Goal: Task Accomplishment & Management: Manage account settings

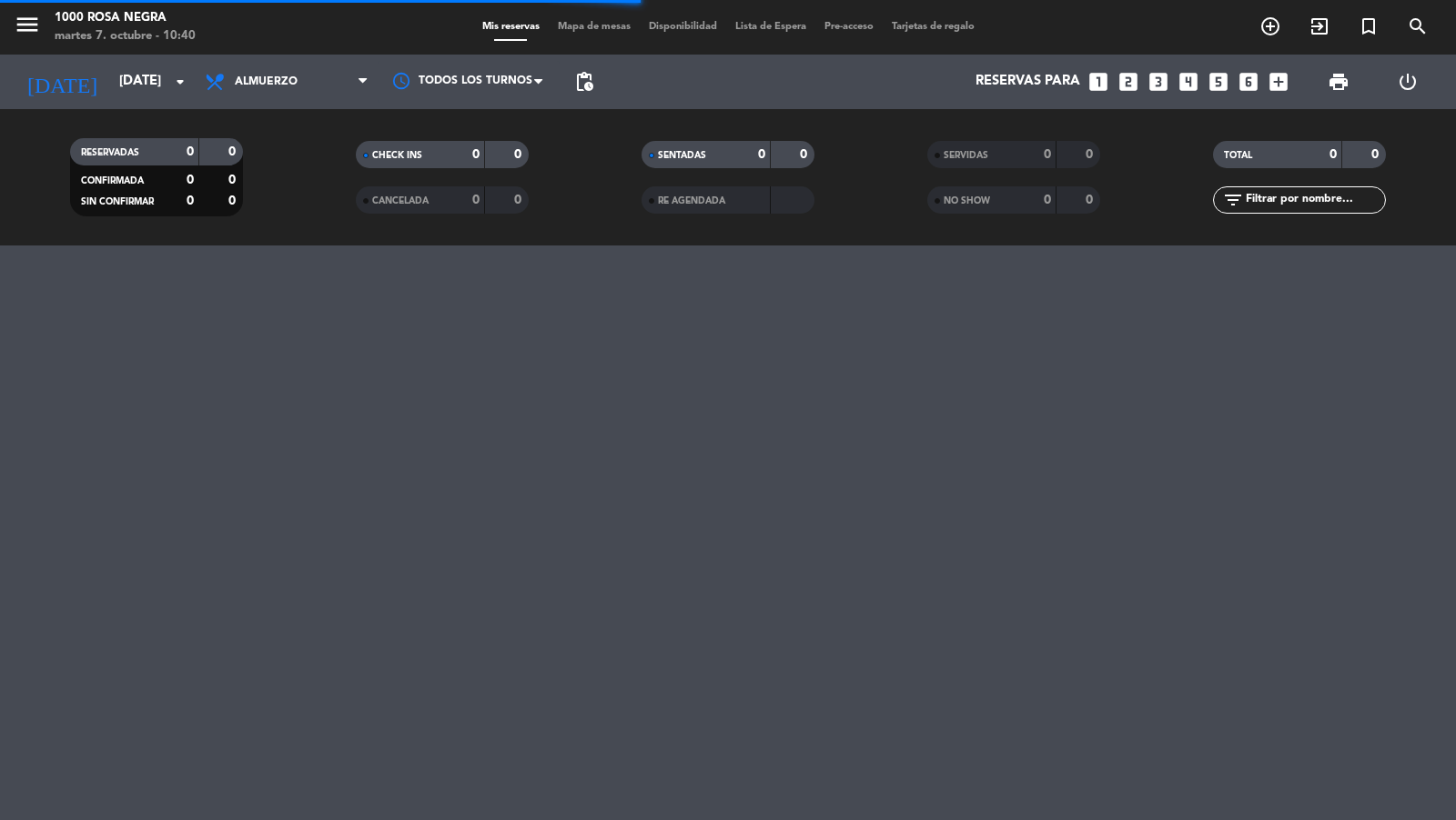
click at [1402, 85] on icon "power_settings_new" at bounding box center [1407, 81] width 22 height 22
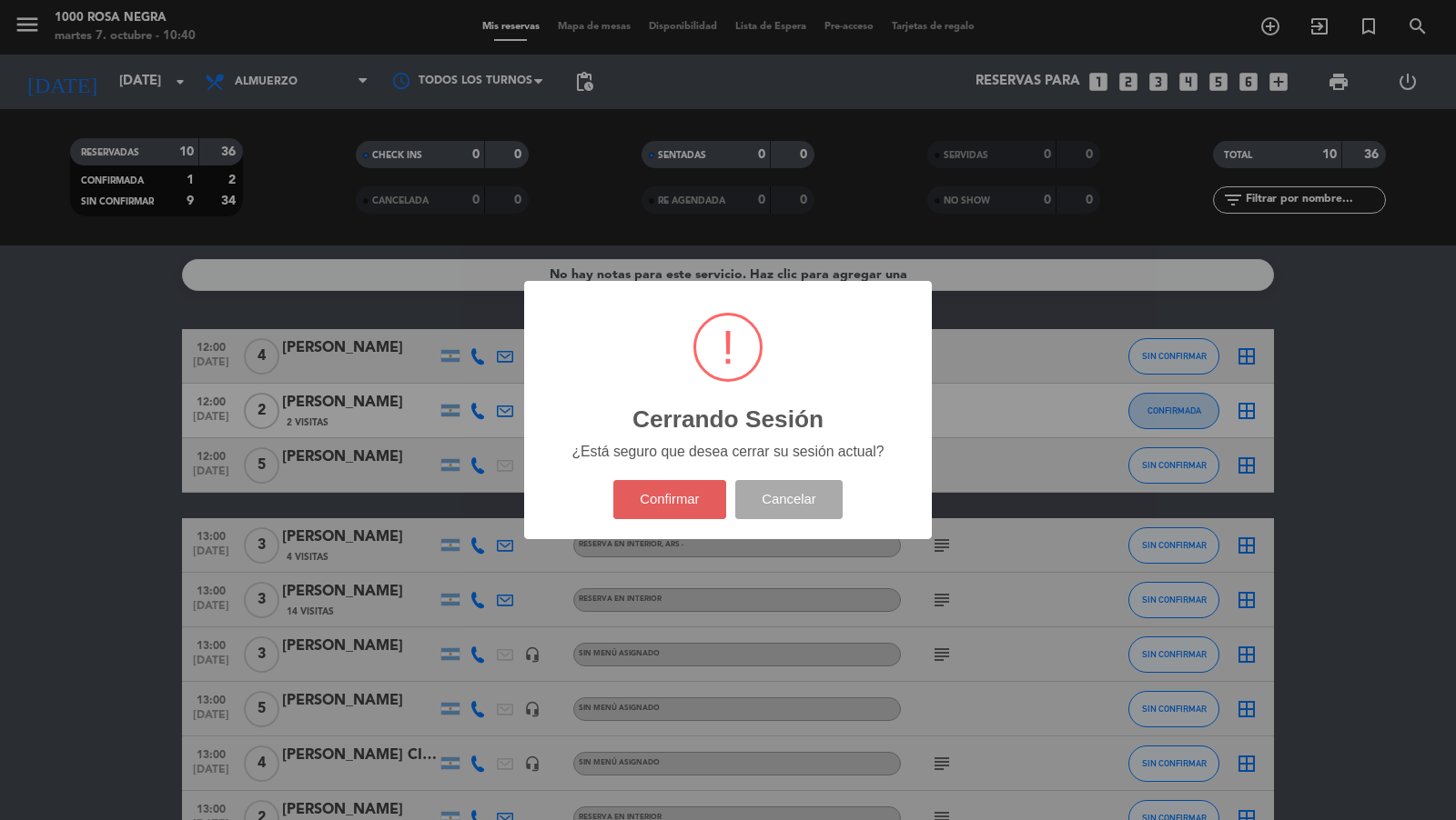
click at [684, 486] on button "Confirmar" at bounding box center [669, 499] width 114 height 39
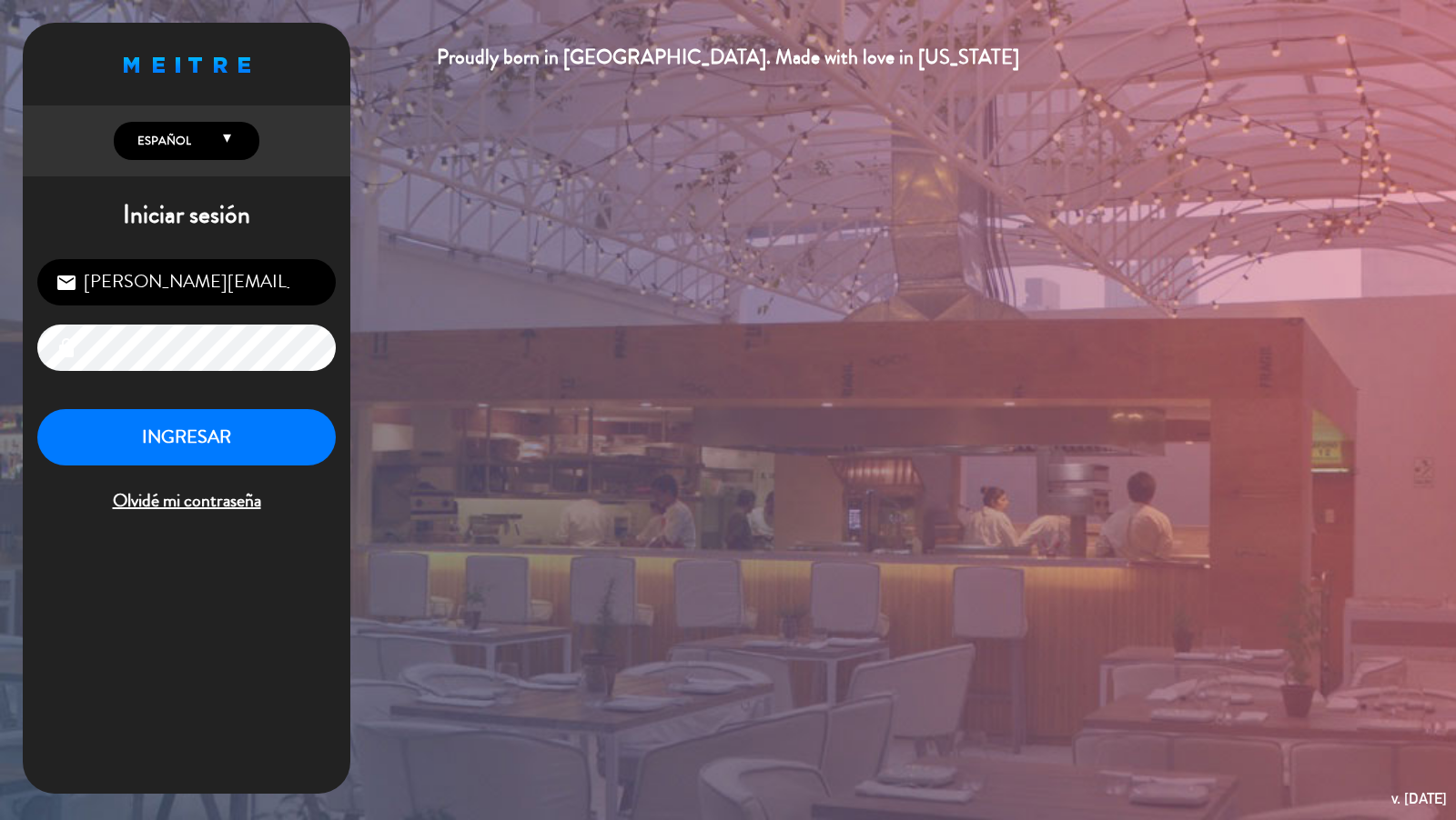
click at [731, 373] on div "Proudly born in [GEOGRAPHIC_DATA]. Made with love in [US_STATE] English Español…" at bounding box center [728, 410] width 1456 height 820
click at [515, 234] on div "Proudly born in [GEOGRAPHIC_DATA]. Made with love in [US_STATE] English Español…" at bounding box center [728, 410] width 1456 height 820
click at [797, 274] on div "Proudly born in [GEOGRAPHIC_DATA]. Made with love in [US_STATE] English Español…" at bounding box center [728, 410] width 1456 height 820
click at [293, 294] on input "[PERSON_NAME][EMAIL_ADDRESS][DOMAIN_NAME]" at bounding box center [187, 282] width 298 height 47
click at [412, 255] on div "Proudly born in [GEOGRAPHIC_DATA]. Made with love in [US_STATE] English Español…" at bounding box center [728, 410] width 1456 height 820
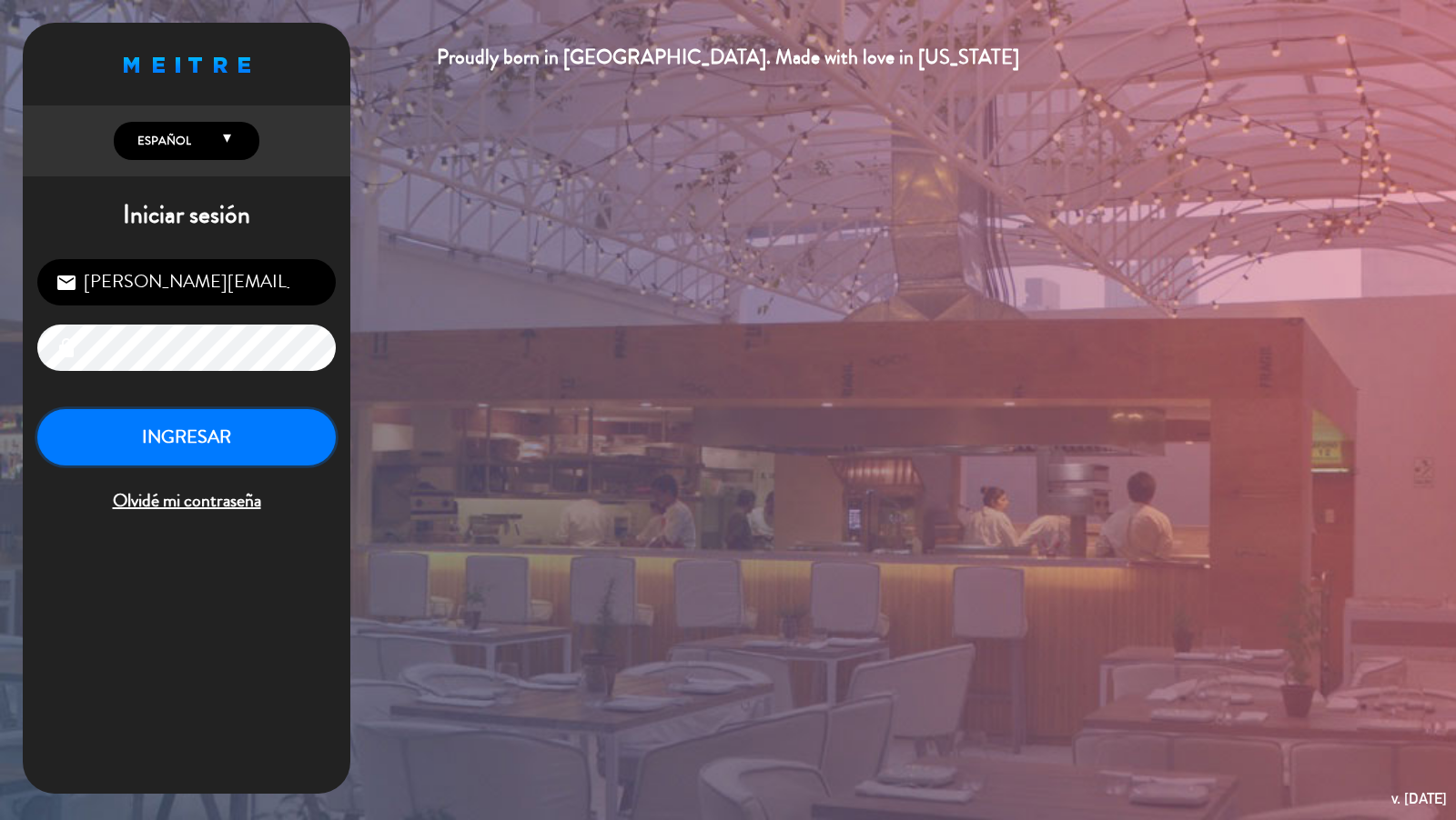
click at [229, 449] on button "INGRESAR" at bounding box center [187, 438] width 298 height 58
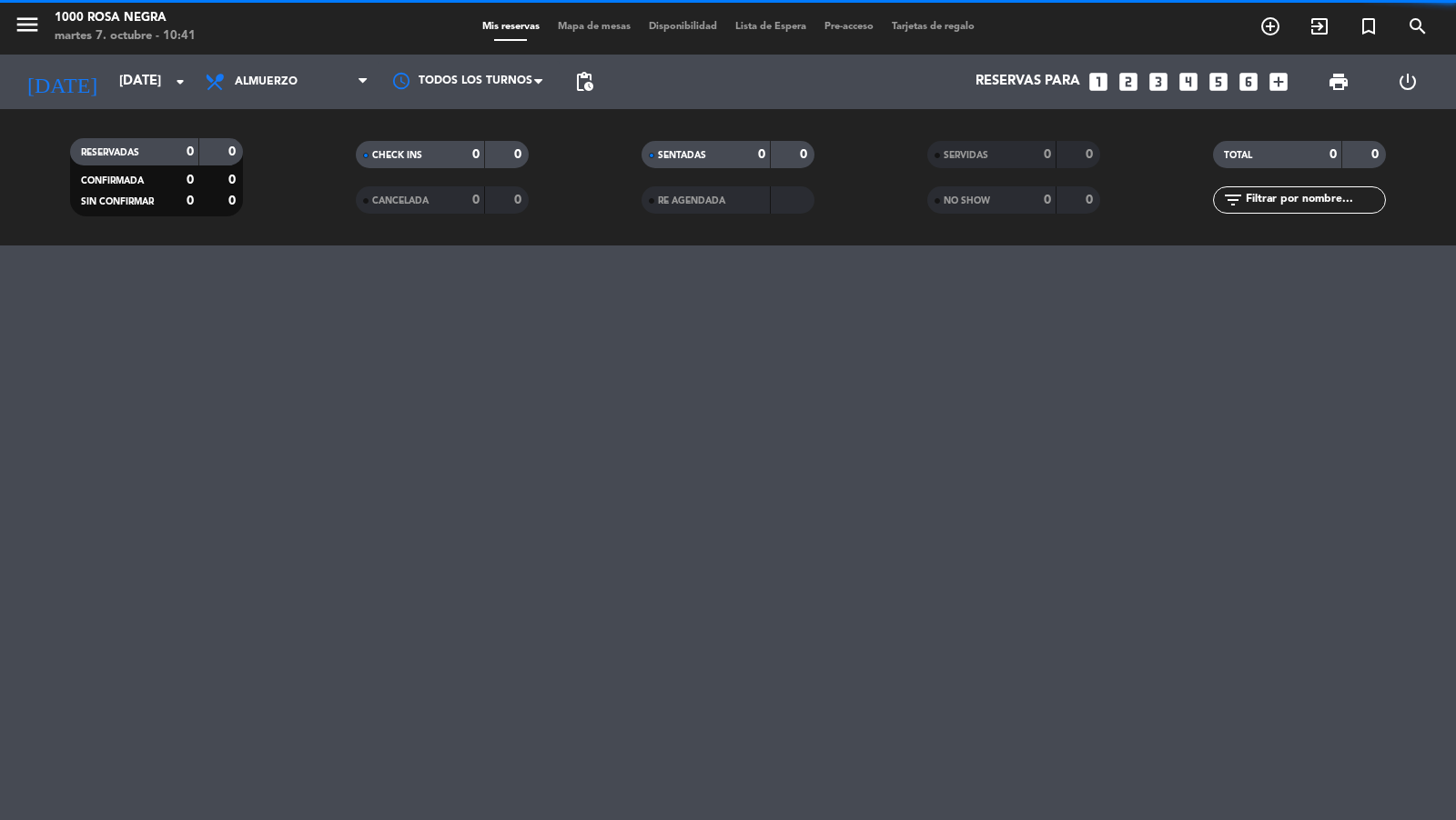
click at [35, 23] on icon "menu" at bounding box center [27, 24] width 27 height 27
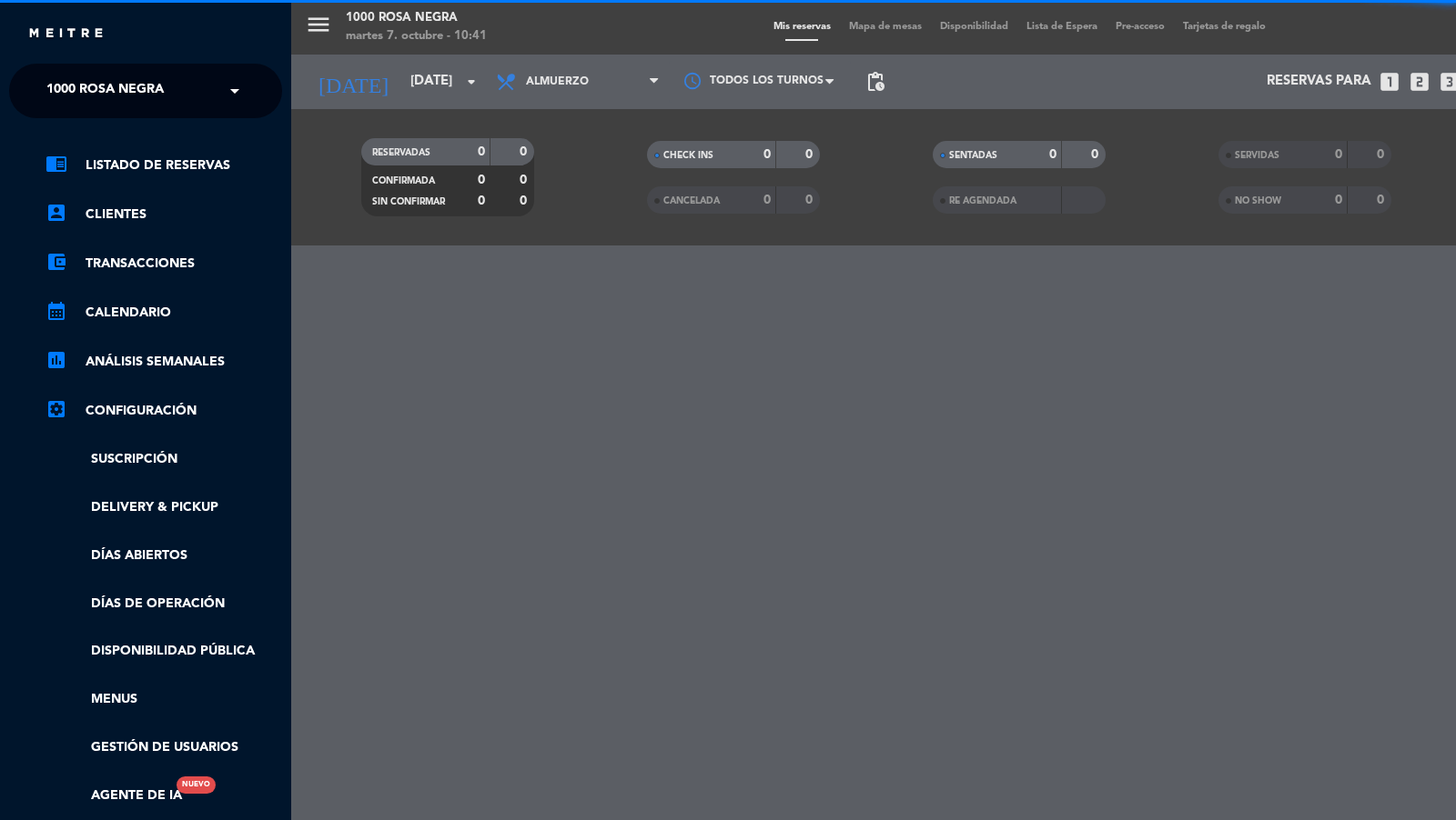
click at [106, 95] on span "1000 Rosa Negra" at bounding box center [105, 90] width 117 height 38
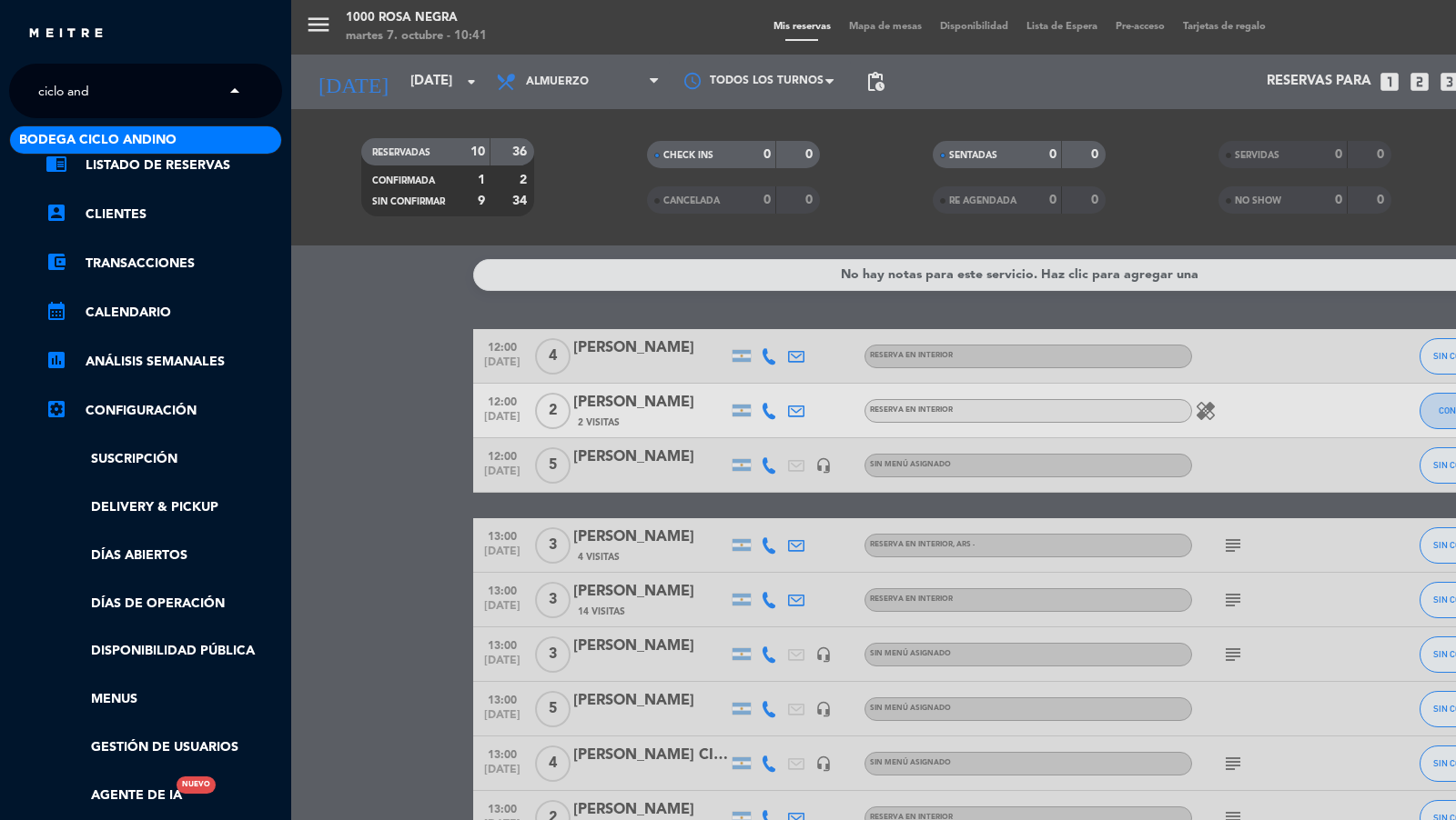
type input "ciclo andi"
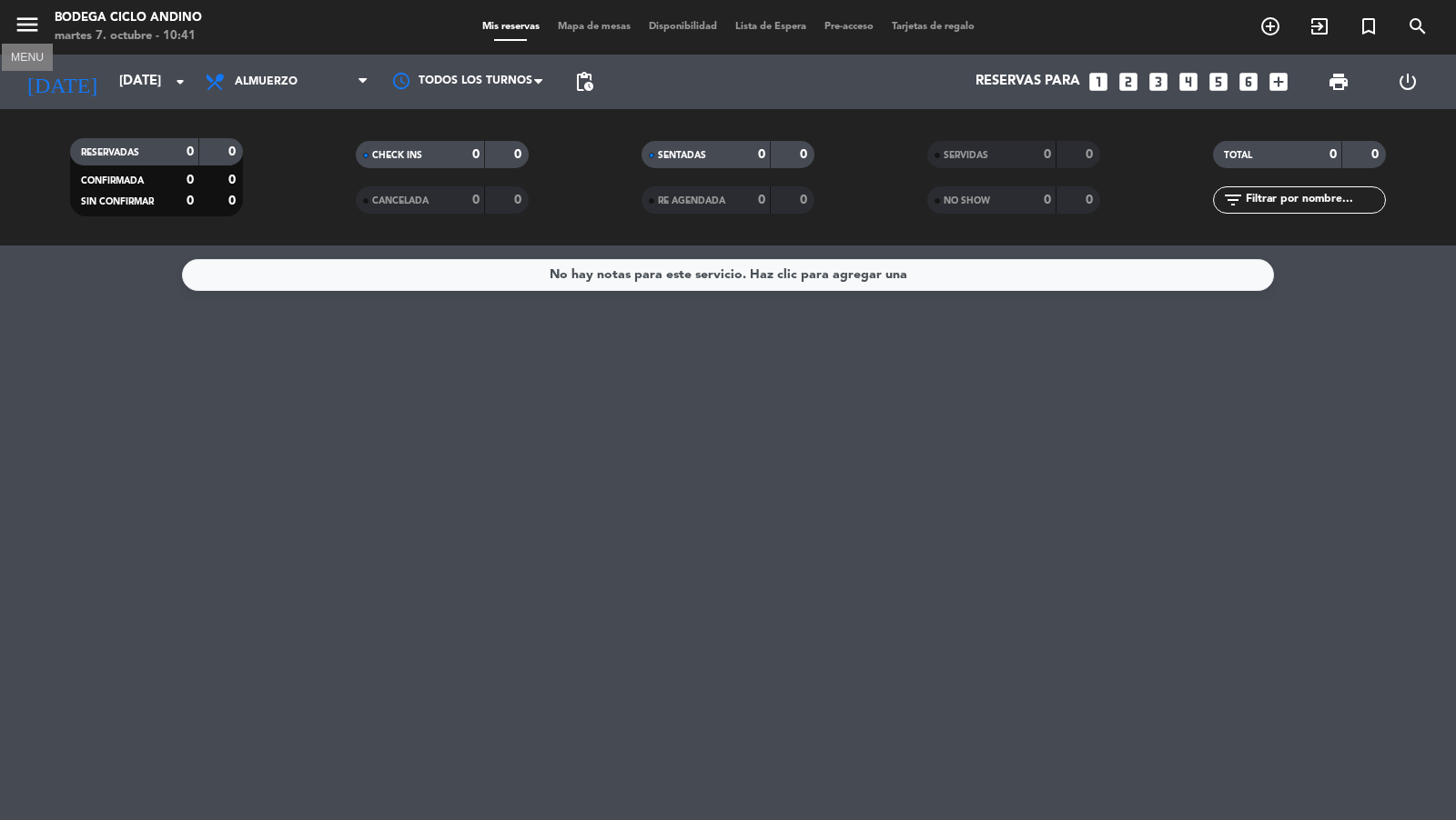
click at [24, 26] on icon "menu" at bounding box center [27, 24] width 27 height 27
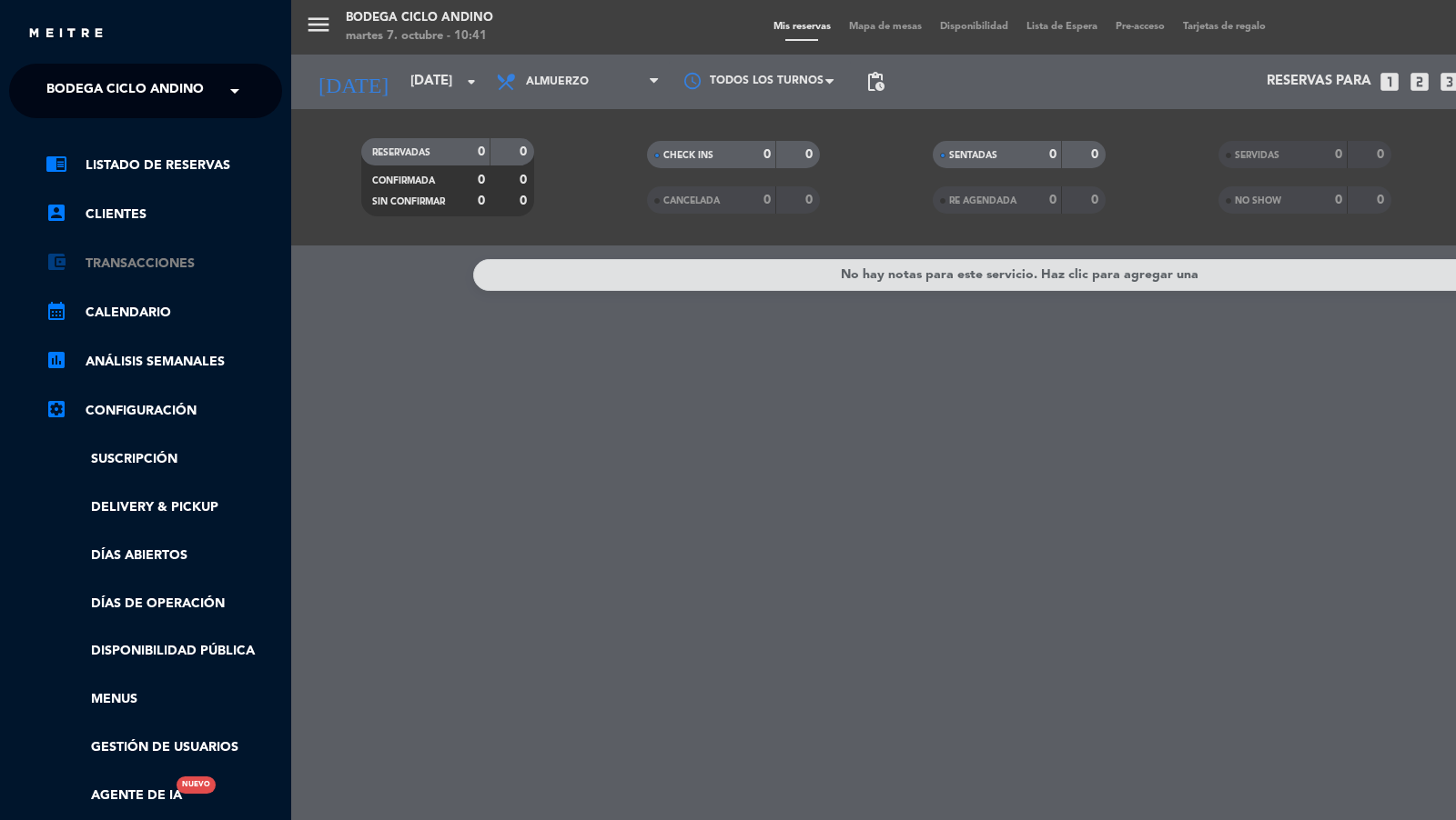
scroll to position [50, 0]
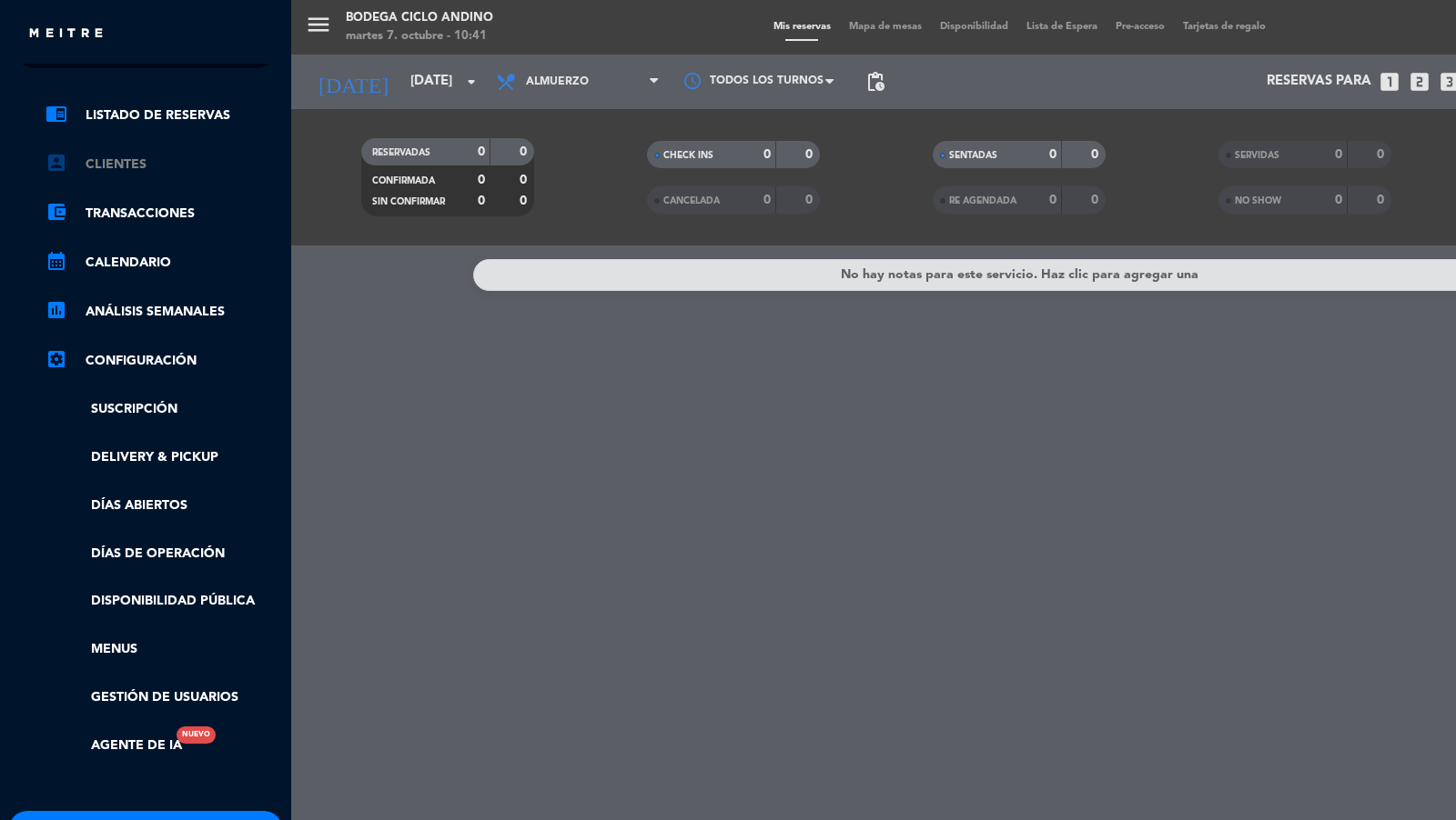
click at [125, 168] on link "account_box Clientes" at bounding box center [164, 165] width 236 height 22
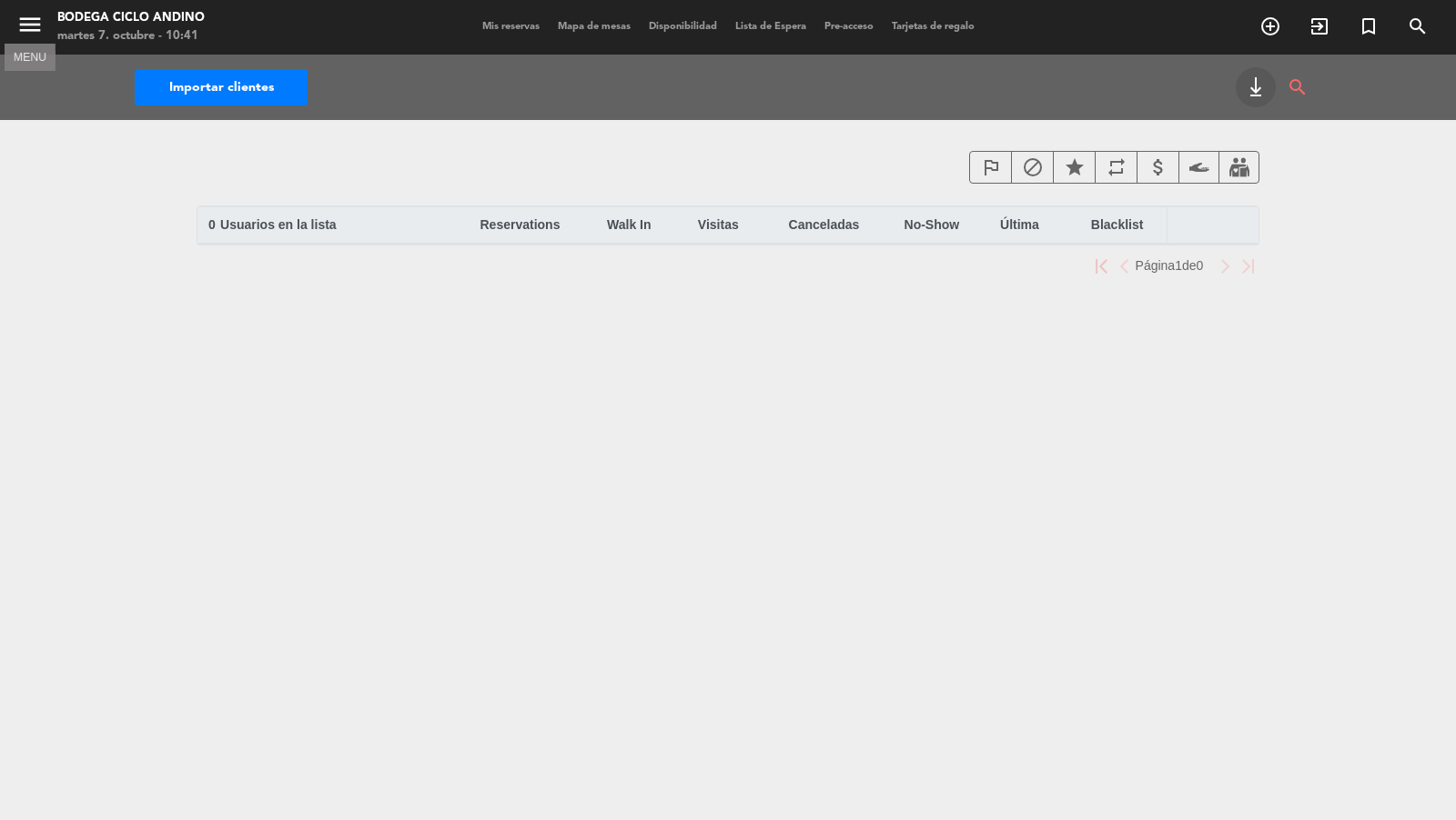
click at [27, 24] on icon "menu" at bounding box center [29, 24] width 27 height 27
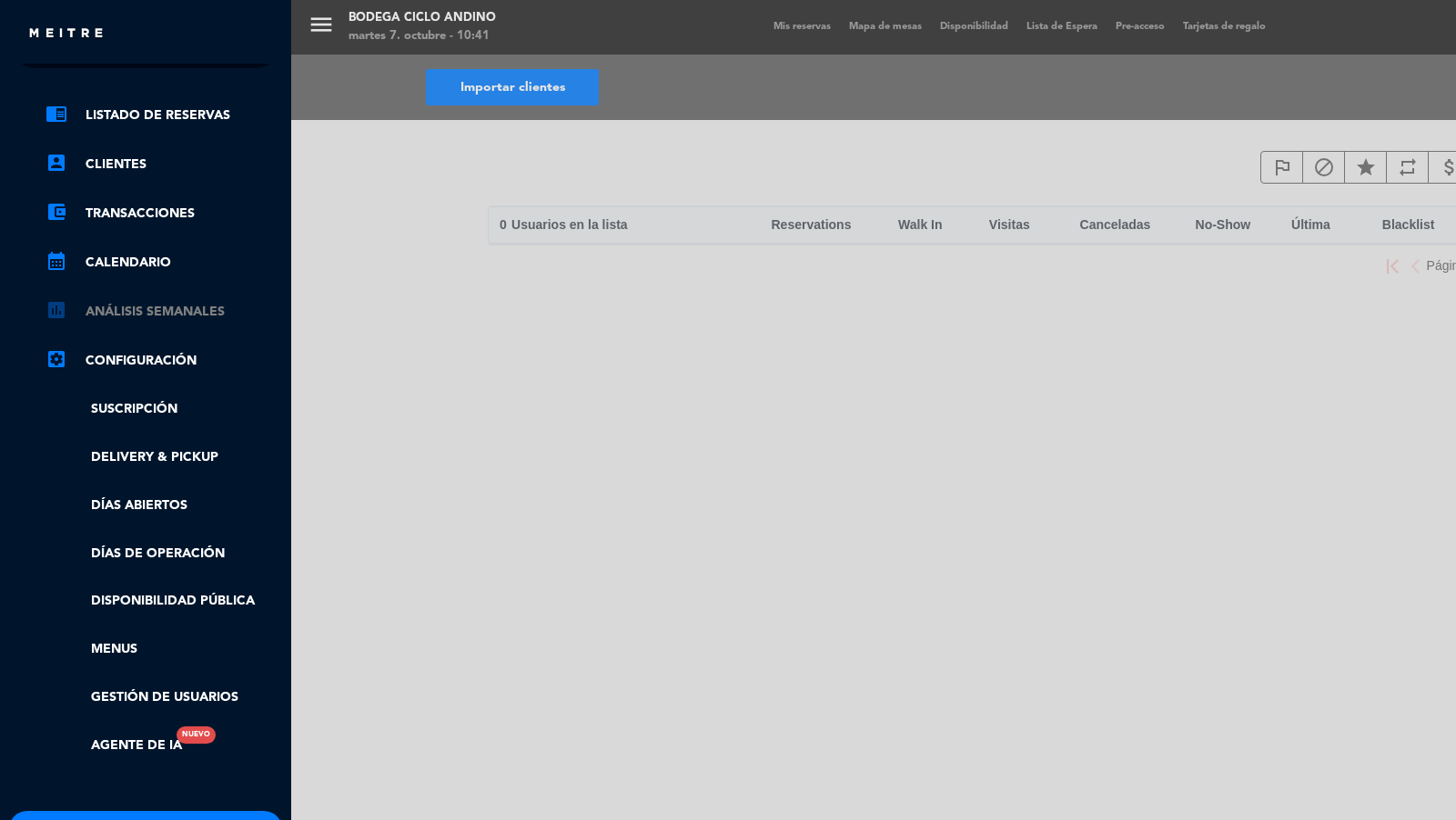
scroll to position [165, 0]
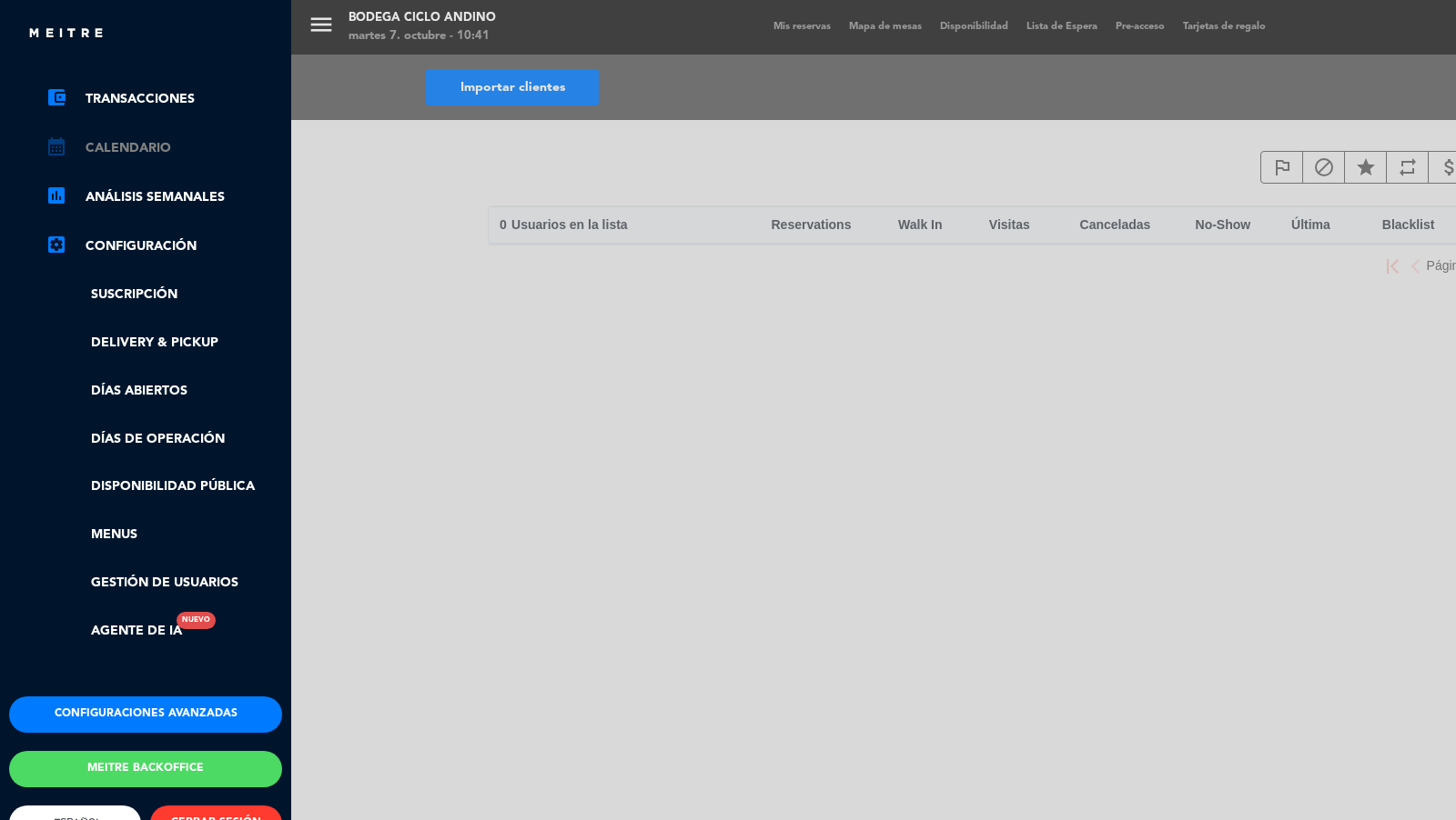
click at [127, 150] on link "calendar_month Calendario" at bounding box center [164, 148] width 236 height 22
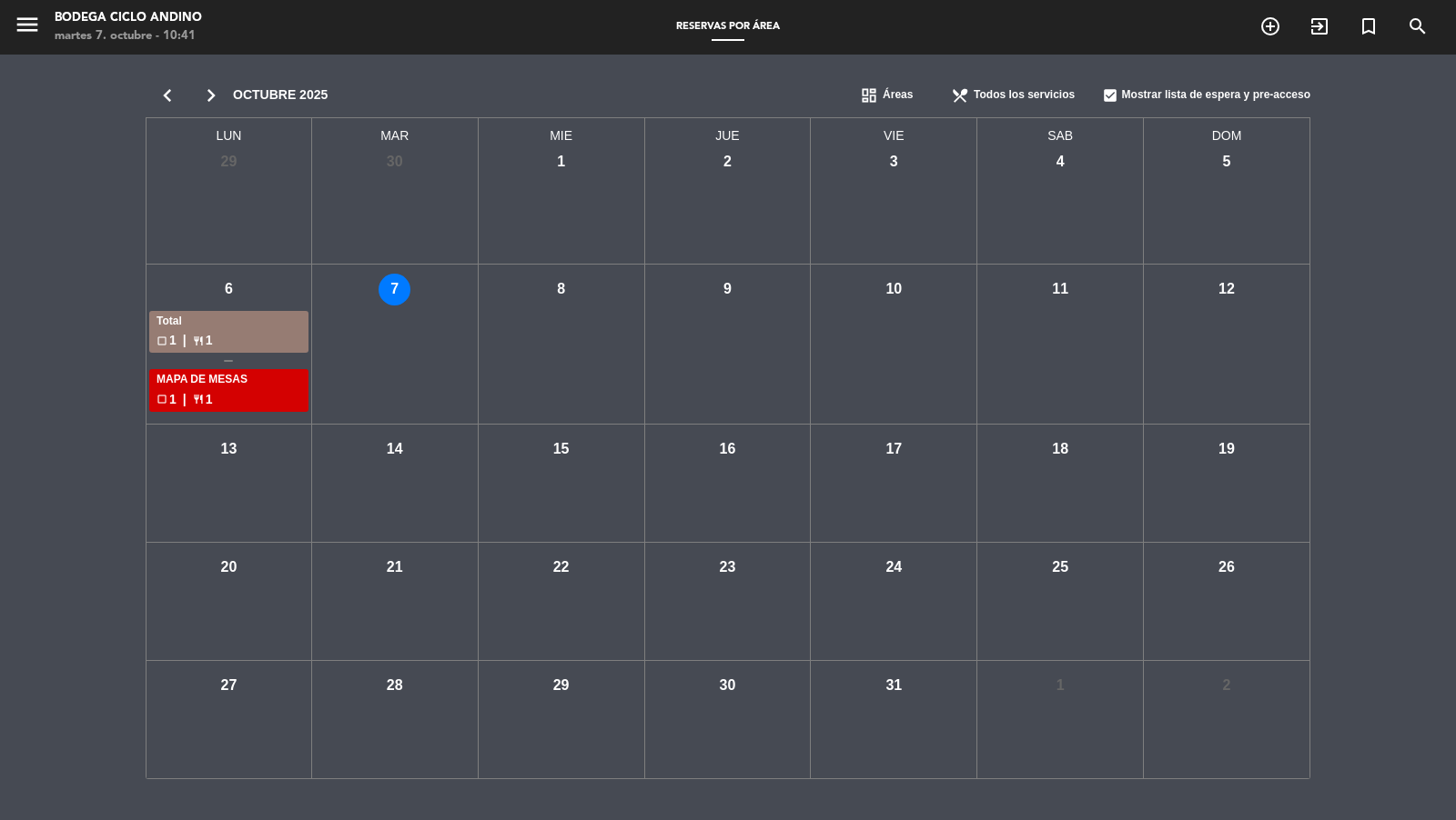
click at [998, 96] on span "Todos los servicios" at bounding box center [1024, 95] width 101 height 18
click at [891, 94] on span "Áreas" at bounding box center [898, 95] width 30 height 18
click at [647, 68] on div "chevron_left chevron_right [DATE] dashboard Áreas dashboard Áreas chrome_reader…" at bounding box center [728, 426] width 1456 height 743
click at [17, 25] on icon "menu" at bounding box center [27, 24] width 27 height 27
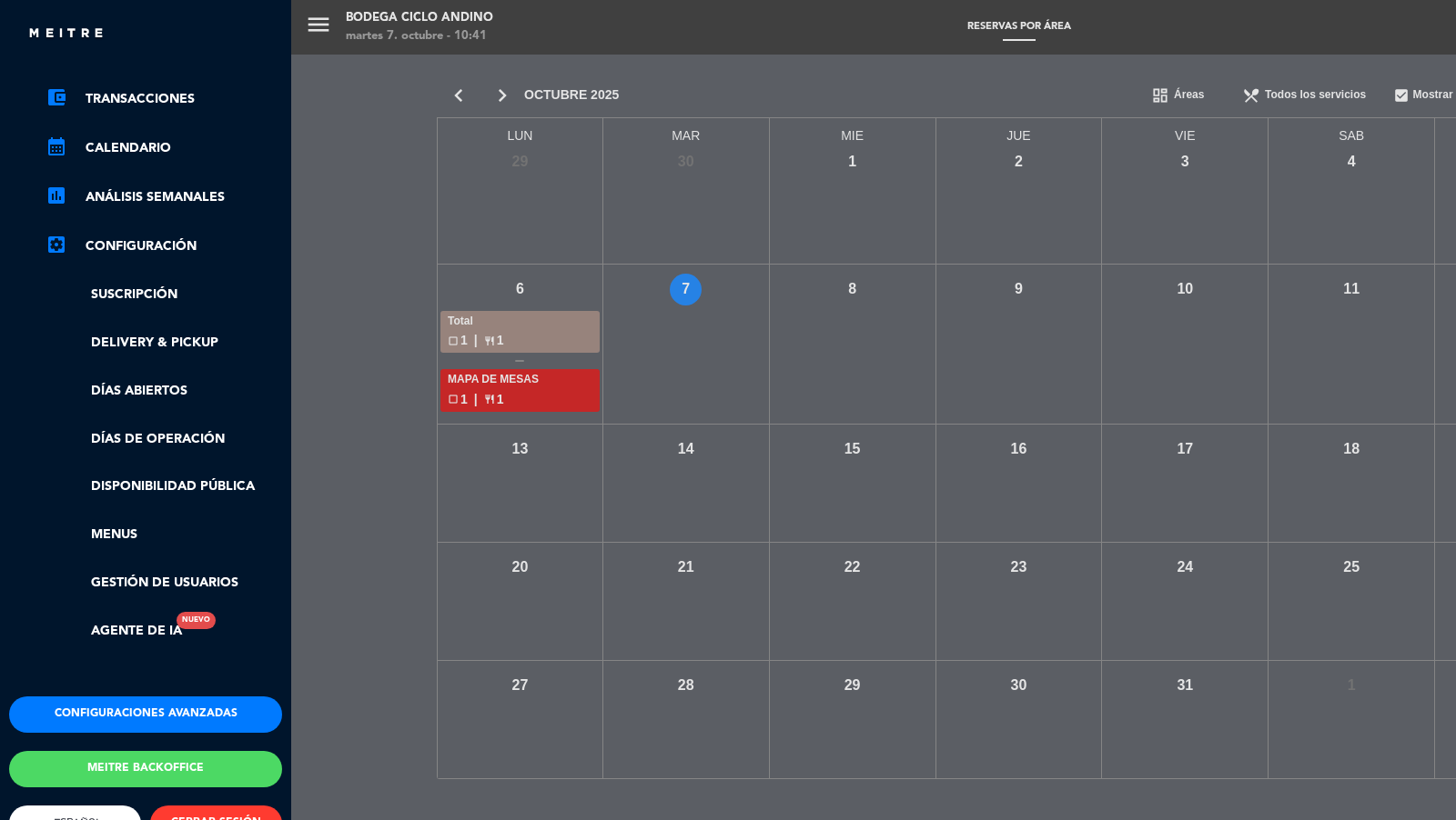
scroll to position [170, 0]
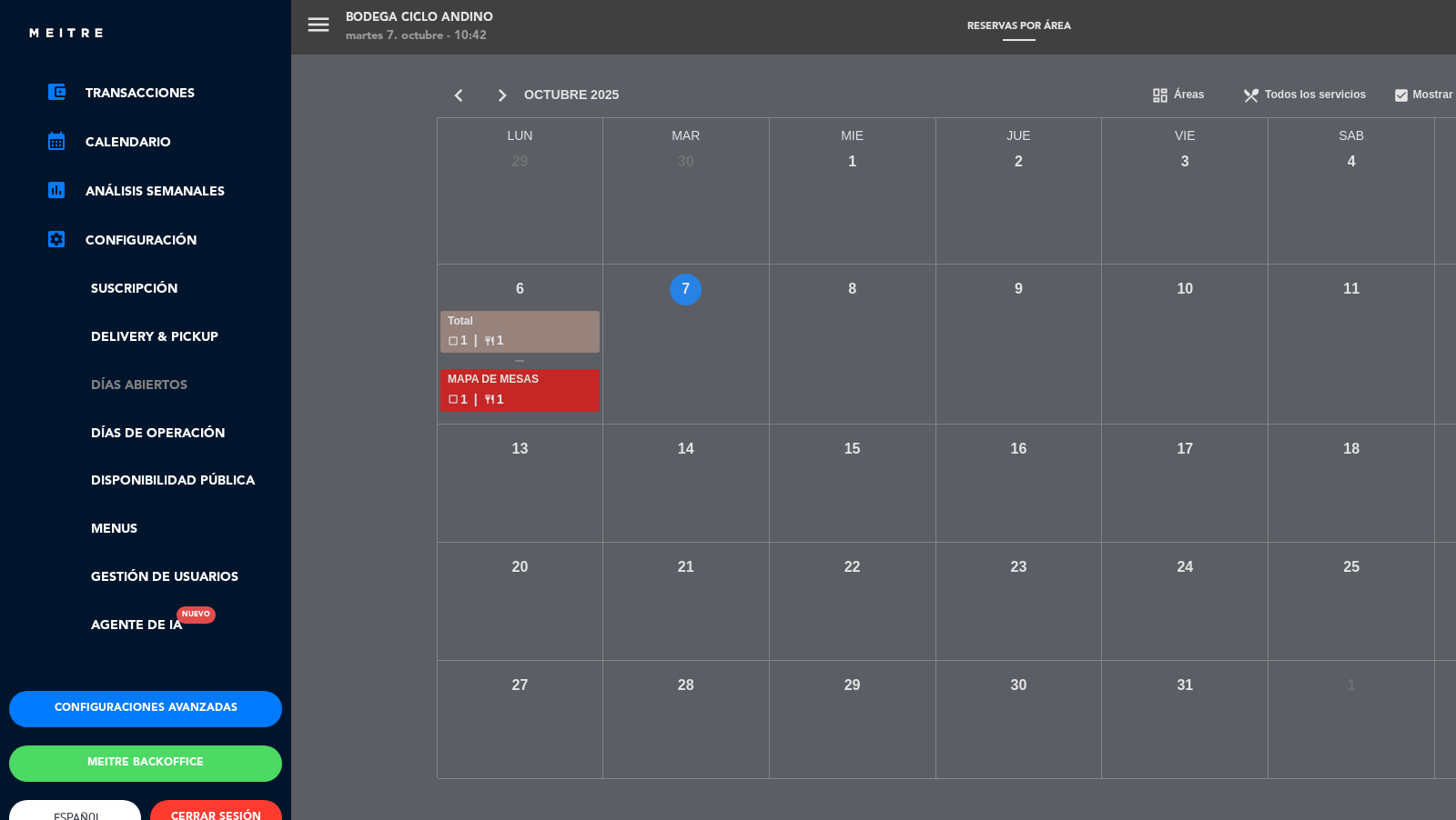
click at [157, 385] on link "Días abiertos" at bounding box center [164, 385] width 236 height 21
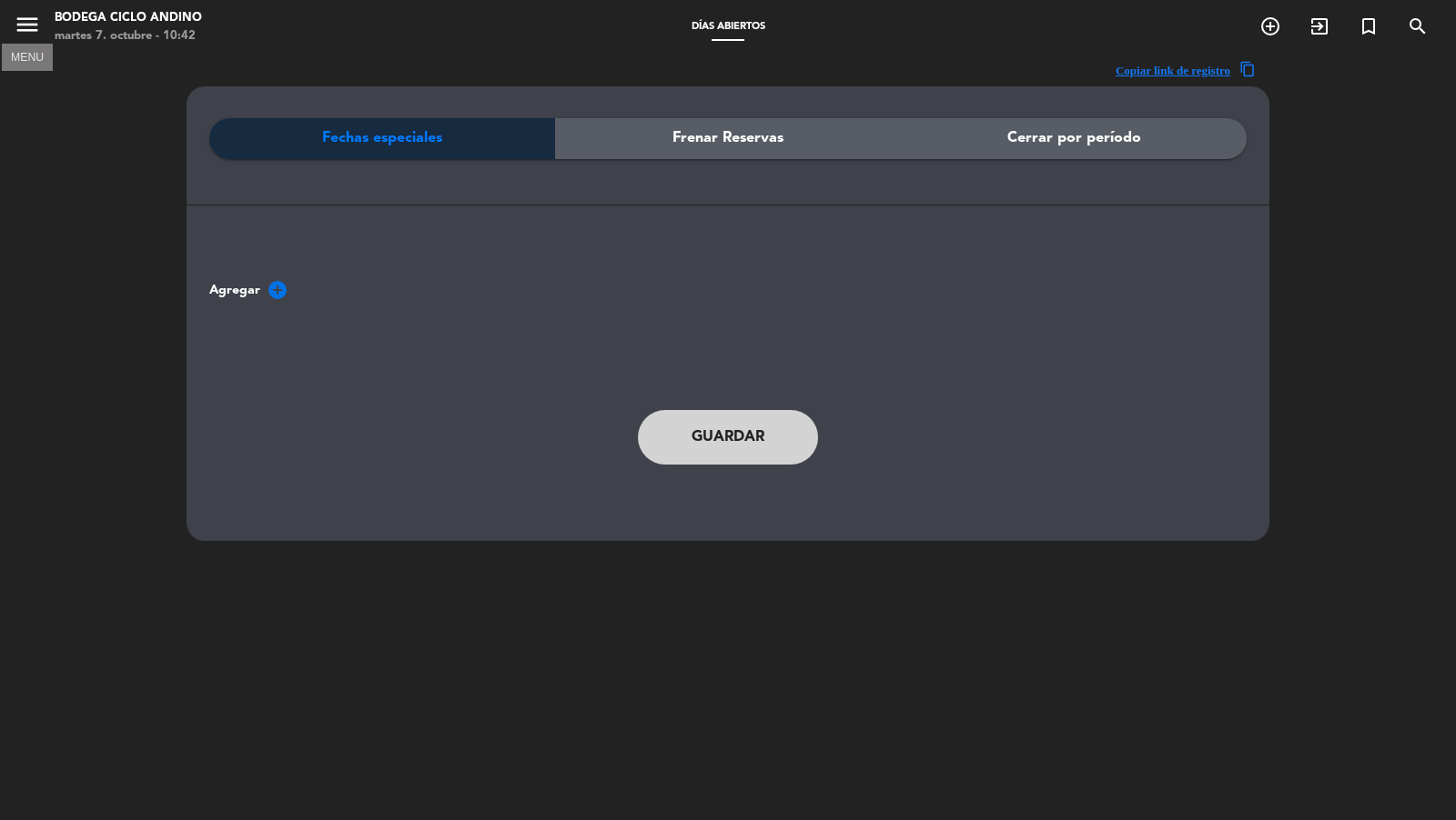
click at [35, 20] on icon "menu" at bounding box center [27, 24] width 27 height 27
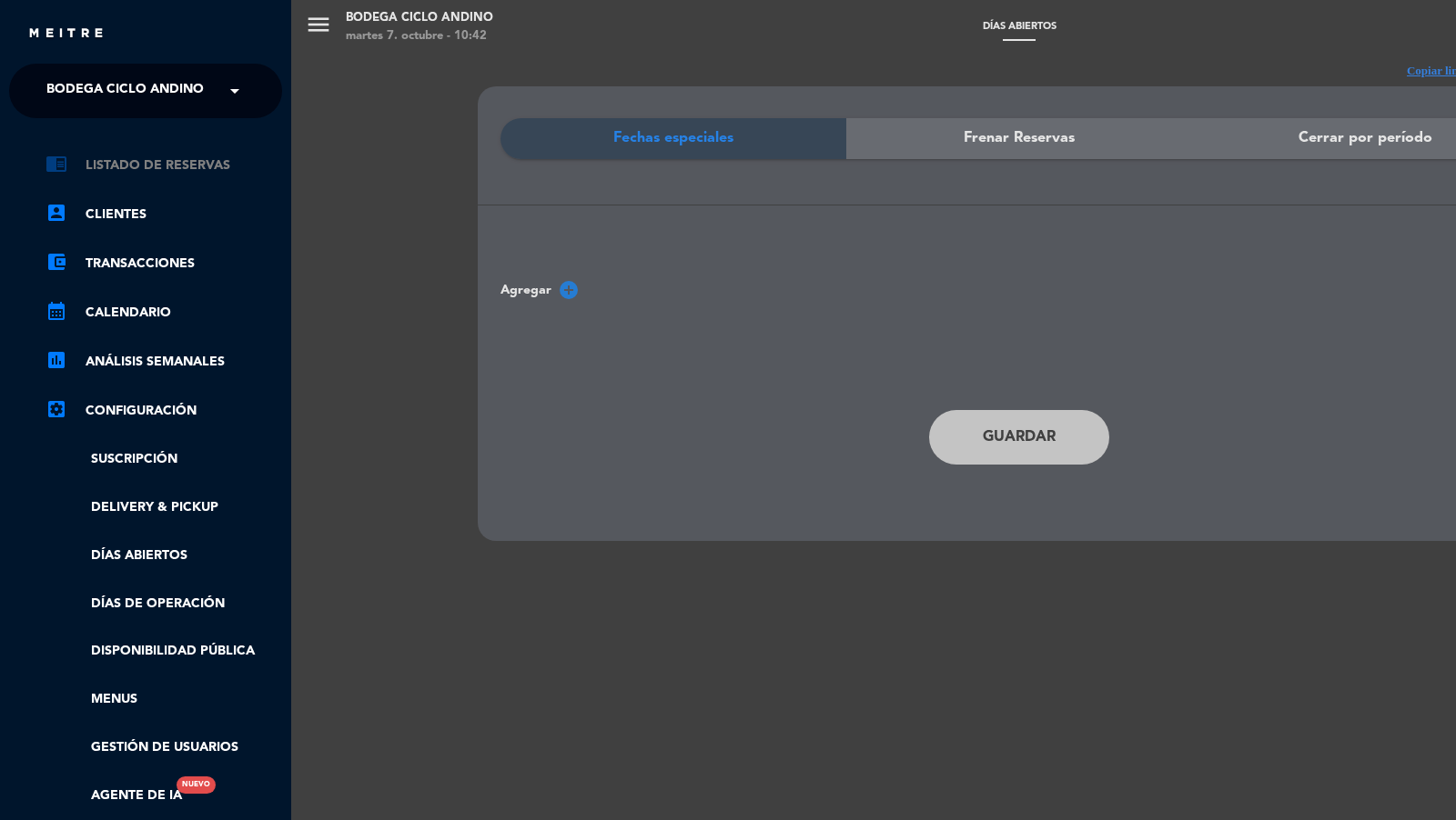
click at [179, 159] on link "chrome_reader_mode Listado de Reservas" at bounding box center [164, 166] width 236 height 22
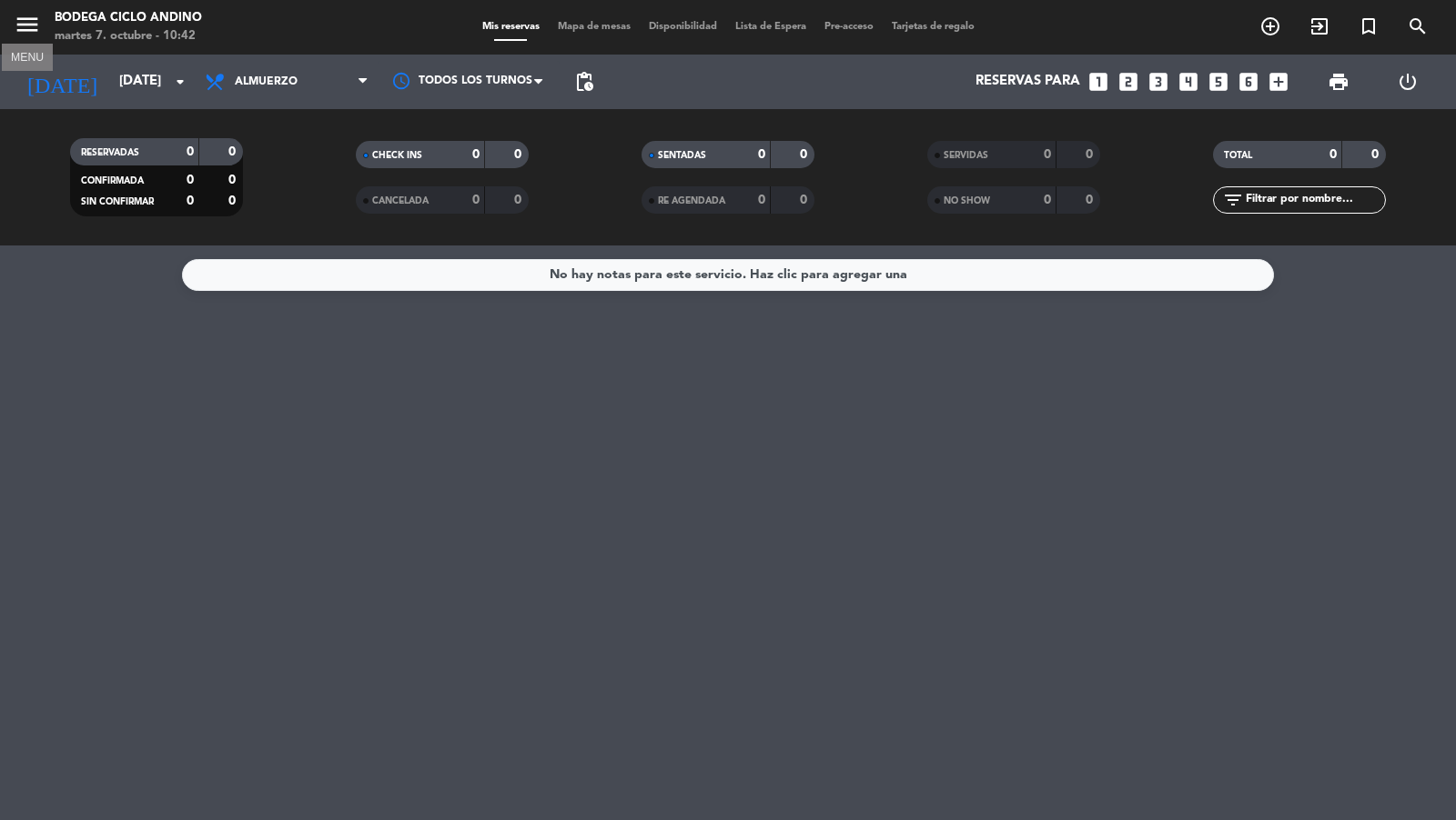
click at [33, 29] on icon "menu" at bounding box center [27, 24] width 27 height 27
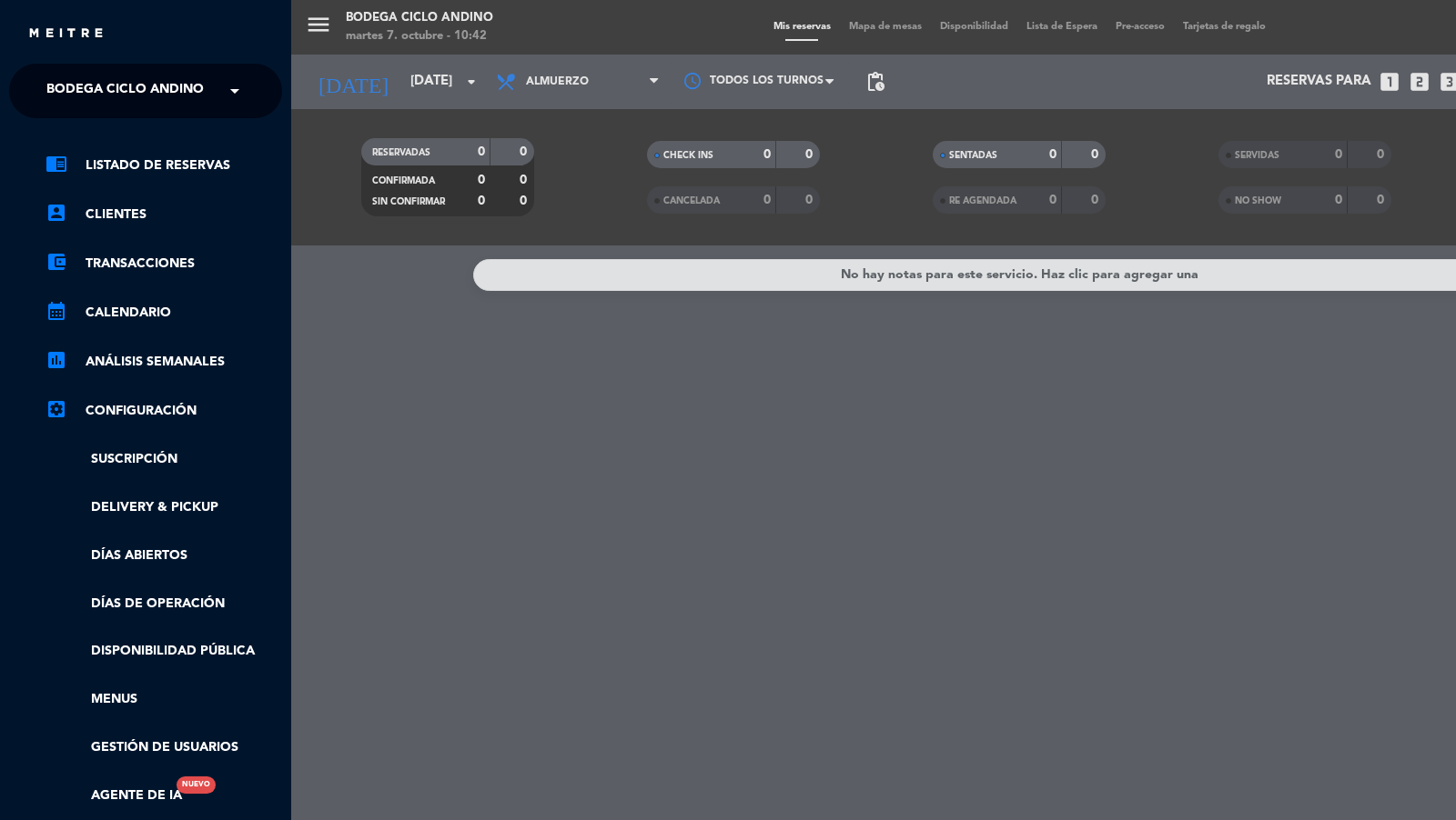
click at [426, 351] on div "menu Bodega Ciclo [PERSON_NAME][DATE] 7. octubre - 10:42 Mis reservas Mapa de m…" at bounding box center [1019, 410] width 1456 height 820
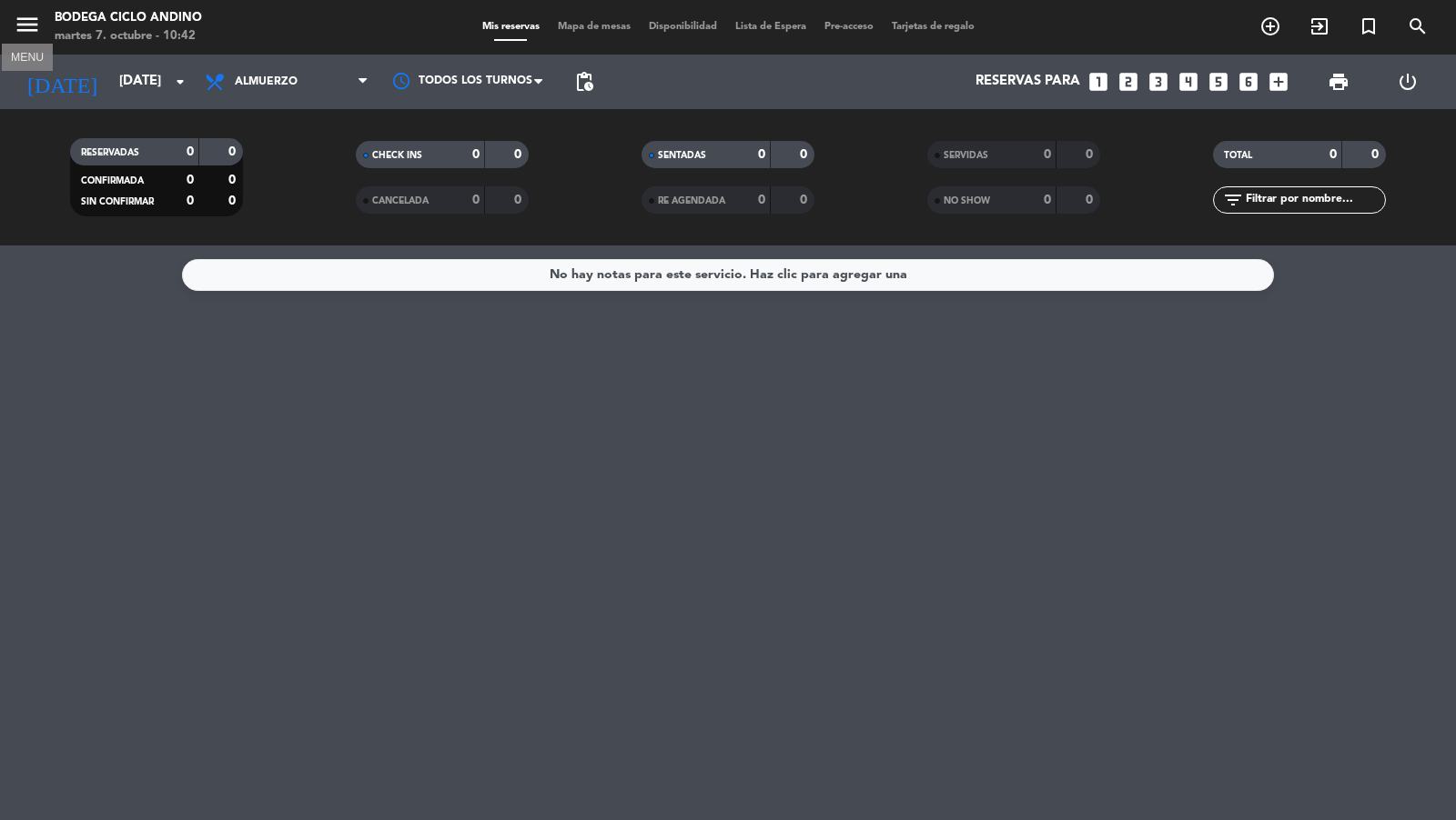
click at [31, 30] on icon "menu" at bounding box center [27, 24] width 27 height 27
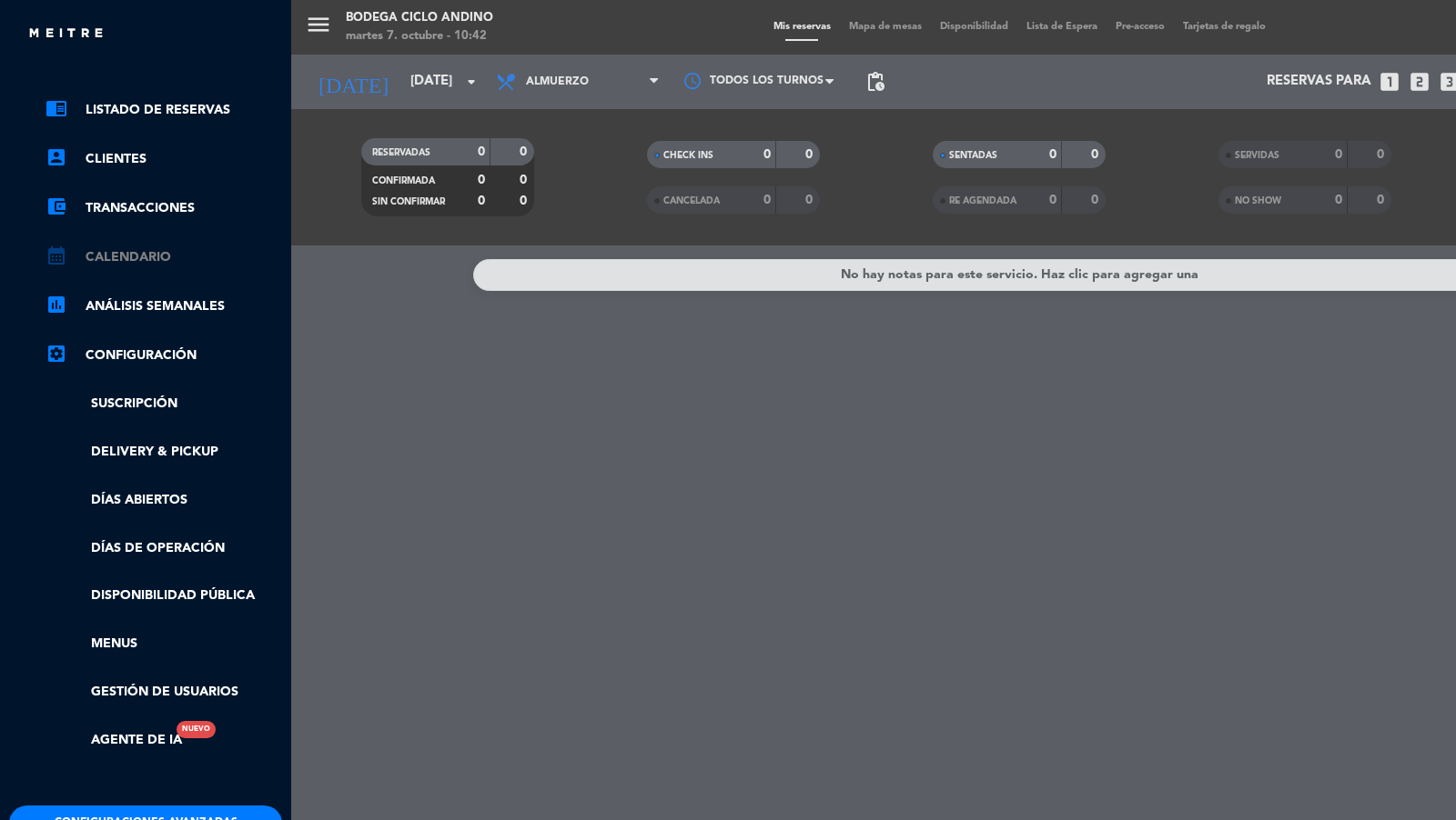
scroll to position [76, 0]
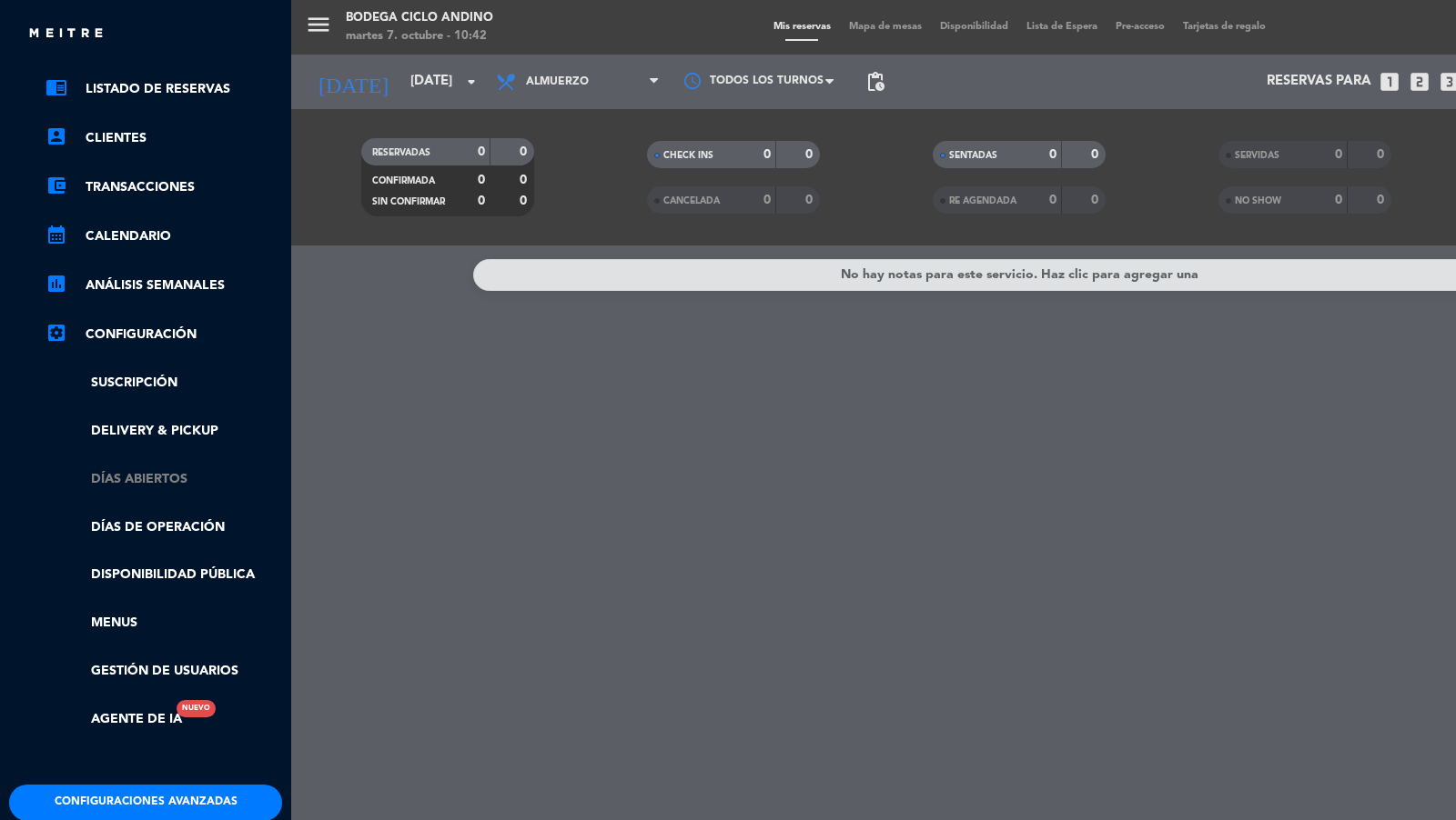
click at [178, 470] on link "Días abiertos" at bounding box center [164, 479] width 236 height 21
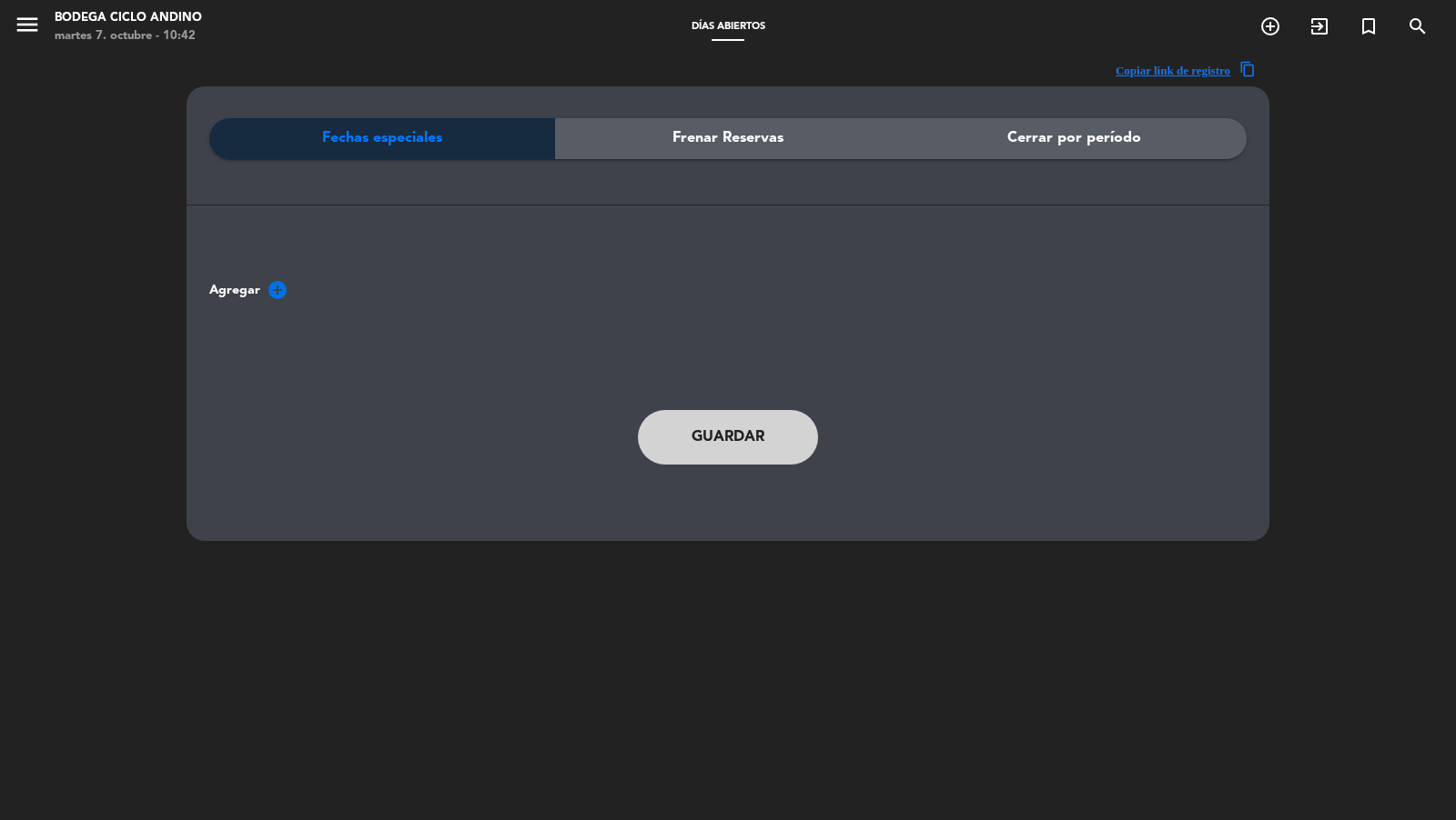
click at [276, 289] on icon "add_circle" at bounding box center [277, 290] width 22 height 22
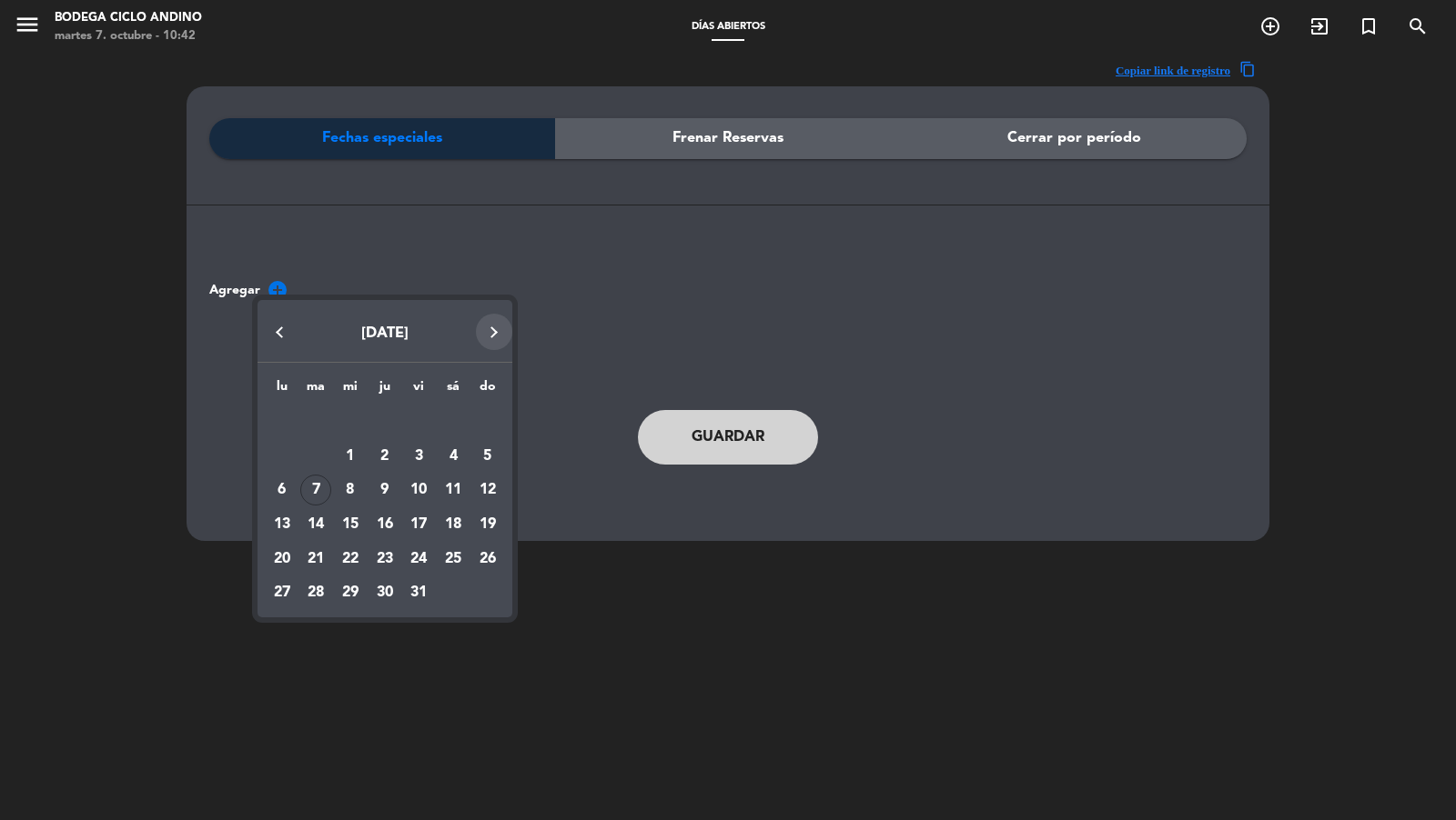
click at [497, 331] on button "Next month" at bounding box center [494, 332] width 37 height 37
click at [496, 518] on div "23" at bounding box center [487, 524] width 31 height 31
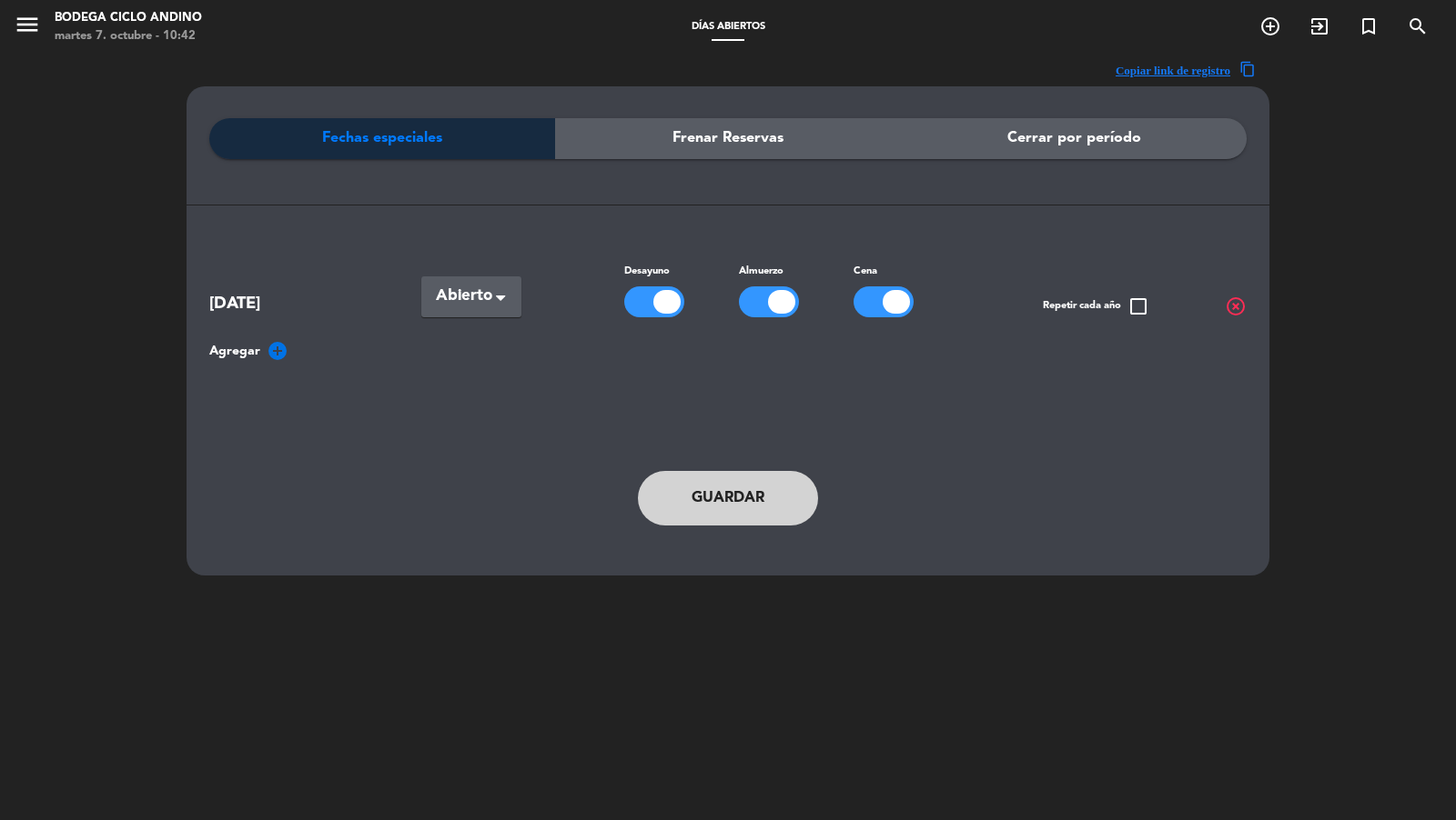
click at [655, 304] on div at bounding box center [666, 302] width 27 height 24
click at [861, 307] on div at bounding box center [883, 302] width 60 height 31
click at [494, 278] on div "Seleccionar × Abierto" at bounding box center [471, 296] width 100 height 41
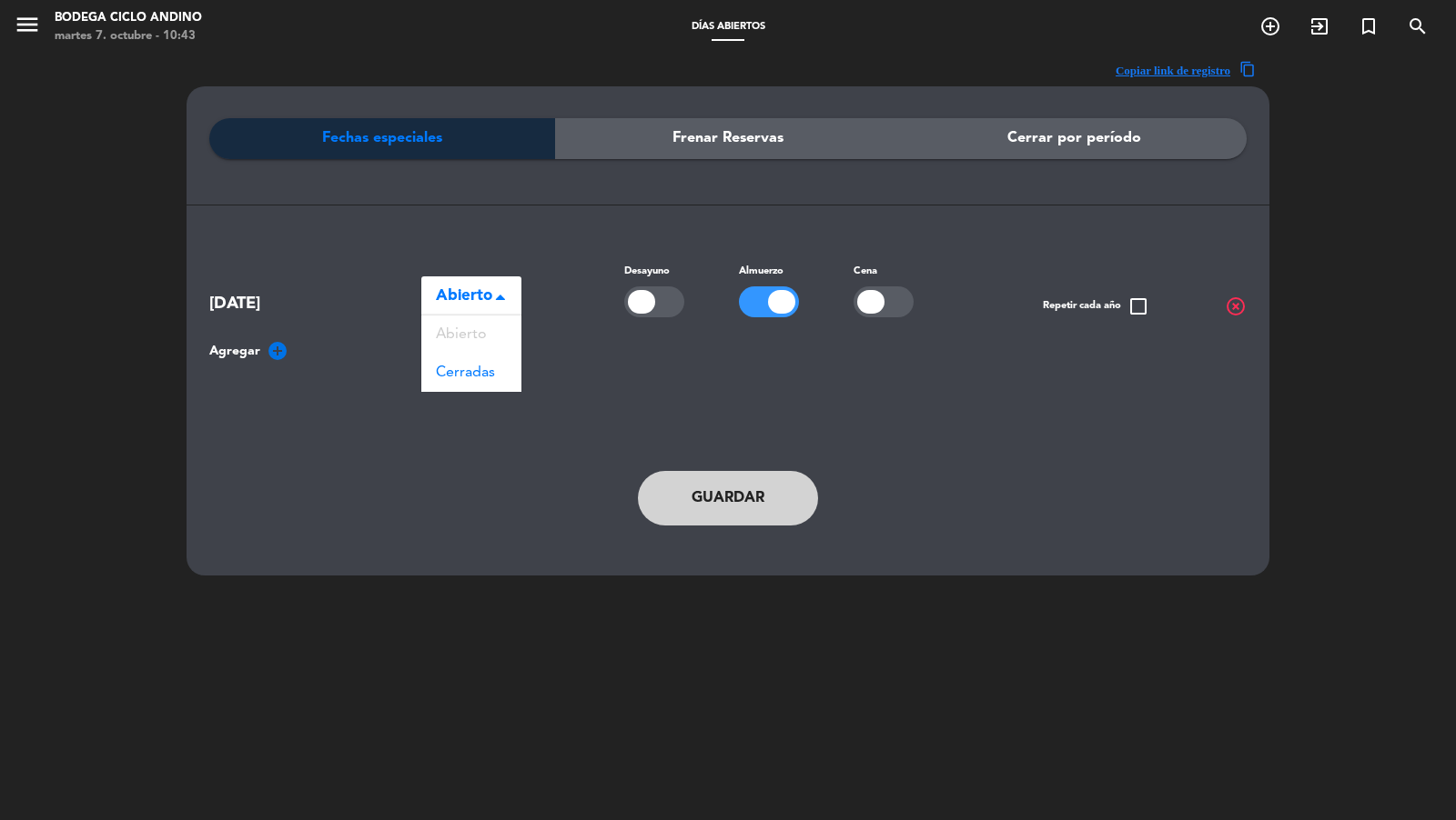
click at [587, 259] on div "Fechas especiales Frenar Reservas Cerrar por período" at bounding box center [728, 189] width 1037 height 142
click at [493, 291] on div "Seleccionar × Abierto" at bounding box center [471, 296] width 100 height 41
click at [469, 379] on span "Cerradas" at bounding box center [466, 372] width 60 height 15
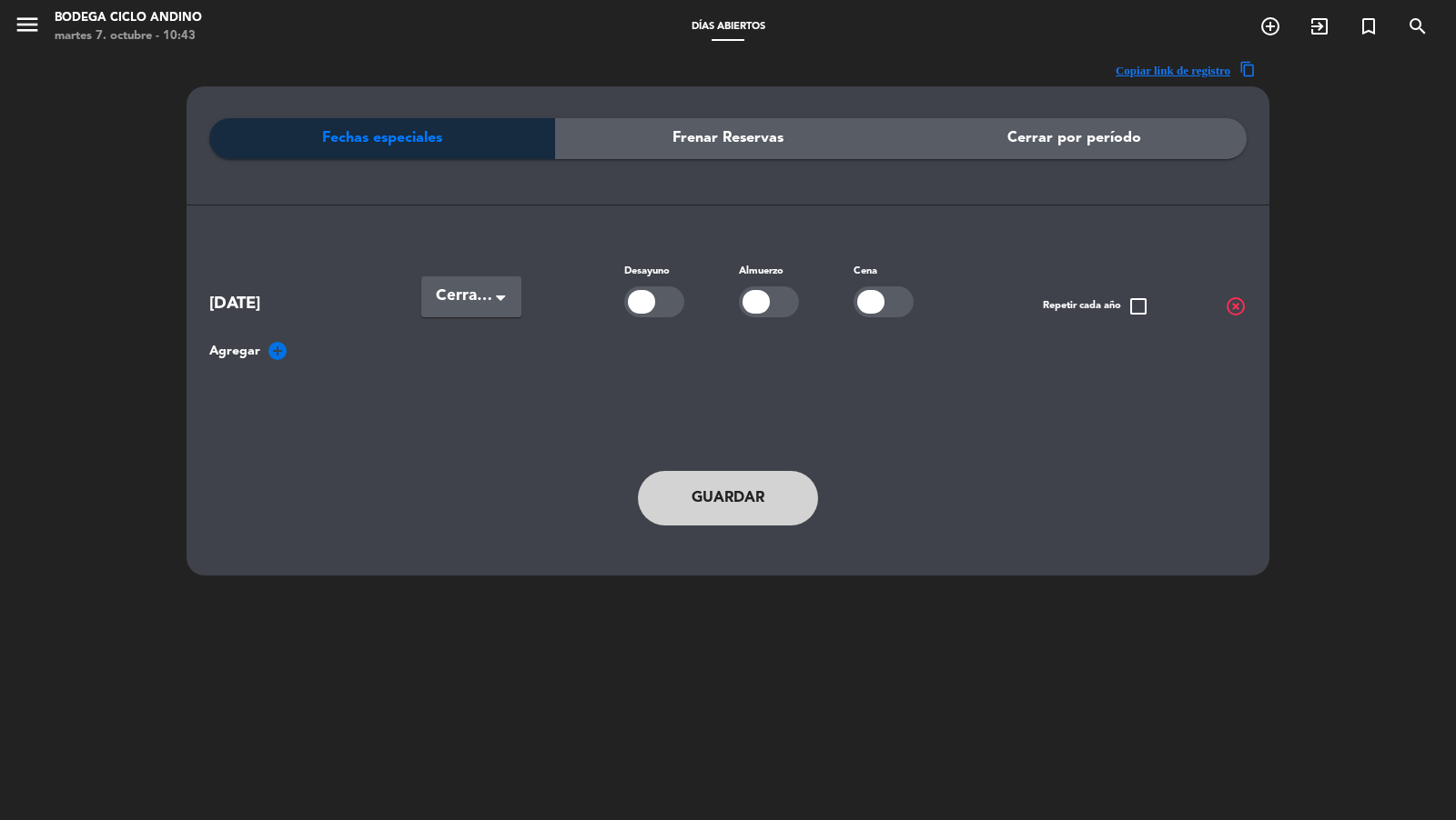
click at [1229, 302] on span "highlight_off" at bounding box center [1236, 307] width 22 height 22
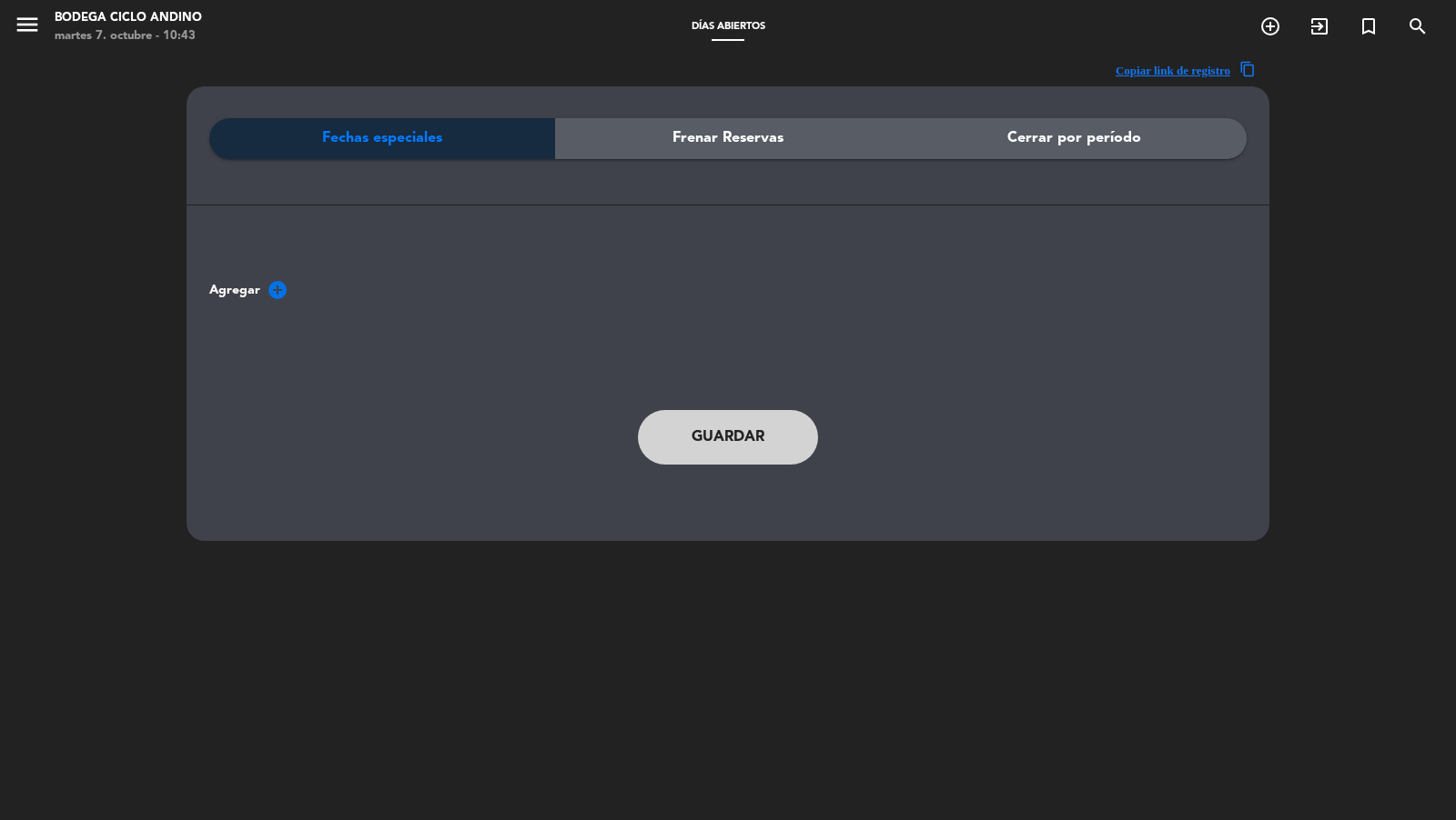
click at [272, 291] on icon "add_circle" at bounding box center [277, 290] width 22 height 22
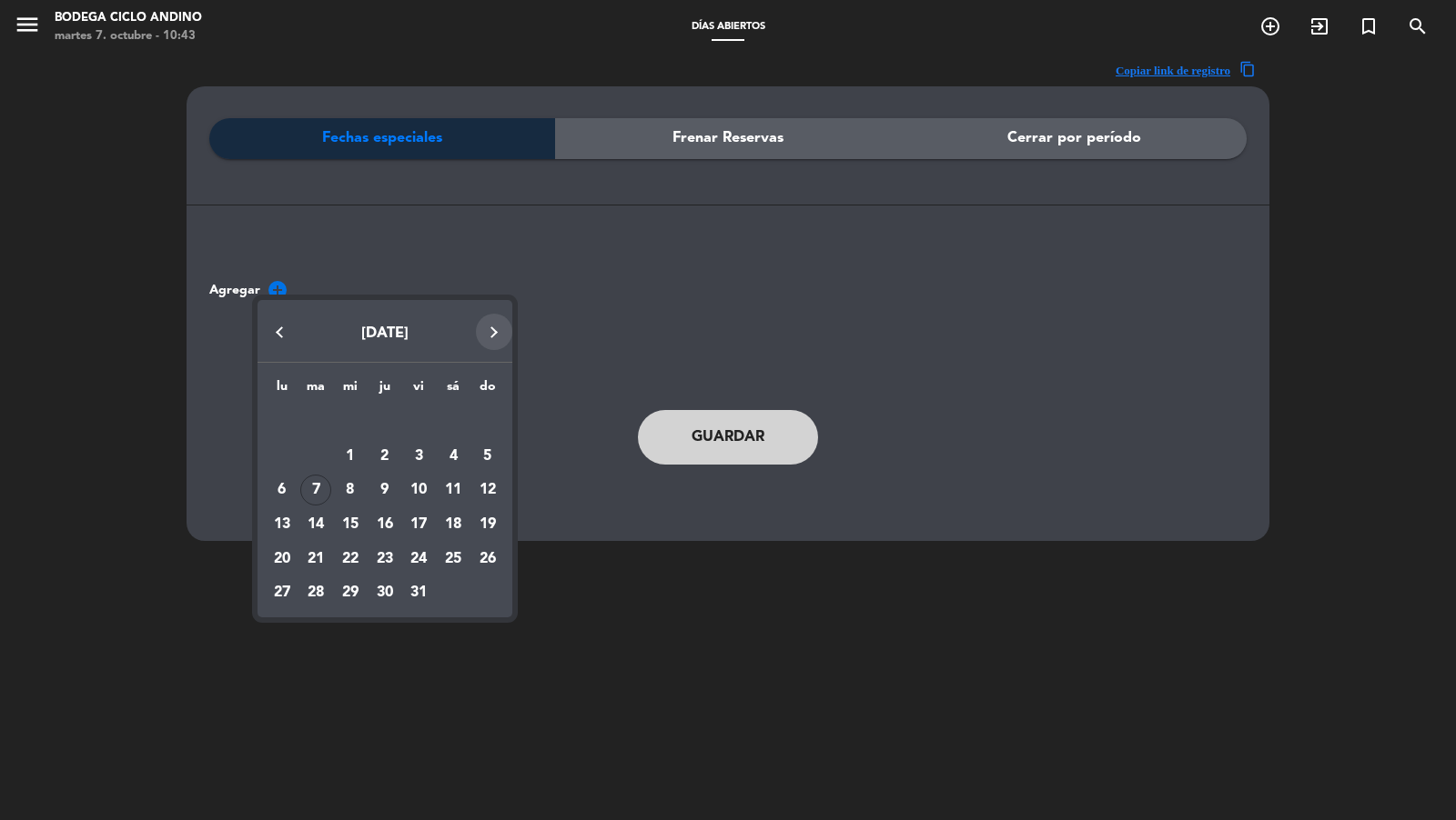
click at [495, 335] on button "Next month" at bounding box center [494, 332] width 37 height 37
click at [493, 524] on div "23" at bounding box center [487, 524] width 31 height 31
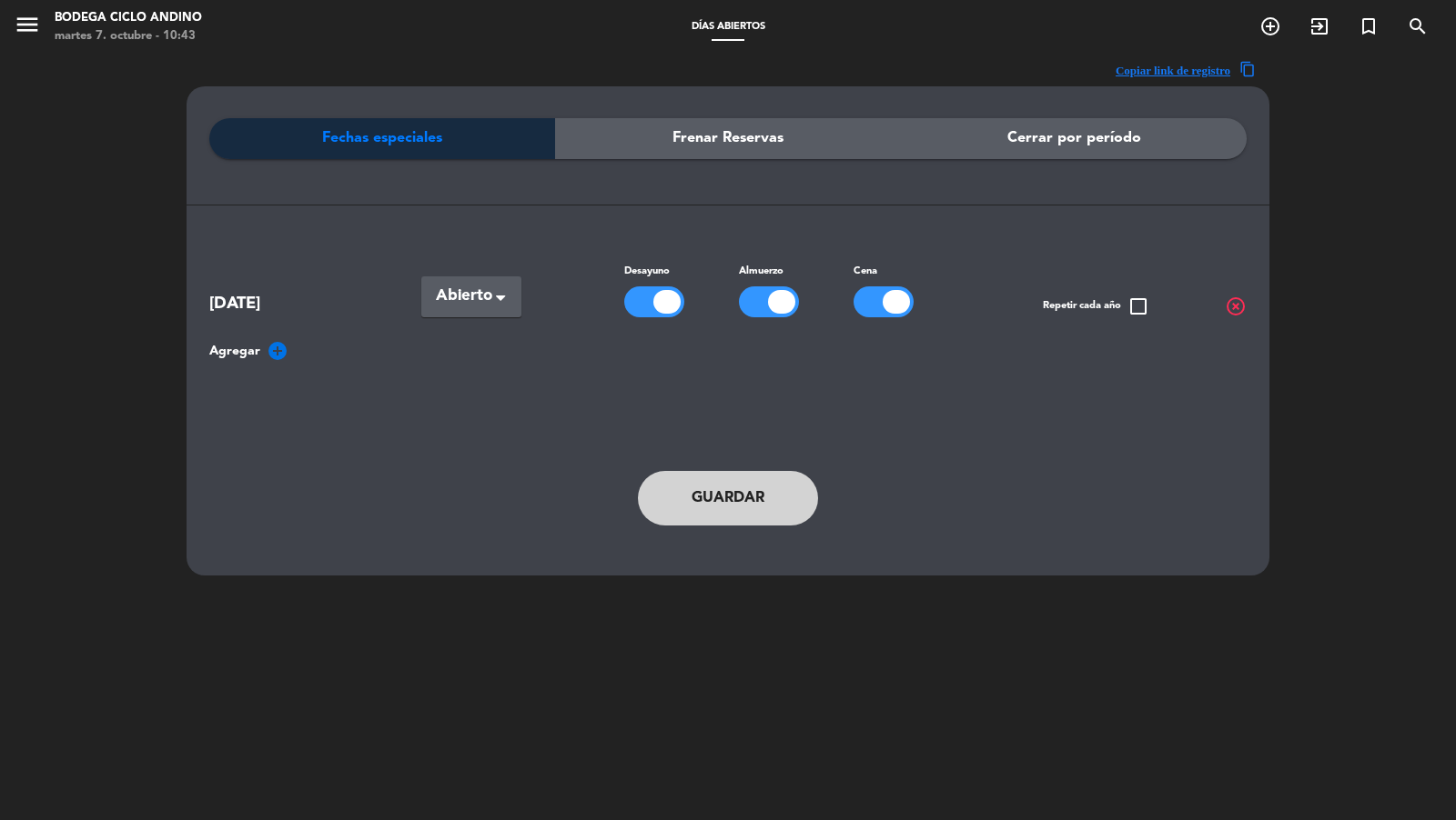
click at [1137, 314] on span "check_box_outline_blank" at bounding box center [1138, 307] width 22 height 22
click at [461, 292] on span "Abierto" at bounding box center [464, 297] width 57 height 26
click at [494, 378] on div "Cerradas" at bounding box center [471, 372] width 100 height 38
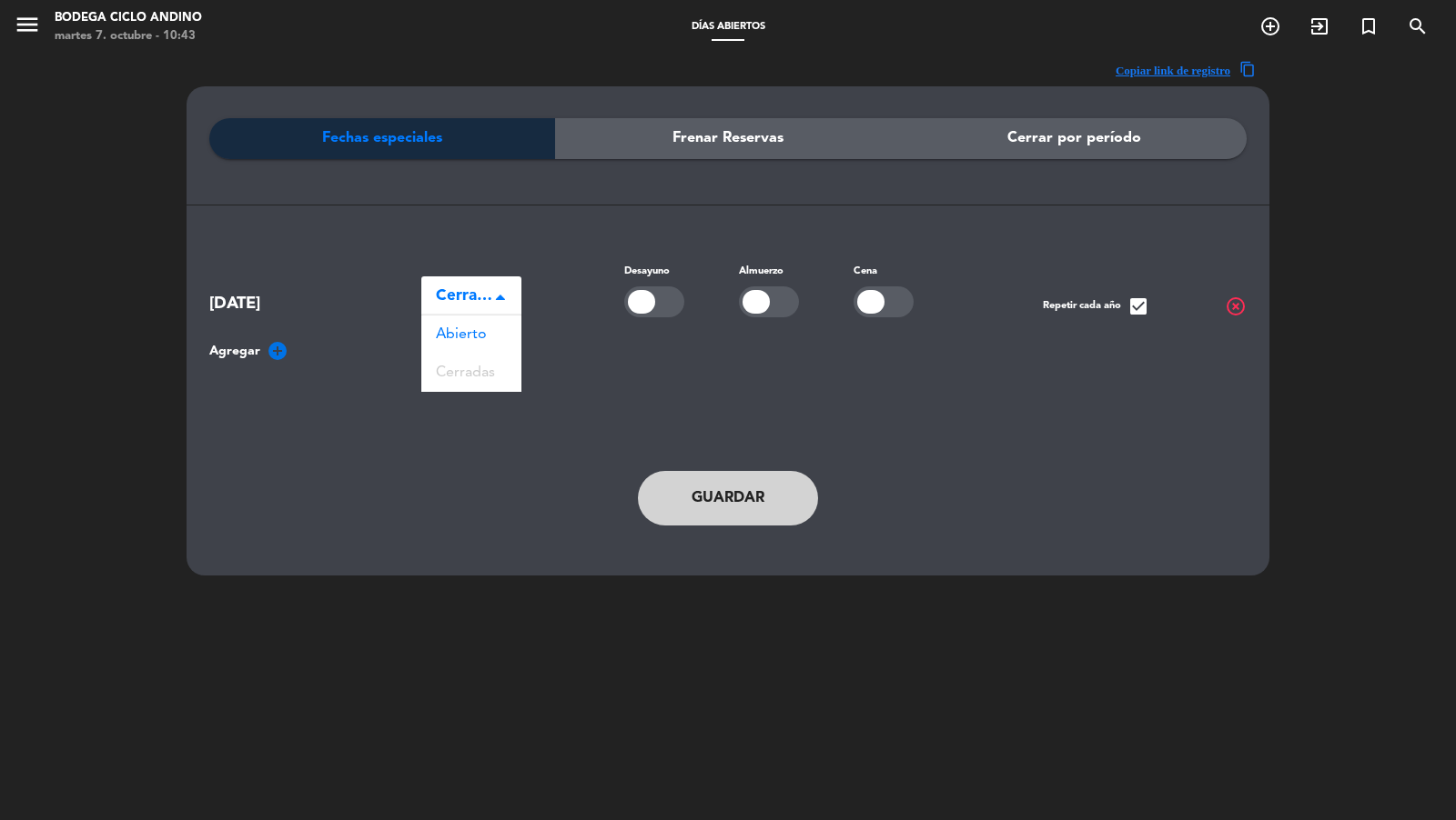
click at [469, 308] on span "Cerradas" at bounding box center [464, 297] width 57 height 26
click at [491, 237] on div "Fechas especiales Frenar Reservas Cerrar por período" at bounding box center [728, 189] width 1037 height 142
click at [493, 294] on div "Seleccionar × Cerradas" at bounding box center [471, 296] width 100 height 41
click at [506, 254] on div "Fechas especiales Frenar Reservas Cerrar por período" at bounding box center [728, 189] width 1037 height 142
click at [1231, 308] on span "highlight_off" at bounding box center [1236, 307] width 22 height 22
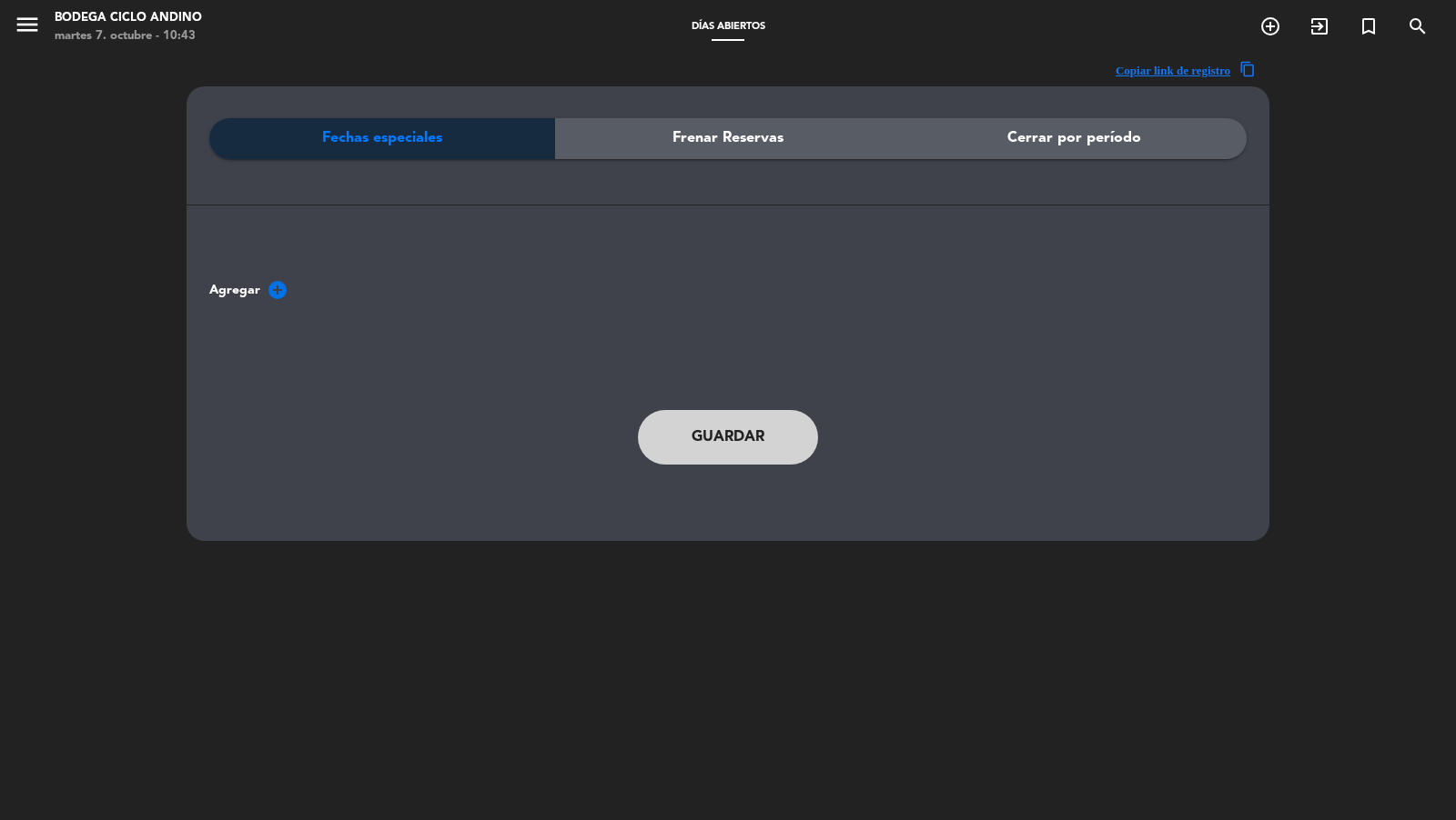
click at [731, 136] on span "Frenar Reservas" at bounding box center [728, 138] width 111 height 24
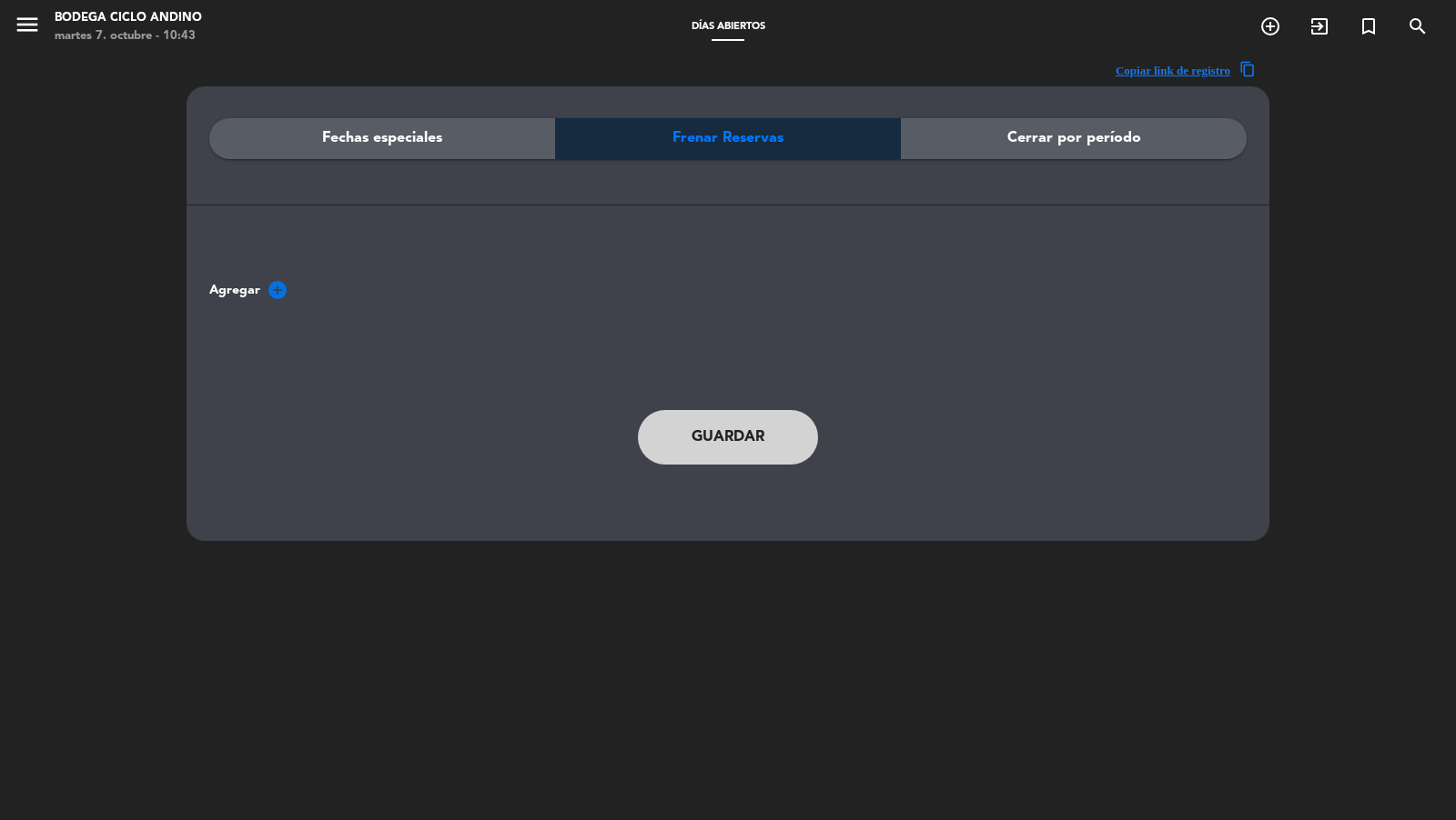
click at [43, 30] on span "menu" at bounding box center [34, 27] width 41 height 43
click at [23, 27] on icon "menu" at bounding box center [27, 24] width 27 height 27
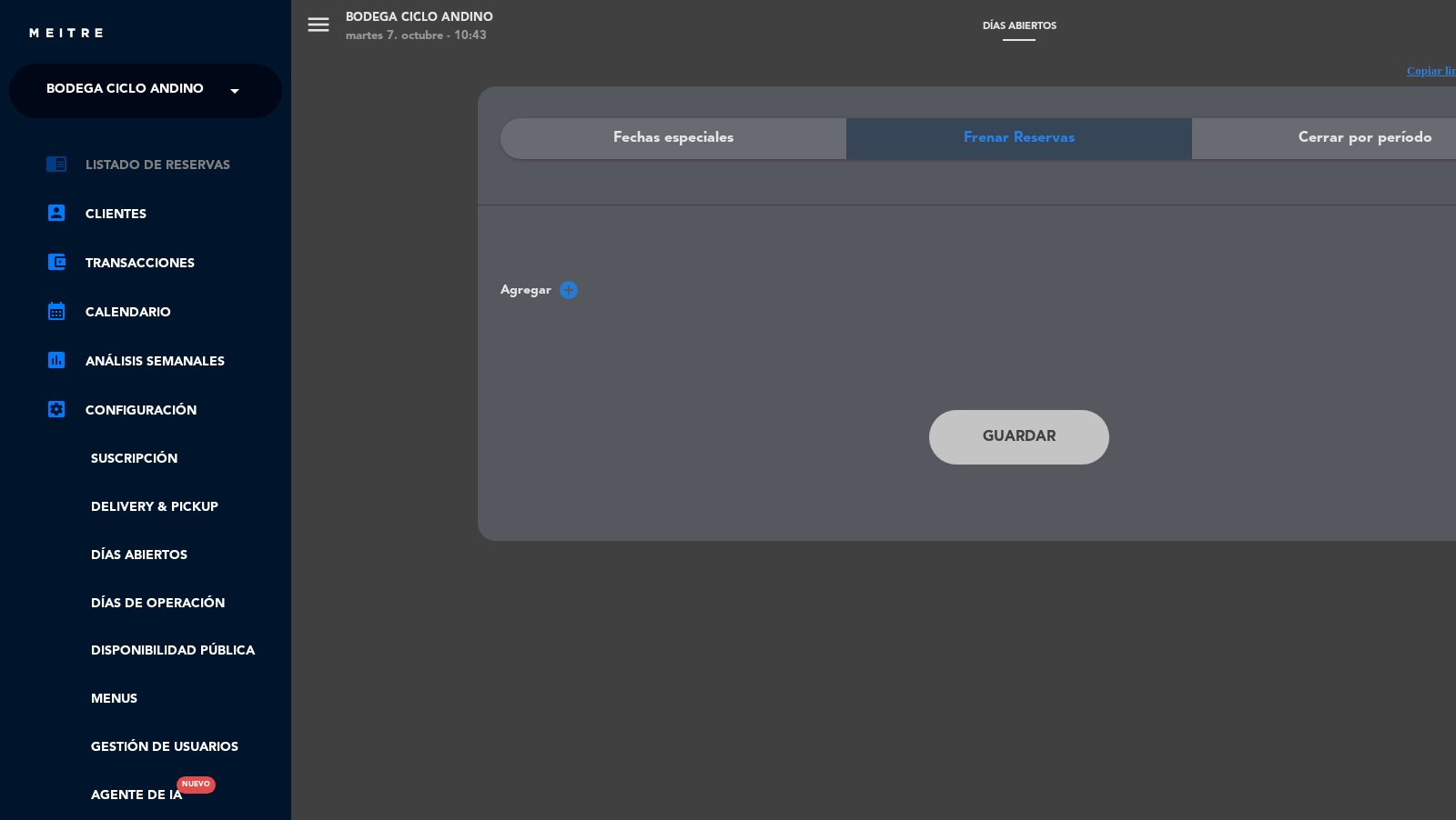
click at [143, 166] on link "chrome_reader_mode Listado de Reservas" at bounding box center [164, 166] width 236 height 22
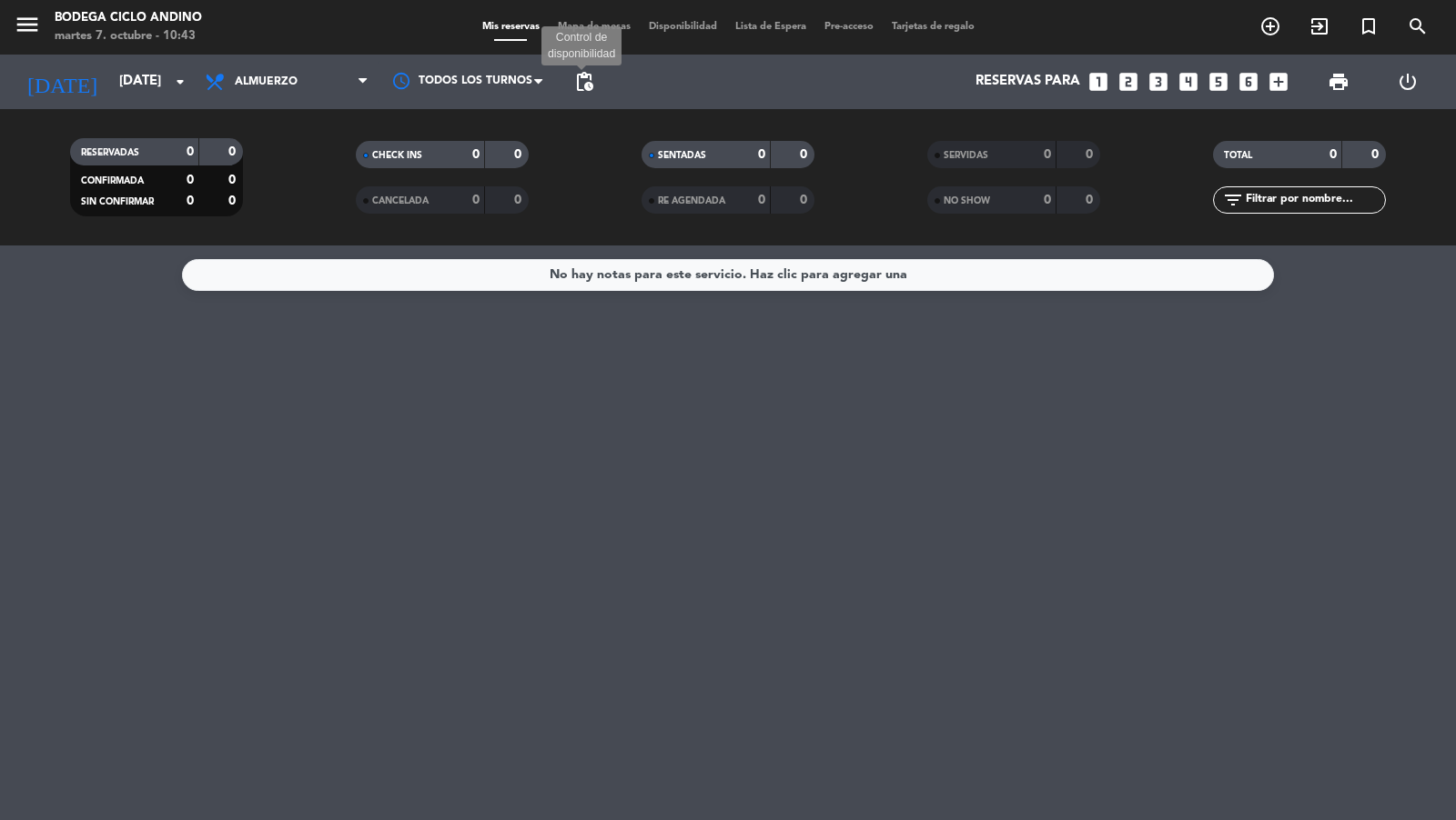
click at [583, 87] on span "pending_actions" at bounding box center [584, 81] width 22 height 22
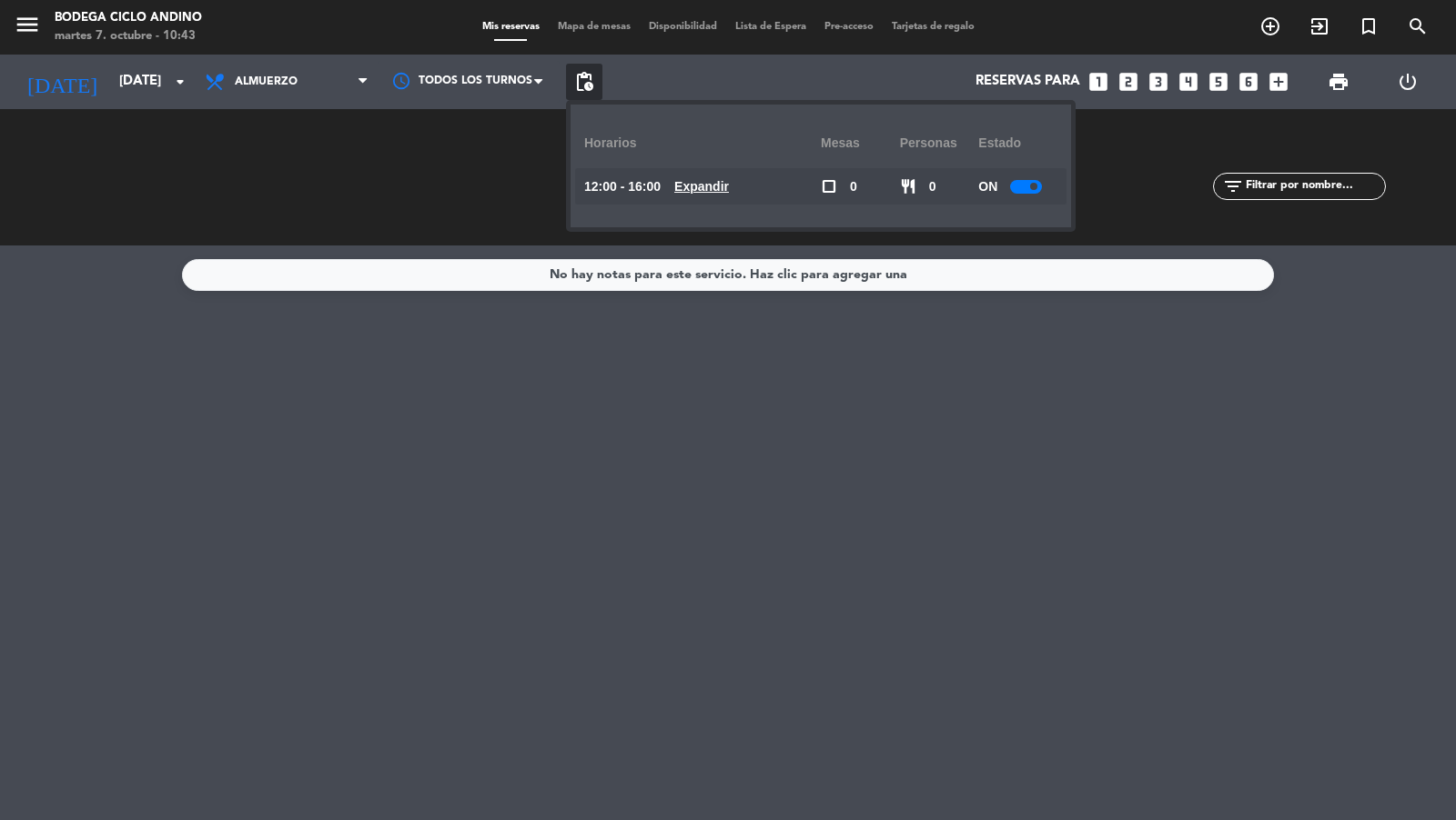
click at [538, 427] on div "No hay notas para este servicio. Haz clic para agregar una" at bounding box center [728, 532] width 1456 height 575
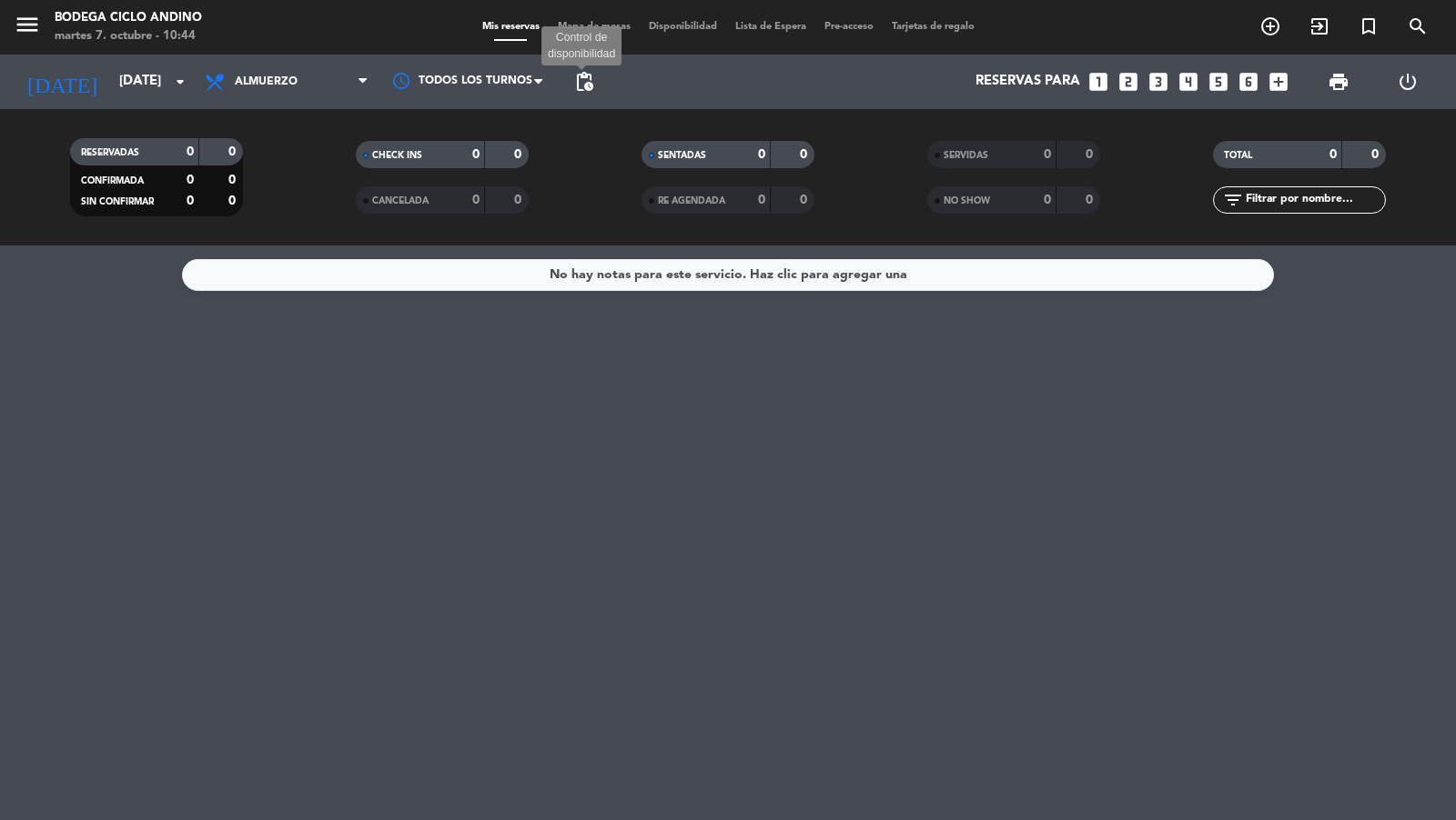
click at [587, 87] on span "pending_actions" at bounding box center [584, 81] width 22 height 22
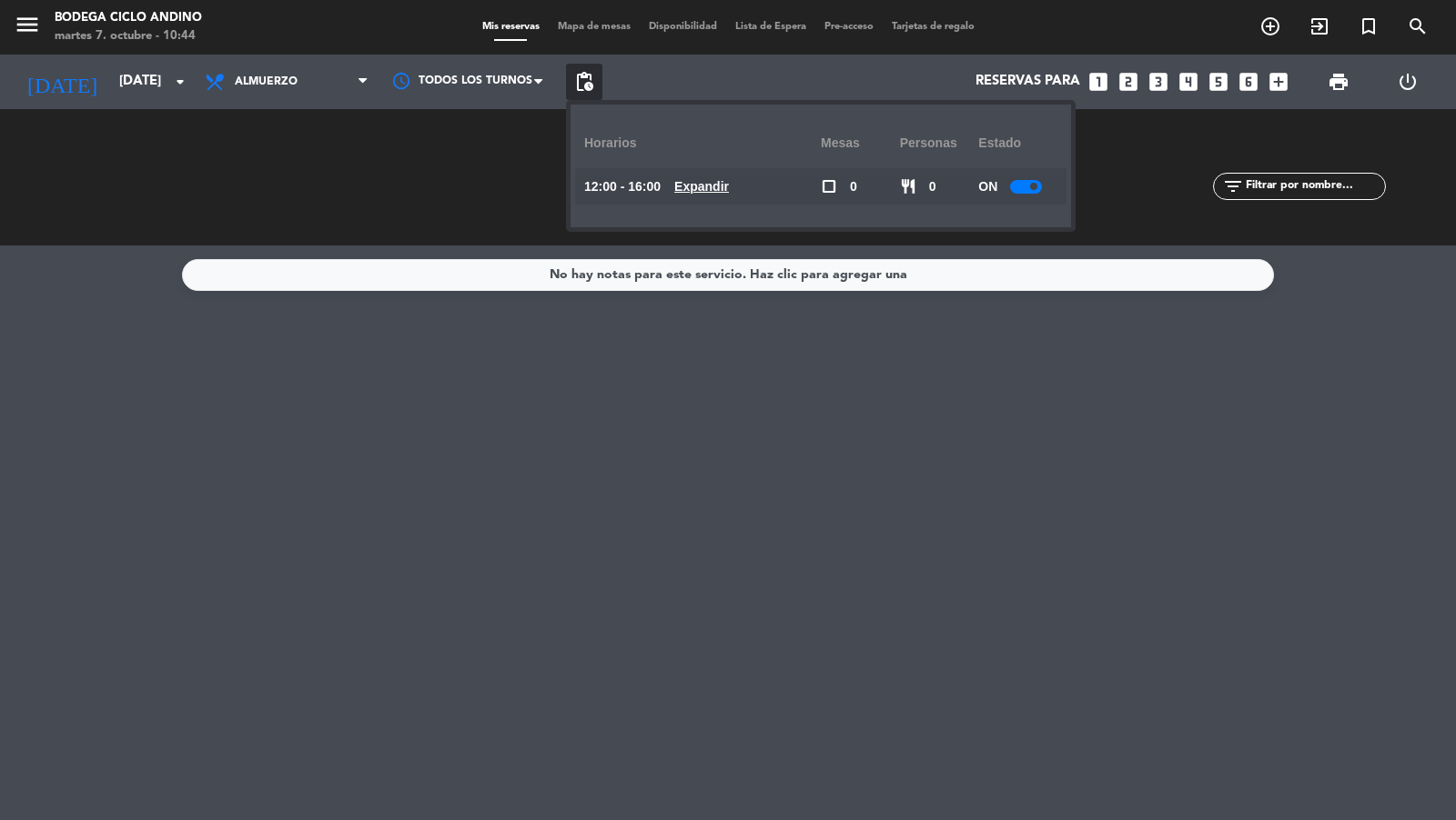
click at [707, 190] on u "Expandir" at bounding box center [701, 186] width 55 height 15
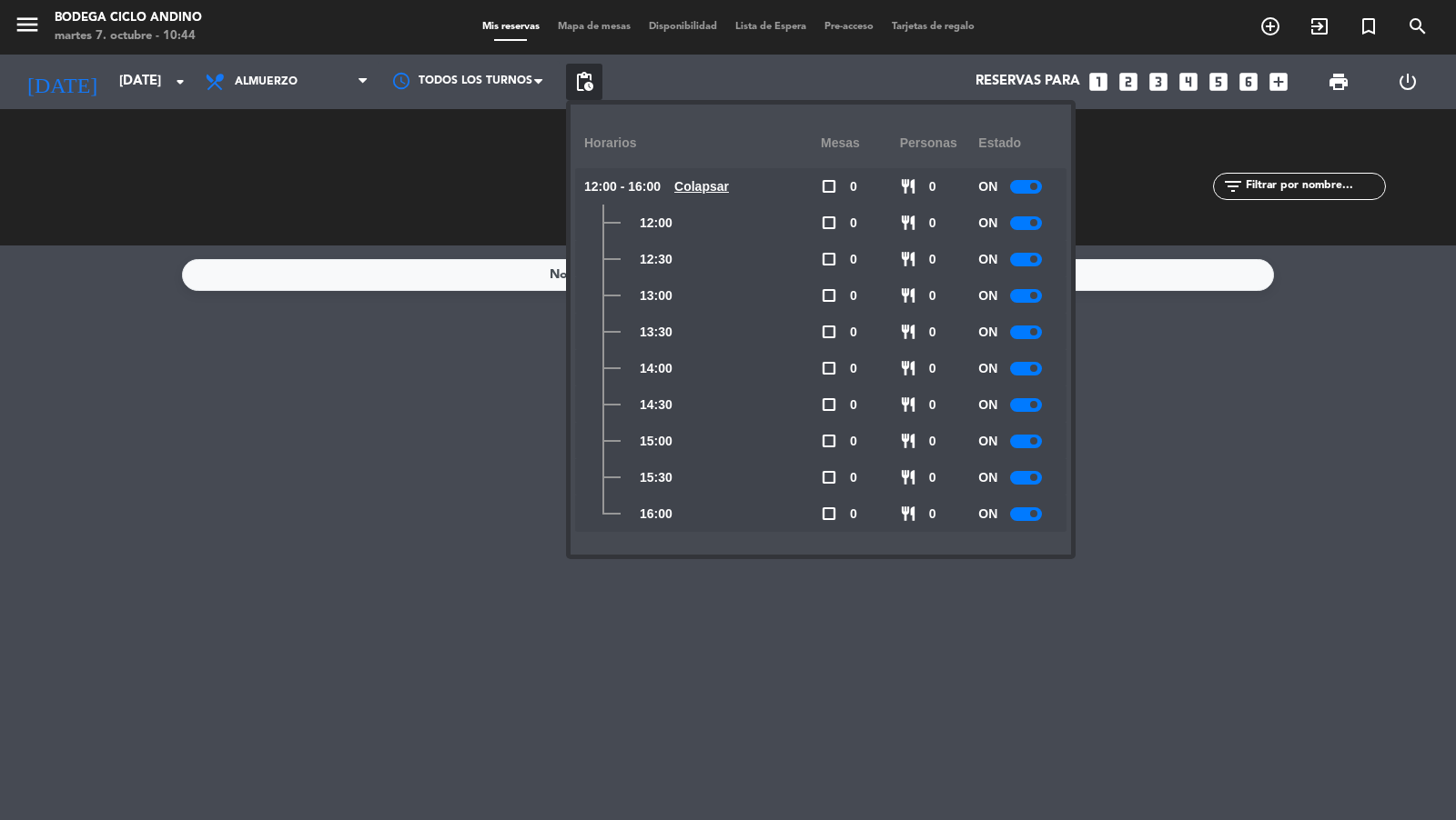
click at [1024, 221] on div at bounding box center [1026, 223] width 32 height 14
click at [1034, 258] on span at bounding box center [1033, 258] width 7 height 7
click at [1024, 232] on div "OFF" at bounding box center [1018, 222] width 79 height 37
click at [1033, 225] on div at bounding box center [1032, 223] width 32 height 14
click at [1033, 261] on div at bounding box center [1032, 260] width 32 height 14
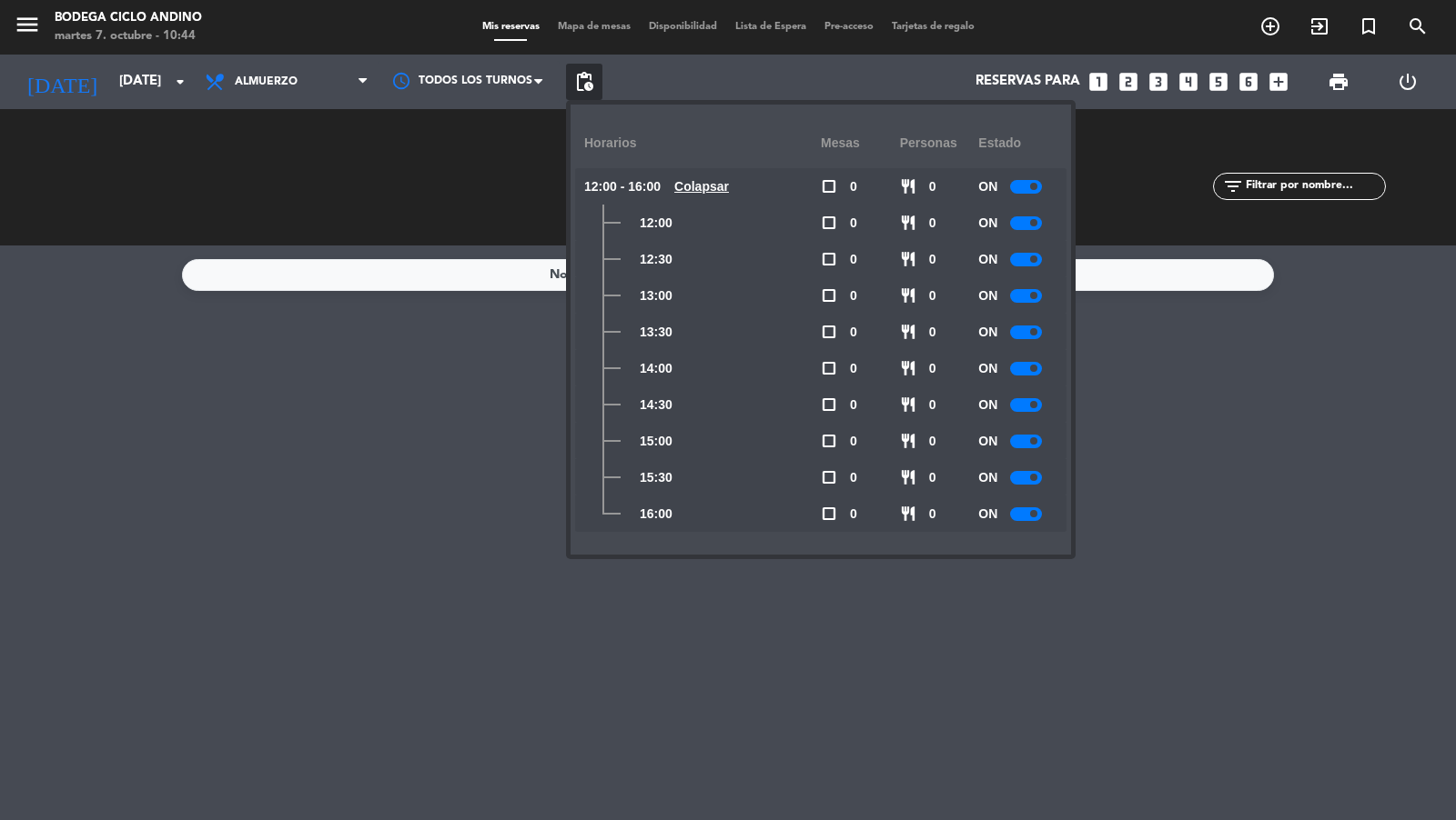
click at [1029, 189] on div at bounding box center [1026, 187] width 32 height 14
click at [28, 28] on icon "menu" at bounding box center [27, 24] width 27 height 27
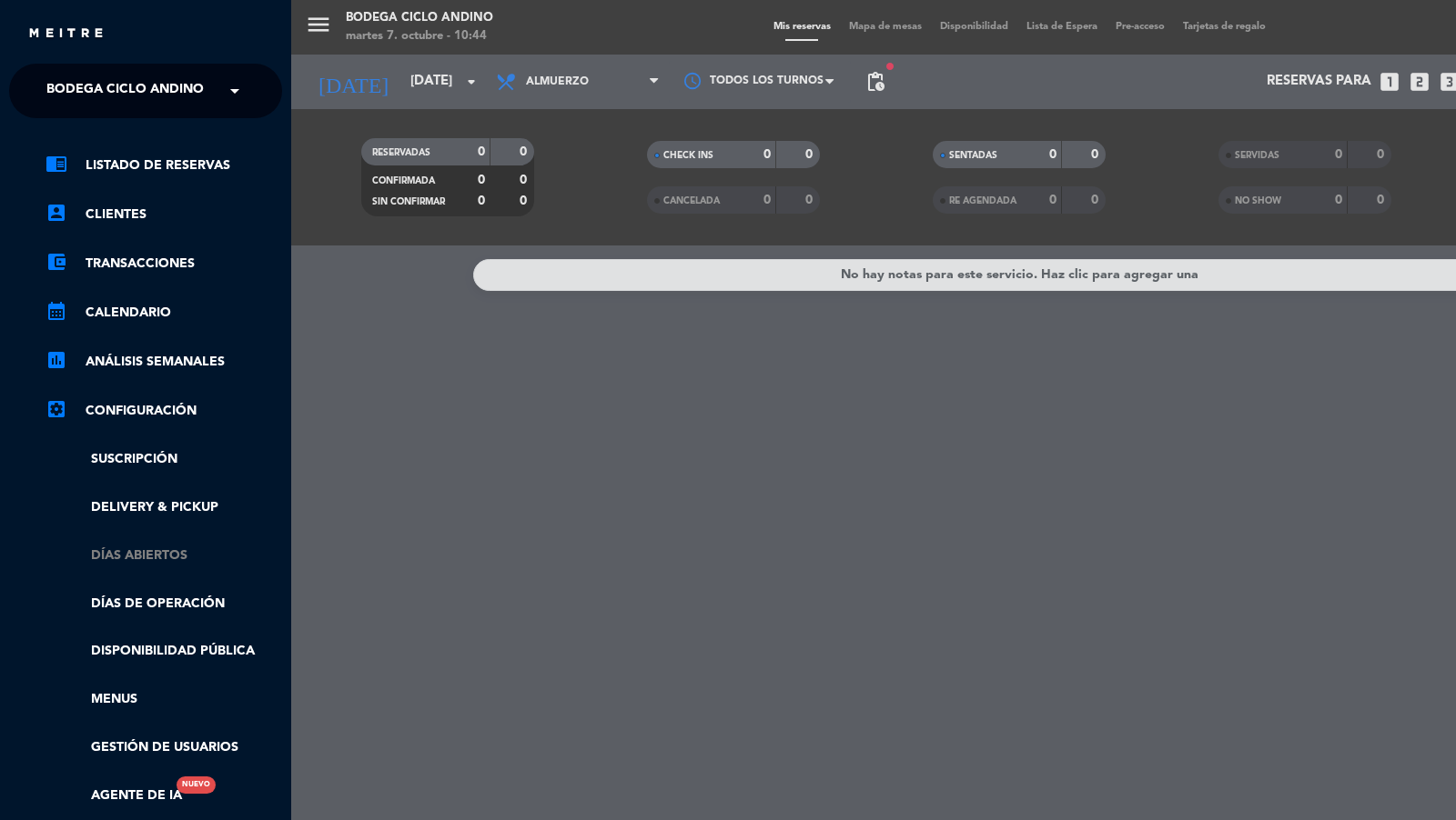
click at [133, 556] on link "Días abiertos" at bounding box center [164, 556] width 236 height 21
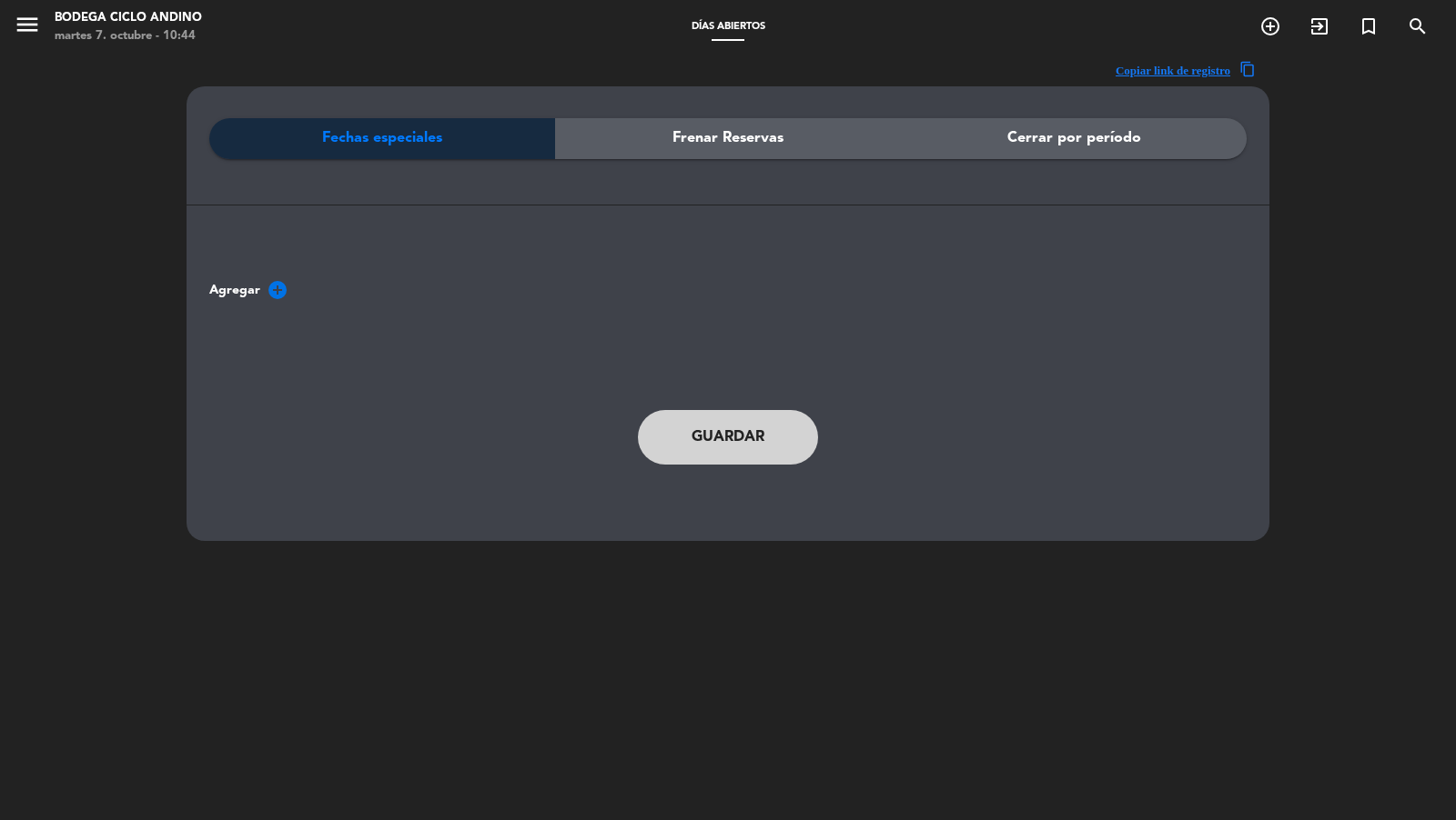
click at [731, 137] on span "Frenar Reservas" at bounding box center [728, 138] width 111 height 24
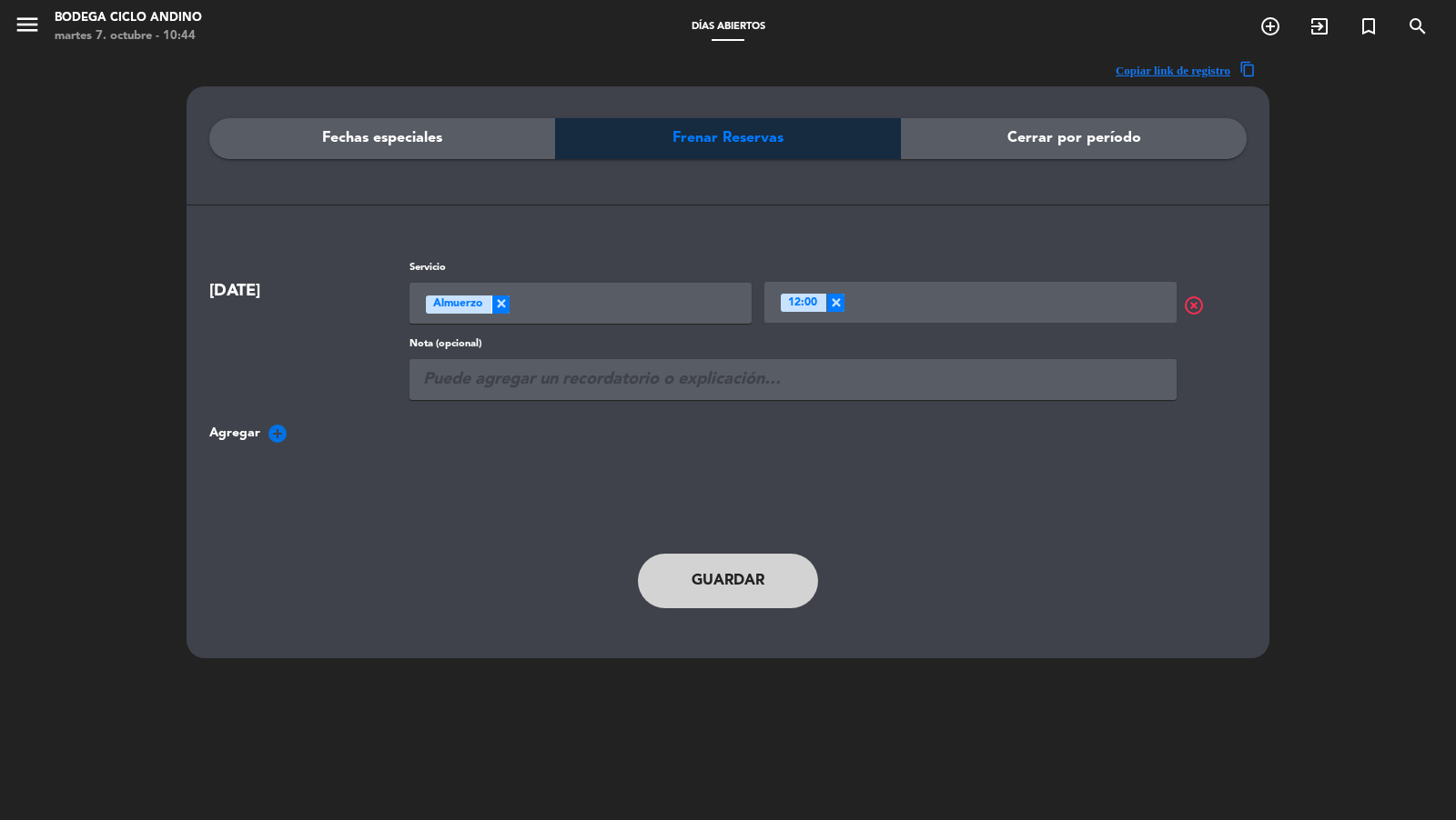
click at [17, 38] on button "menu" at bounding box center [27, 28] width 27 height 34
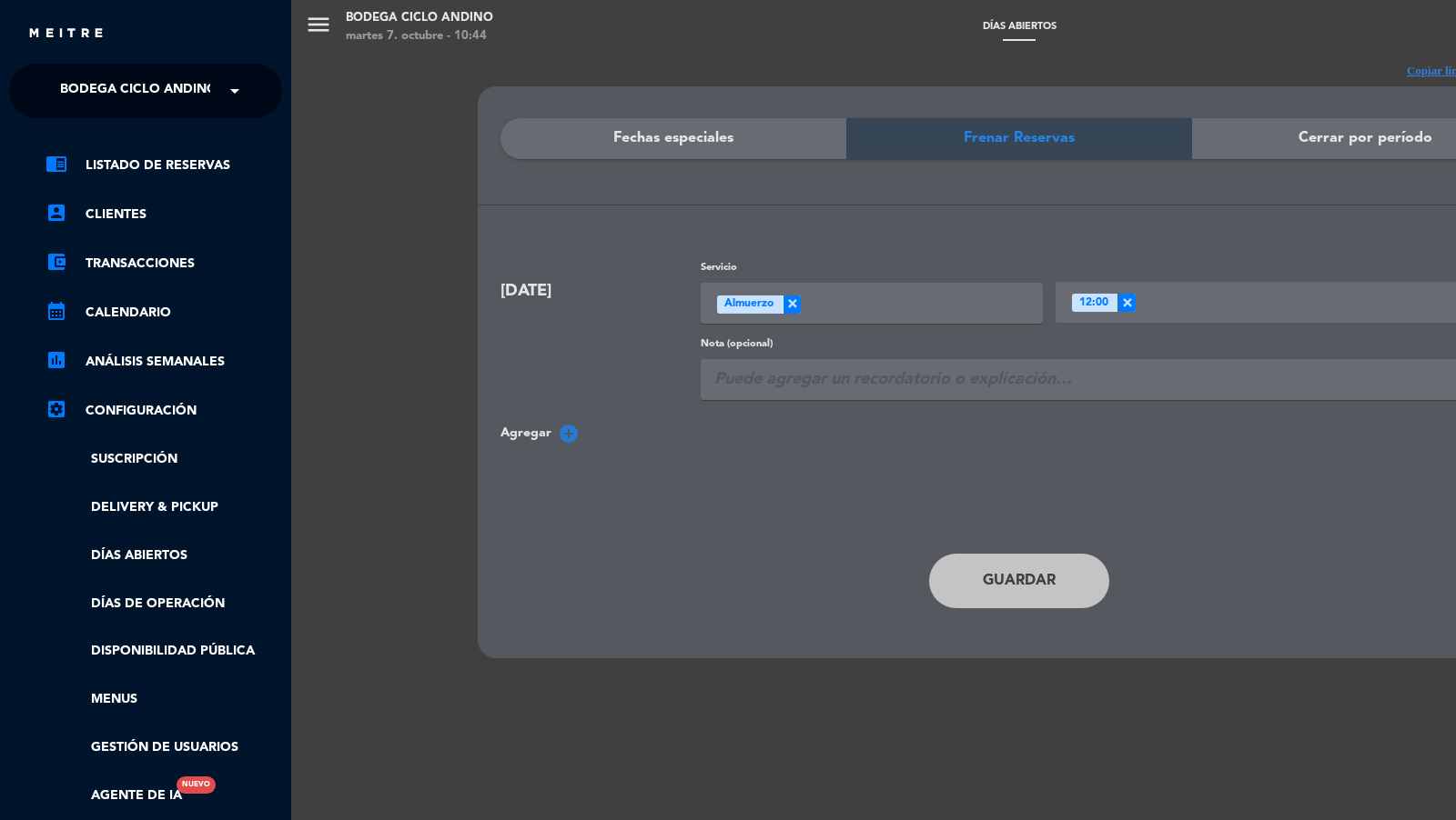
click at [618, 479] on div "menu Bodega Ciclo [PERSON_NAME][DATE] 7. octubre - 10:44 Días abiertos add_circ…" at bounding box center [1019, 410] width 1456 height 820
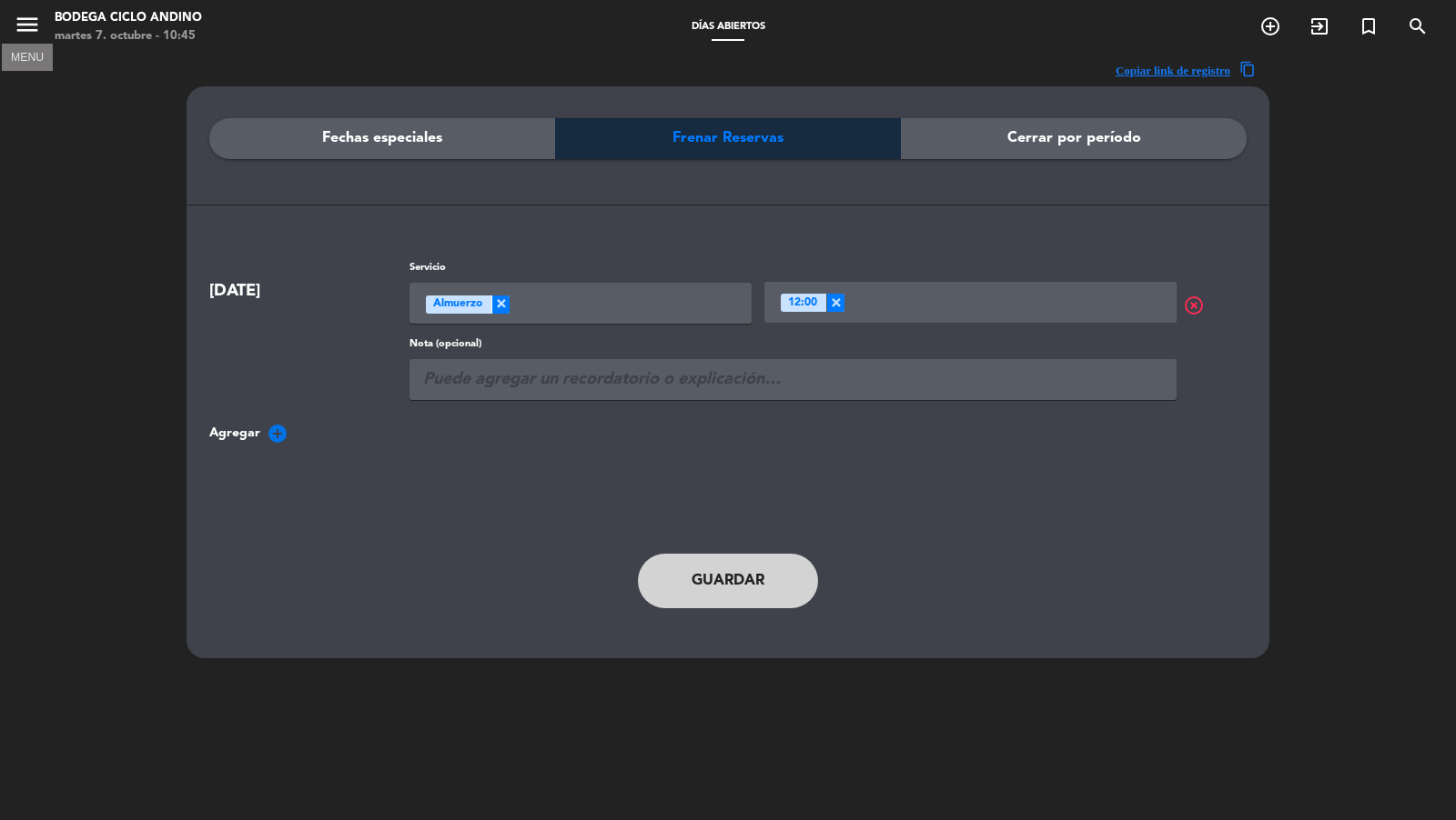
click at [38, 36] on icon "menu" at bounding box center [27, 24] width 27 height 27
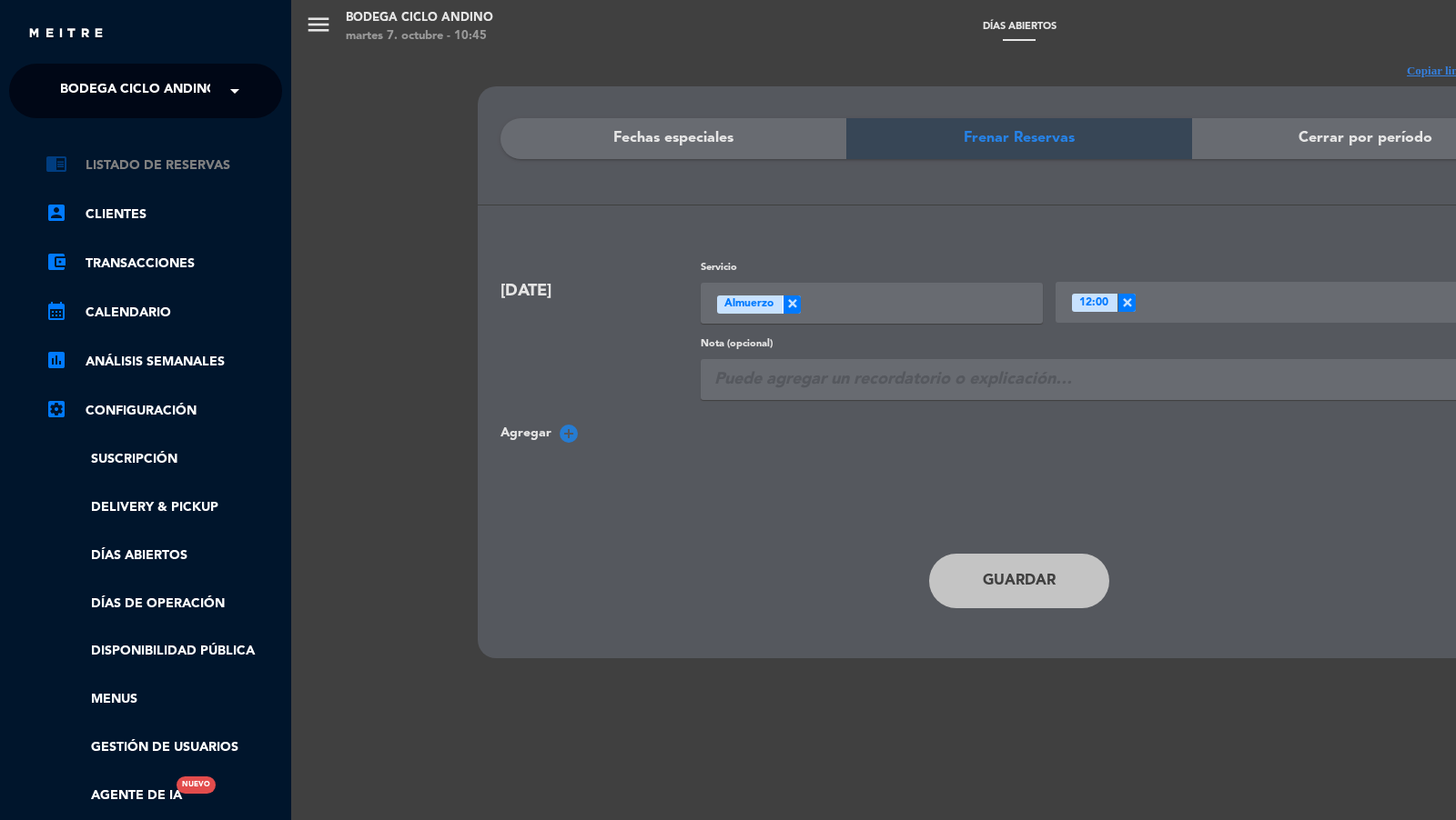
click at [146, 166] on link "chrome_reader_mode Listado de Reservas" at bounding box center [164, 166] width 236 height 22
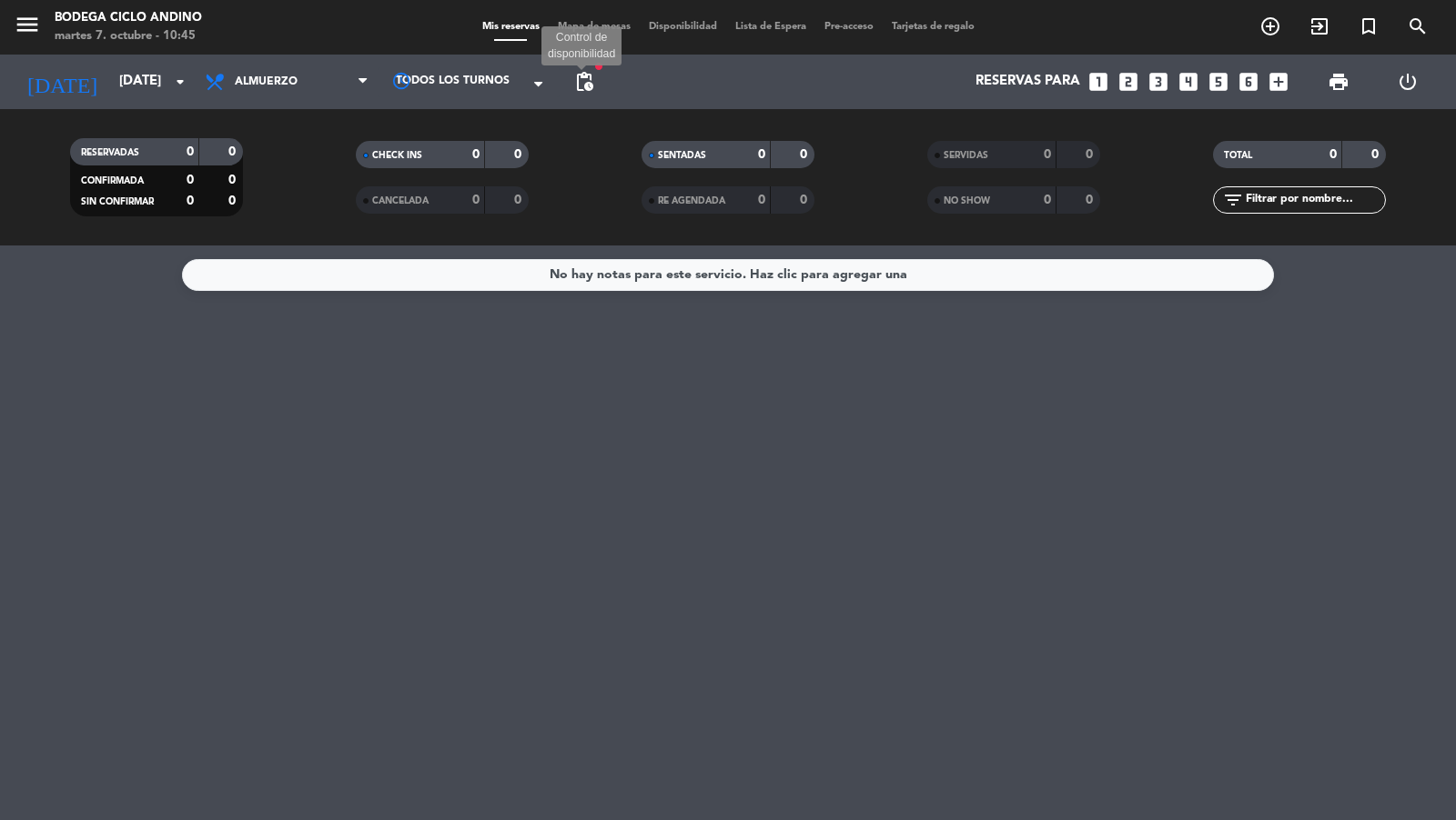
click at [588, 84] on span "pending_actions" at bounding box center [584, 81] width 22 height 22
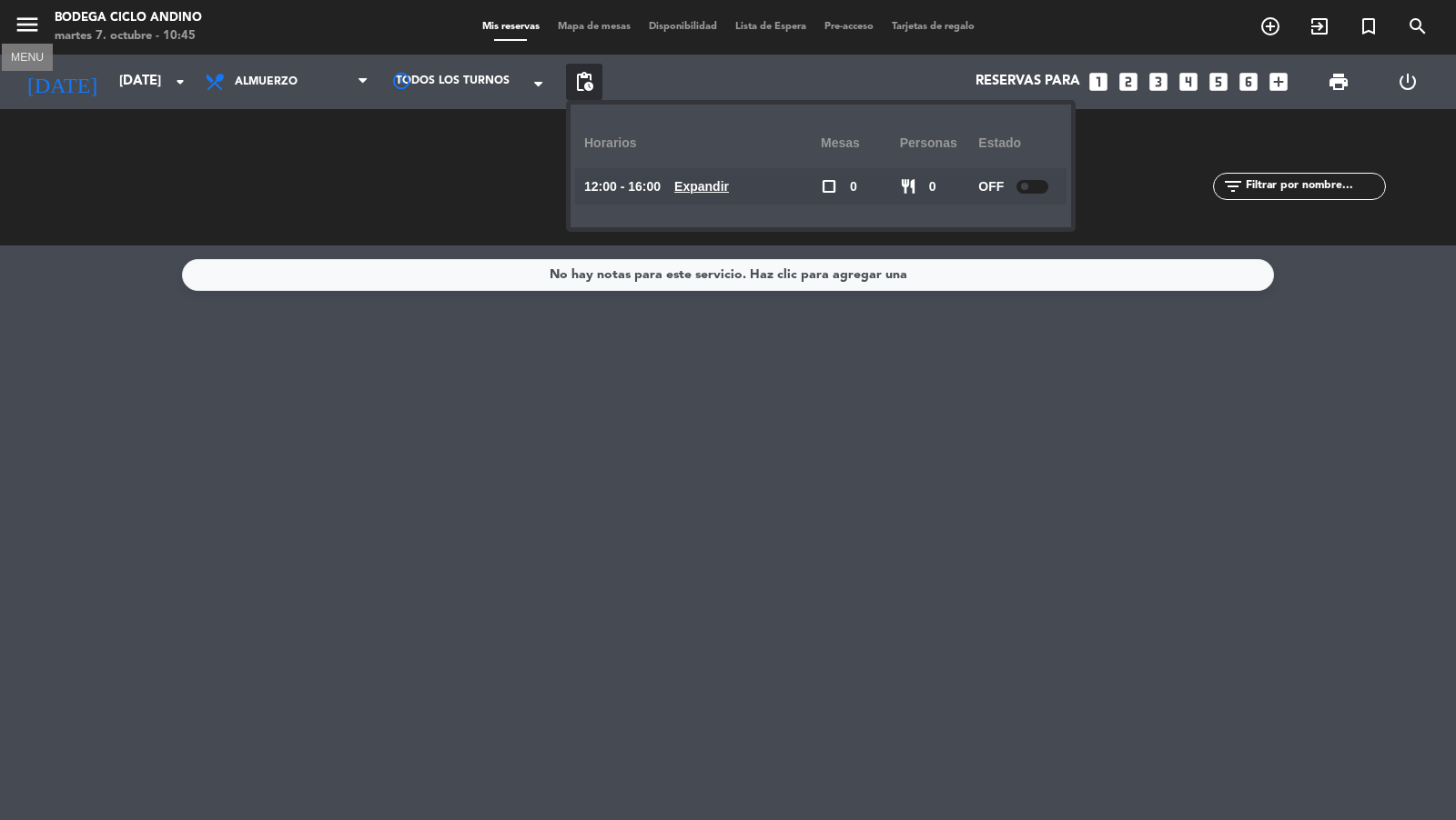
click at [33, 26] on icon "menu" at bounding box center [27, 24] width 27 height 27
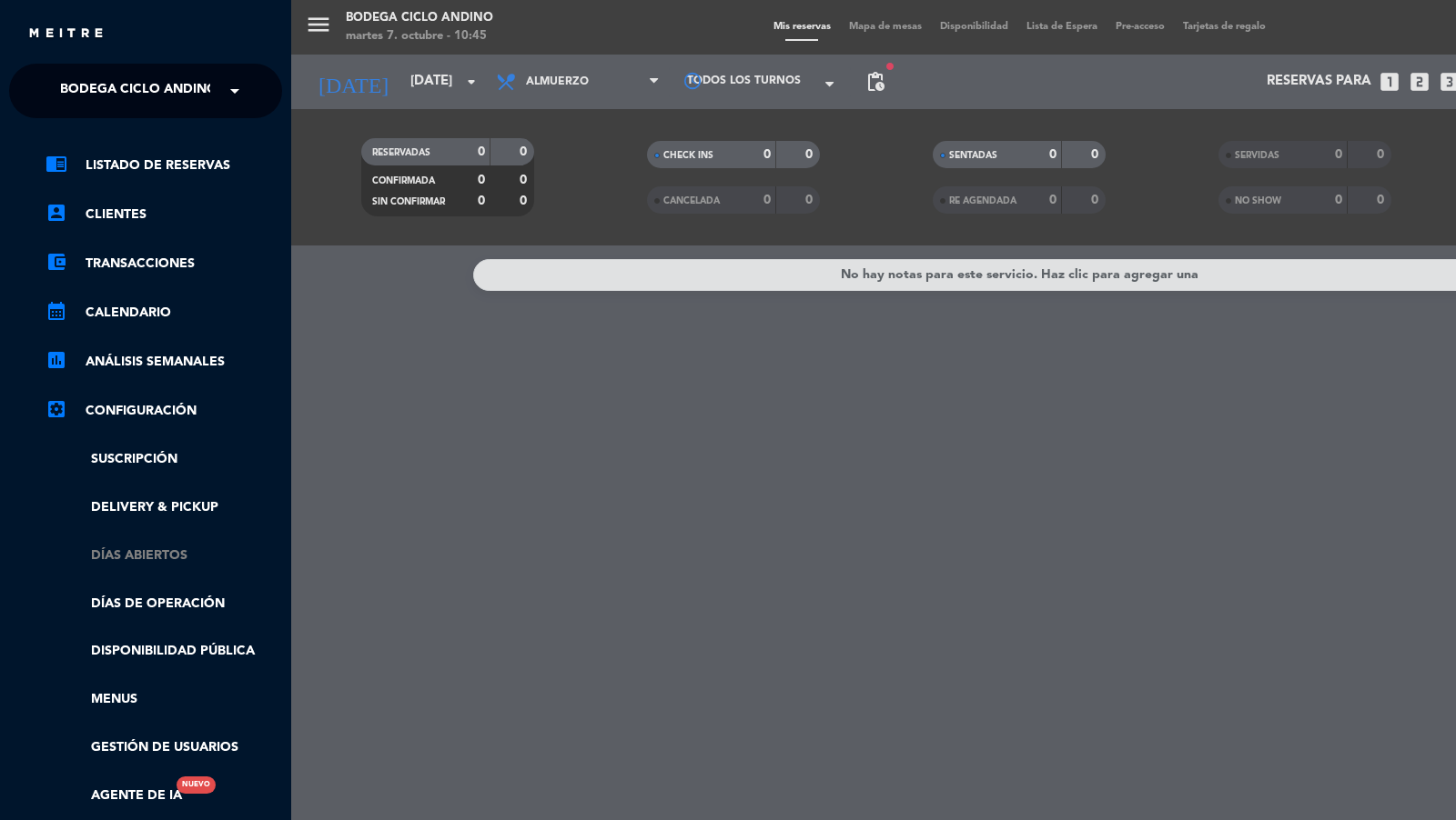
click at [136, 561] on link "Días abiertos" at bounding box center [164, 556] width 236 height 21
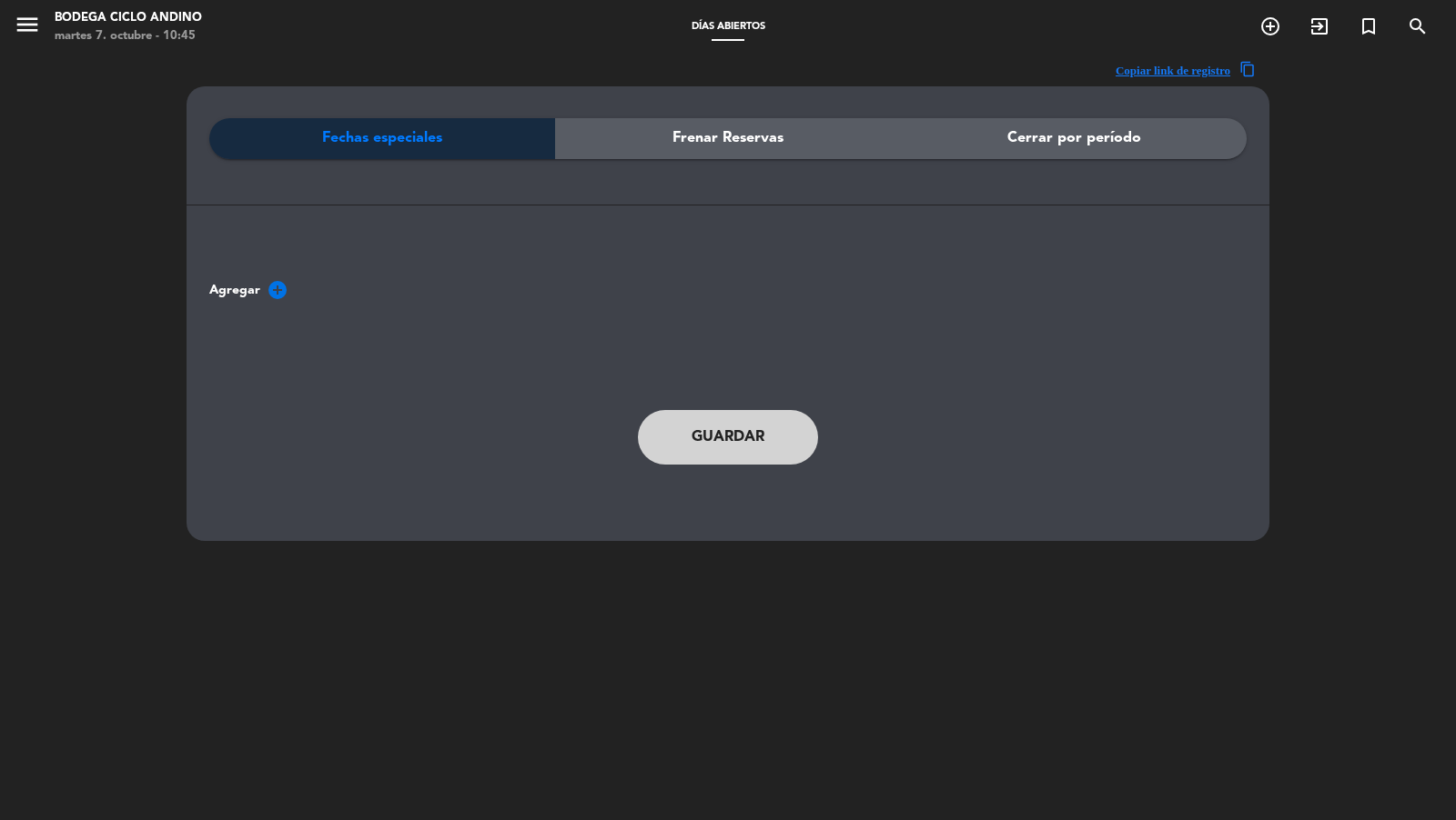
click at [736, 134] on span "Frenar Reservas" at bounding box center [728, 138] width 111 height 24
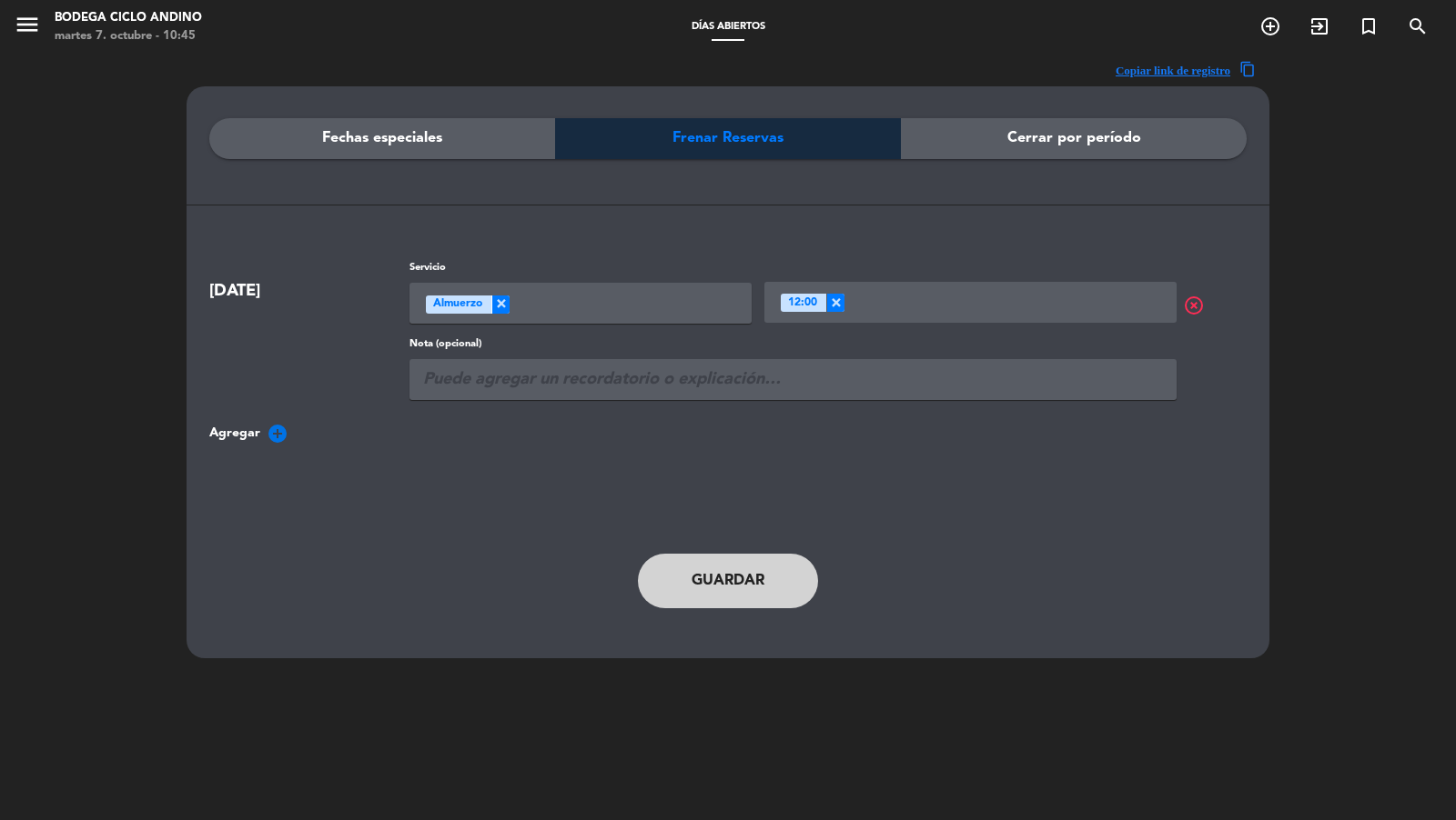
click at [1053, 144] on span "Cerrar por período" at bounding box center [1074, 138] width 134 height 24
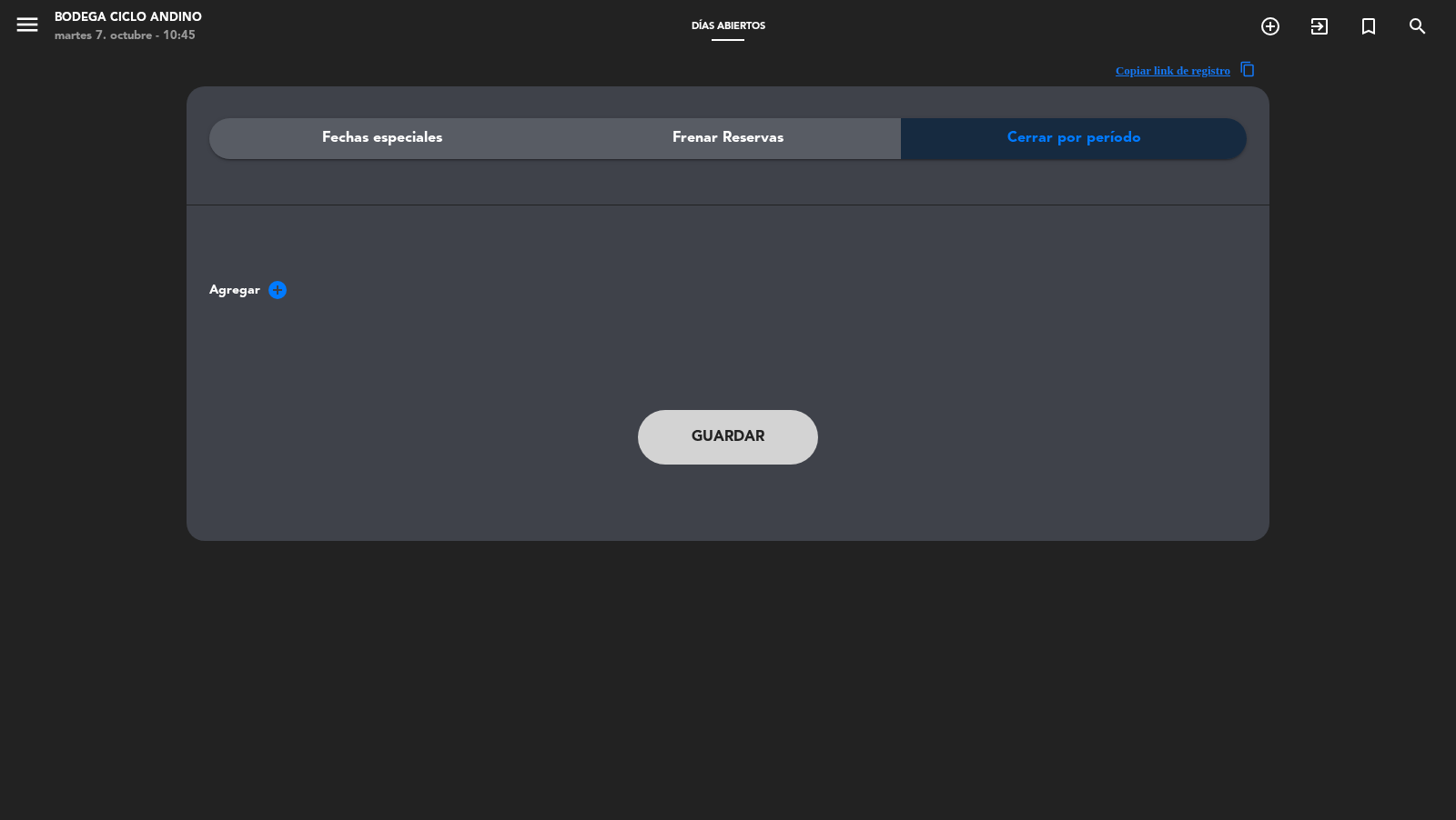
click at [270, 293] on span "add_circle" at bounding box center [277, 290] width 22 height 22
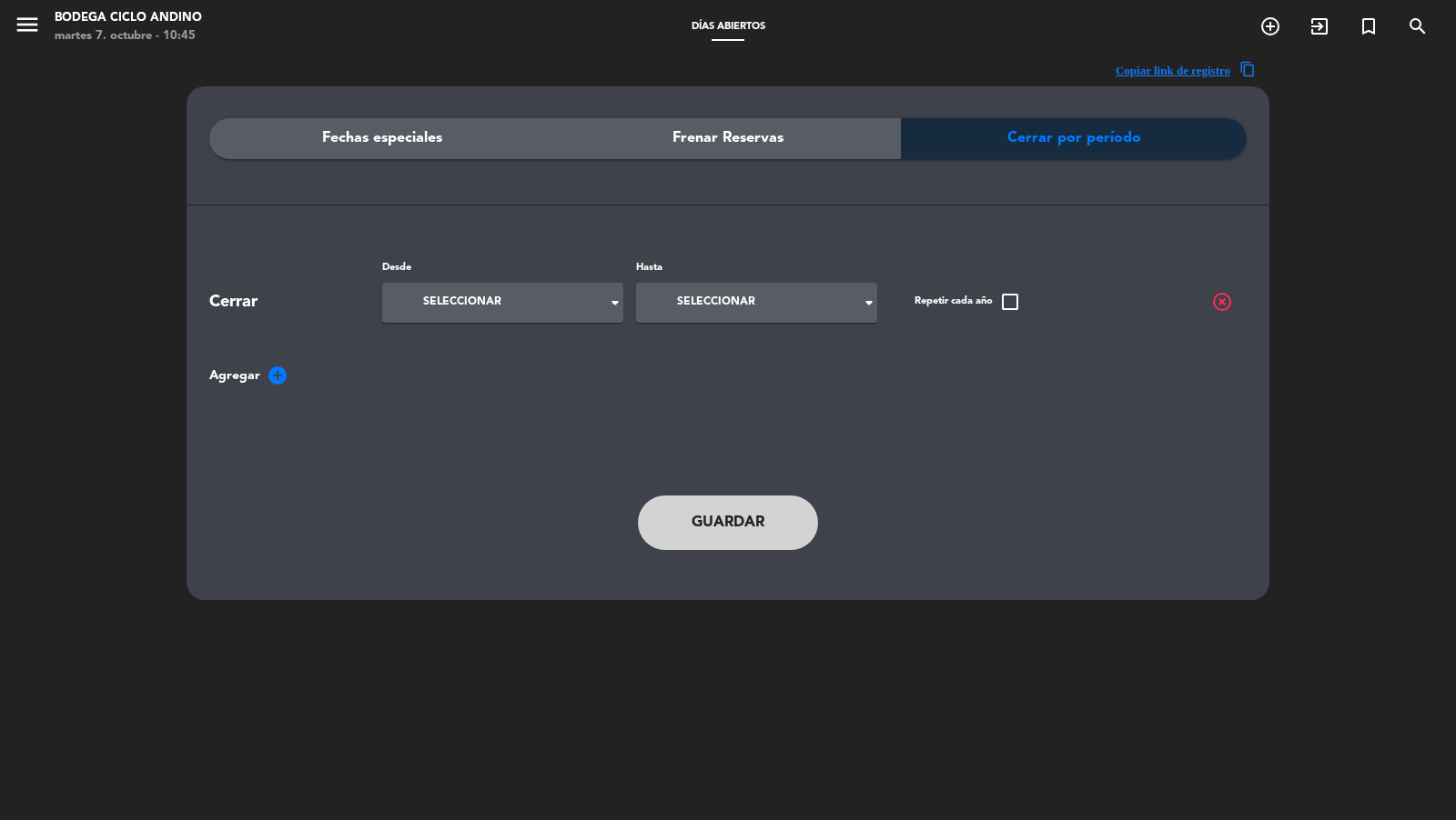
click at [1219, 299] on span "highlight_off" at bounding box center [1222, 302] width 22 height 22
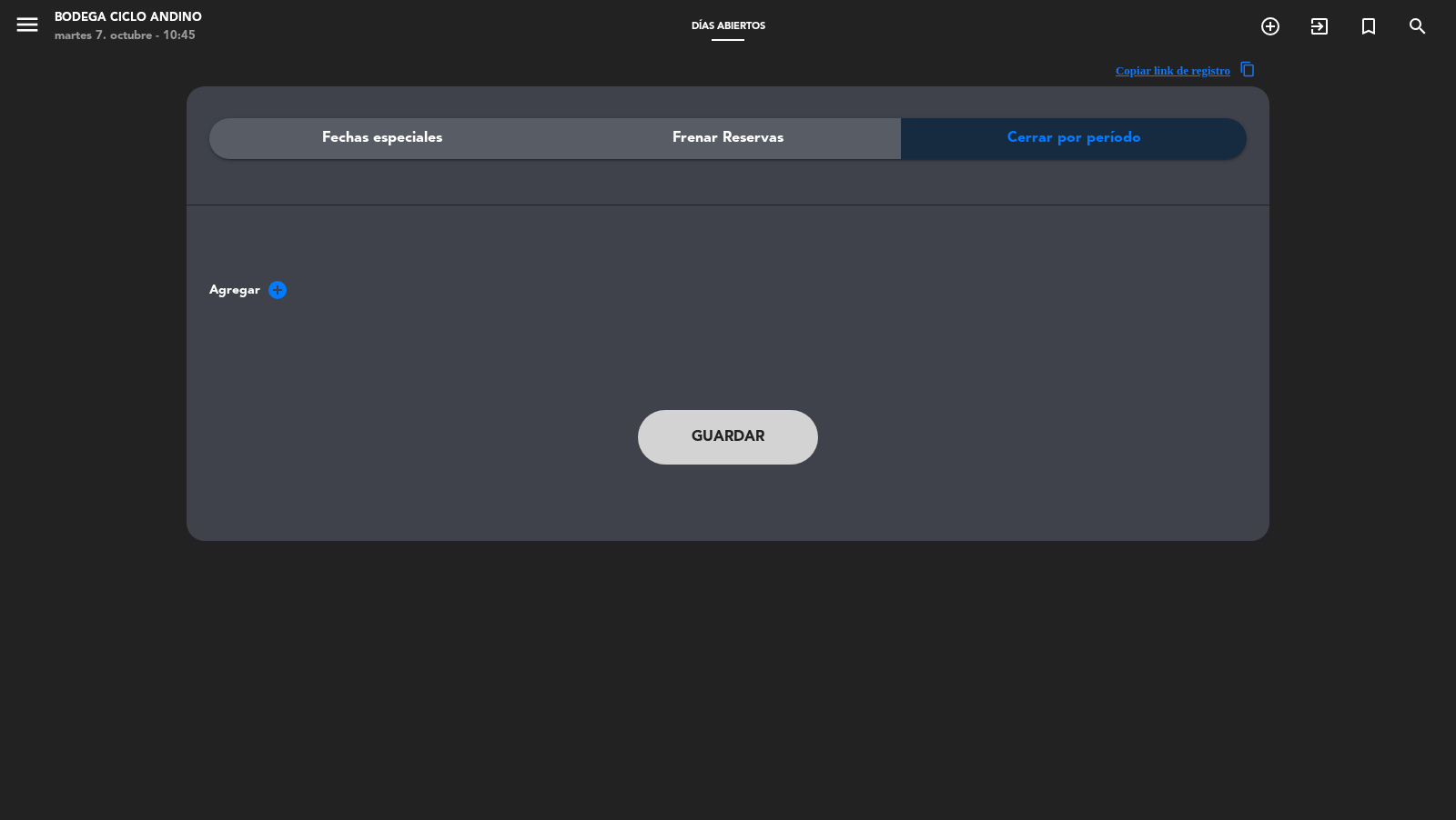
click at [33, 27] on icon "menu" at bounding box center [27, 24] width 27 height 27
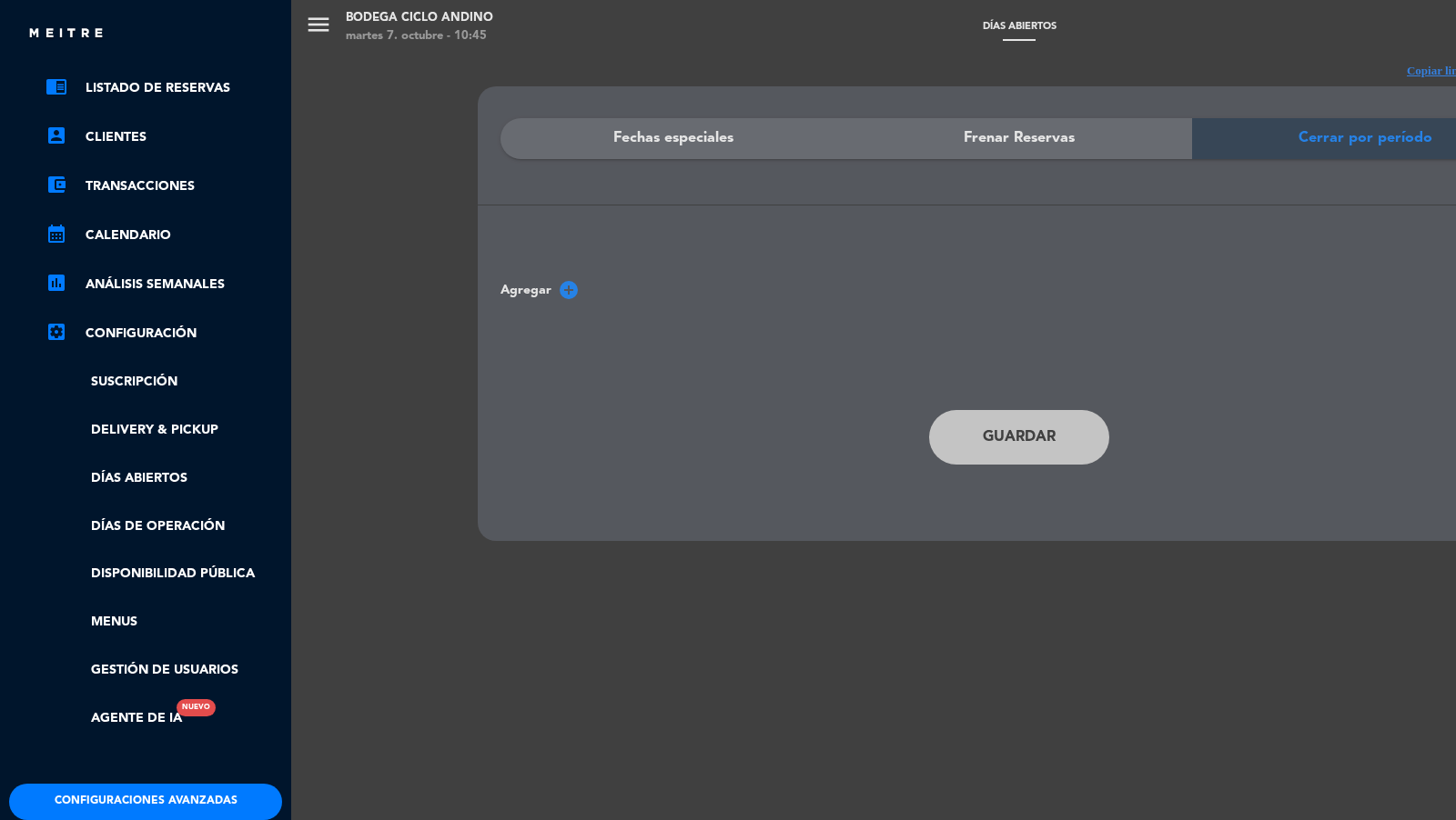
scroll to position [84, 0]
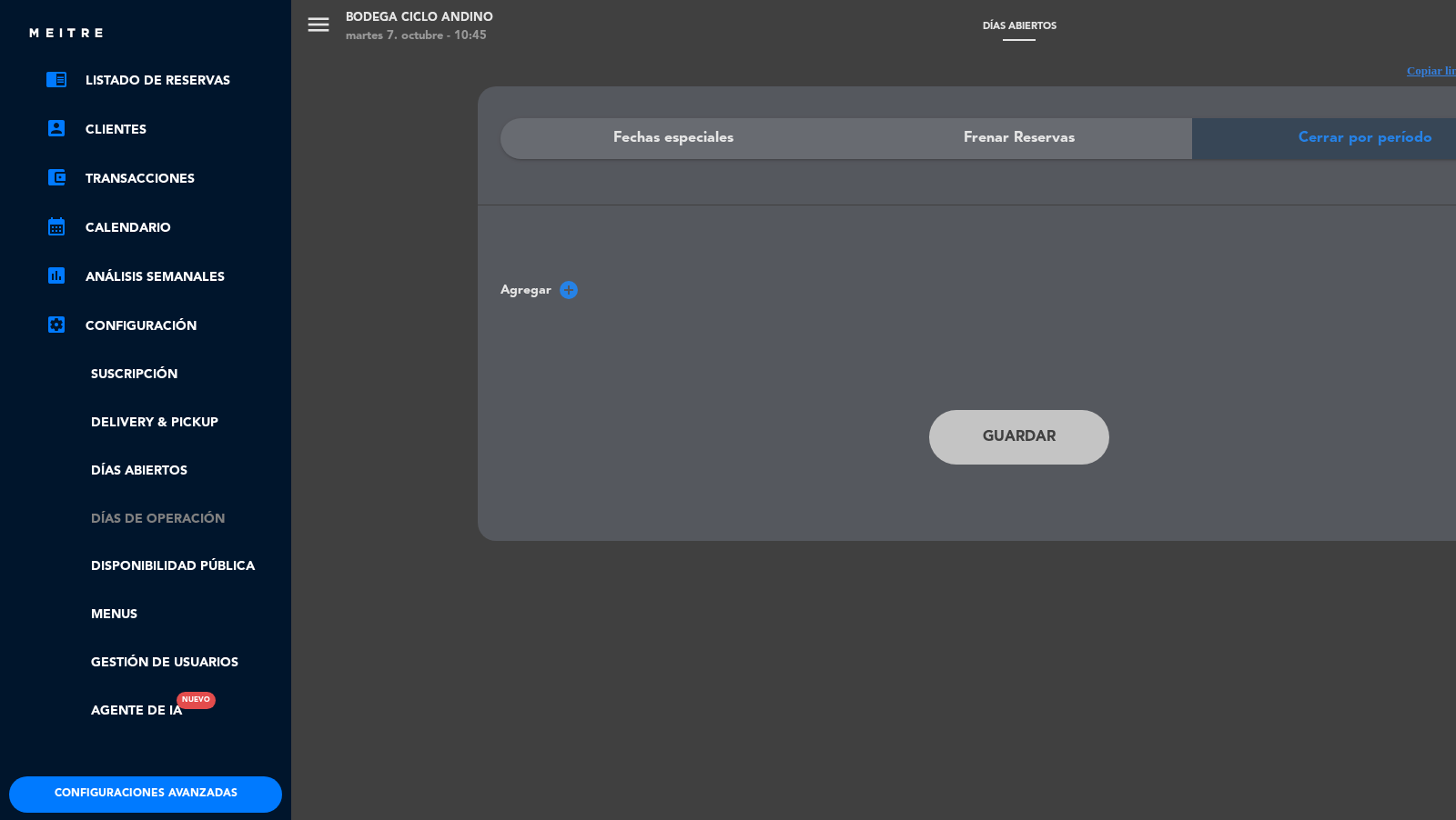
click at [189, 515] on link "Días de Operación" at bounding box center [164, 519] width 236 height 21
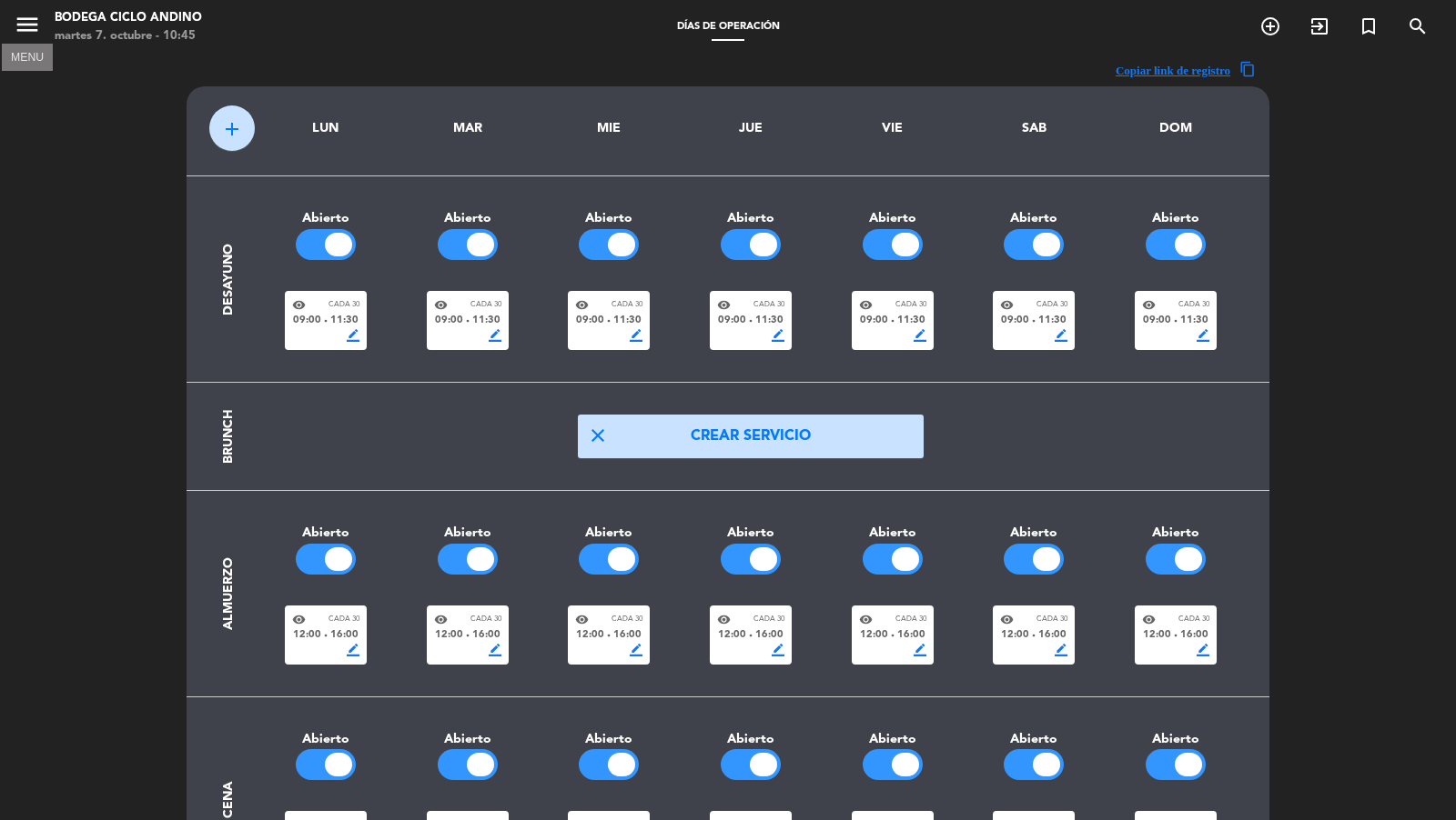
click at [23, 12] on icon "menu" at bounding box center [27, 24] width 27 height 27
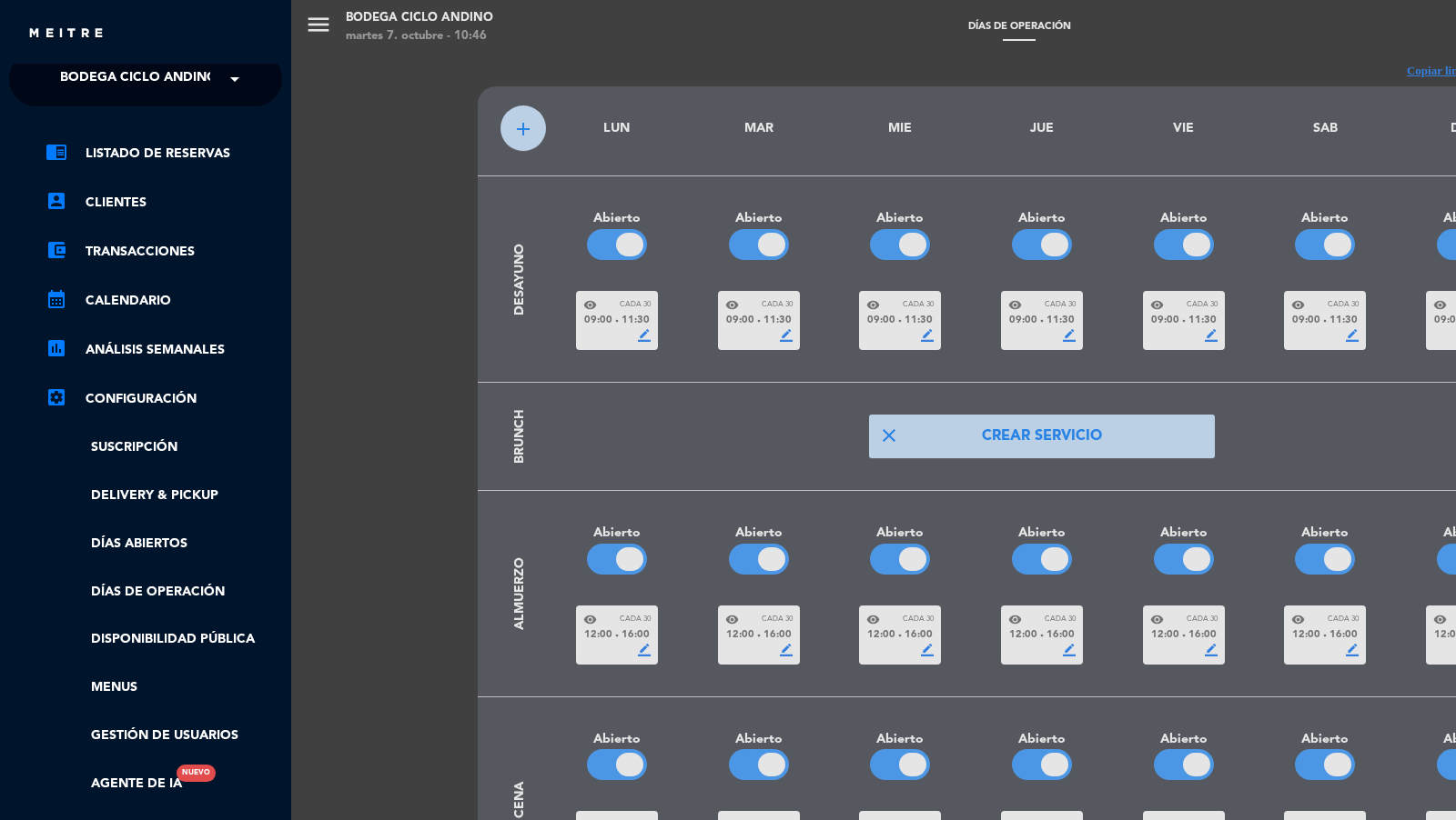
scroll to position [220, 0]
